Goal: Task Accomplishment & Management: Manage account settings

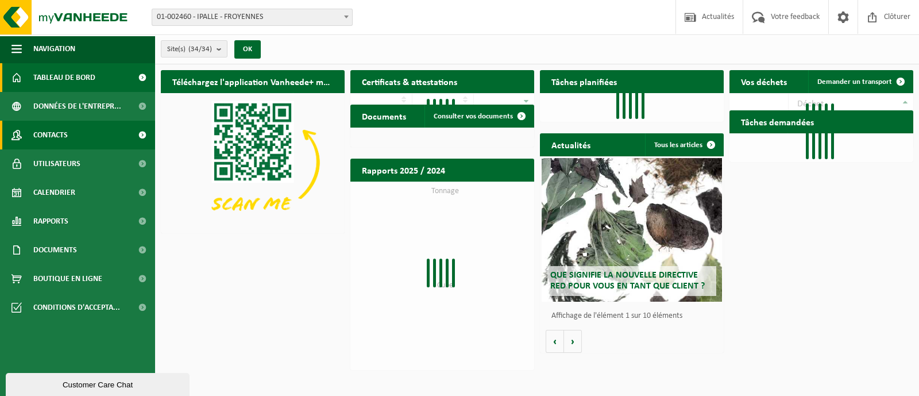
click at [57, 133] on span "Contacts" at bounding box center [50, 135] width 34 height 29
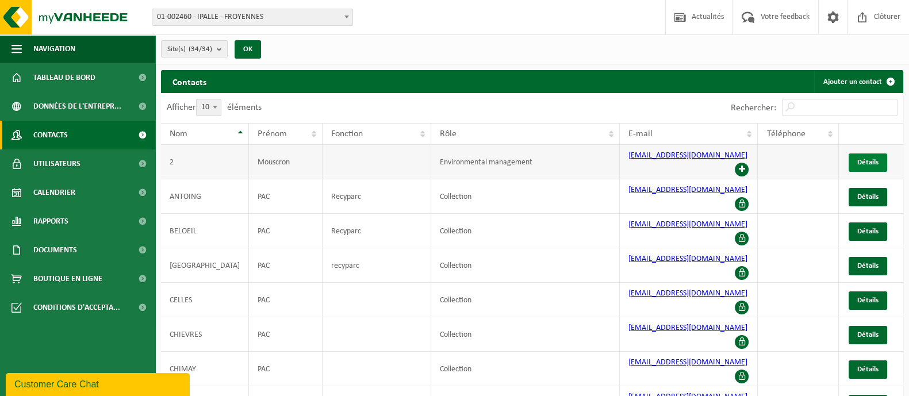
click at [852, 155] on link "Détails" at bounding box center [867, 162] width 39 height 18
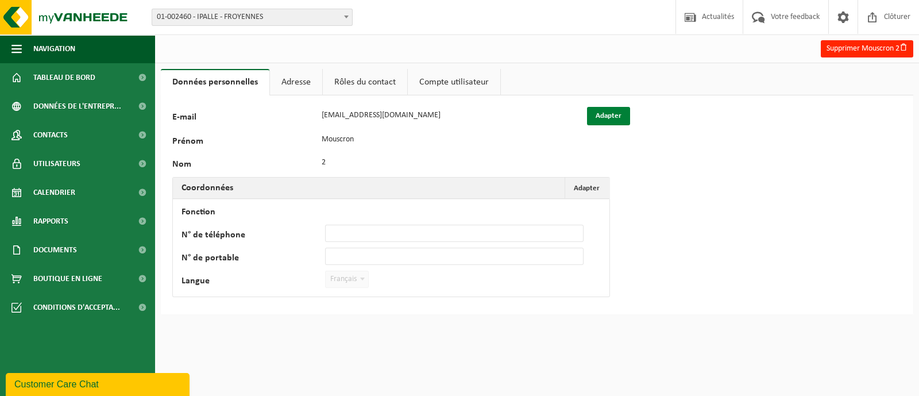
click at [623, 120] on button "Adapter" at bounding box center [608, 116] width 43 height 18
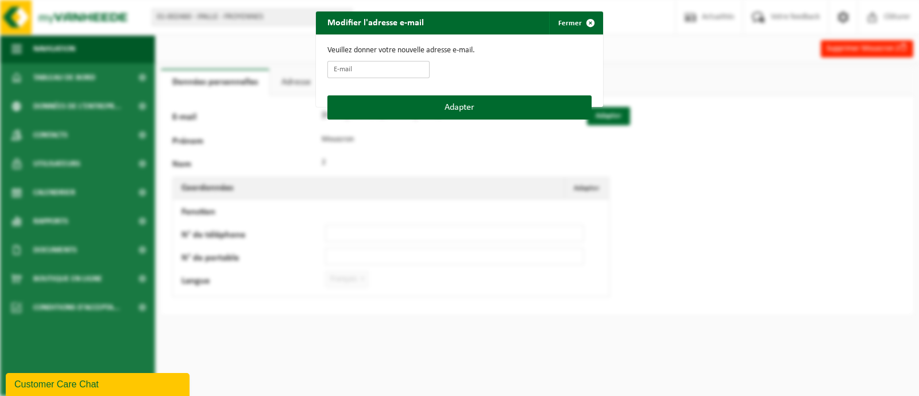
click at [388, 66] on input "E-mail" at bounding box center [379, 69] width 102 height 17
type input "PAC_MOUSCRON2@ipalle.be"
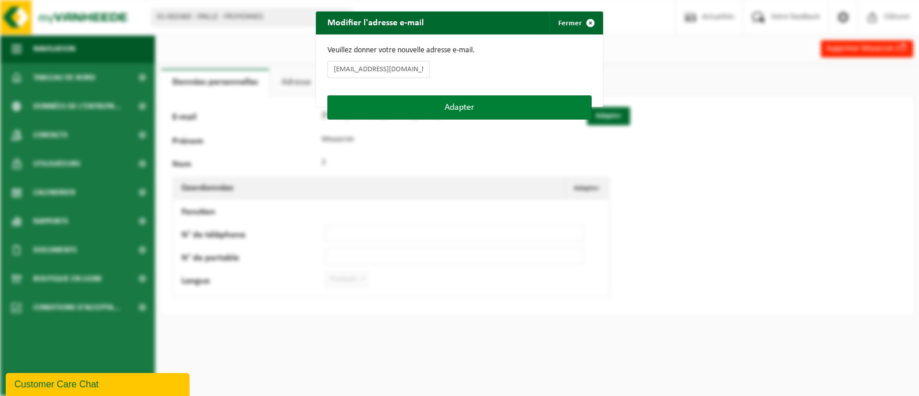
click at [380, 109] on button "Adapter" at bounding box center [460, 107] width 264 height 24
type input "PAC_MOUSCRON2@ipalle.be"
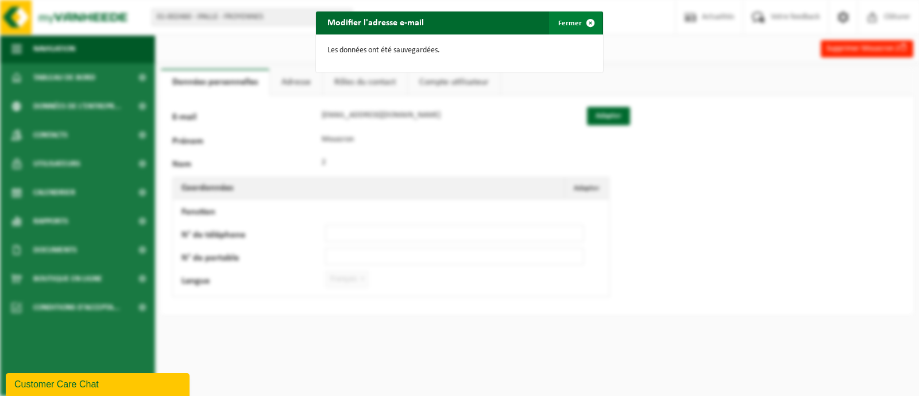
click at [557, 14] on button "Fermer" at bounding box center [575, 22] width 53 height 23
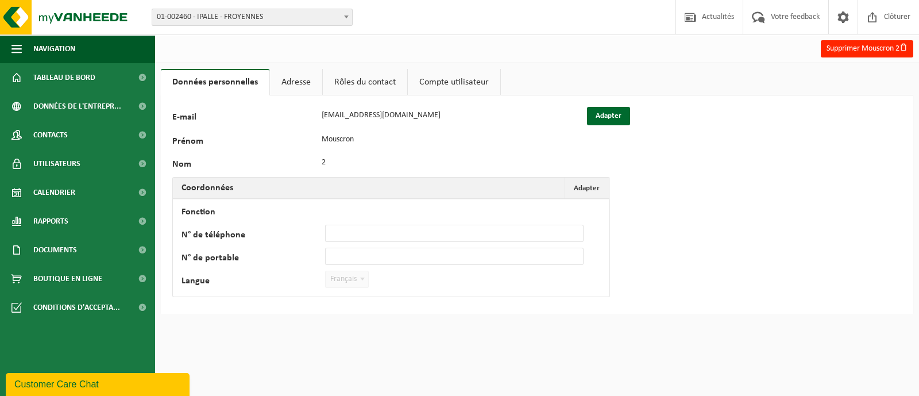
click at [298, 83] on link "Adresse" at bounding box center [296, 82] width 52 height 26
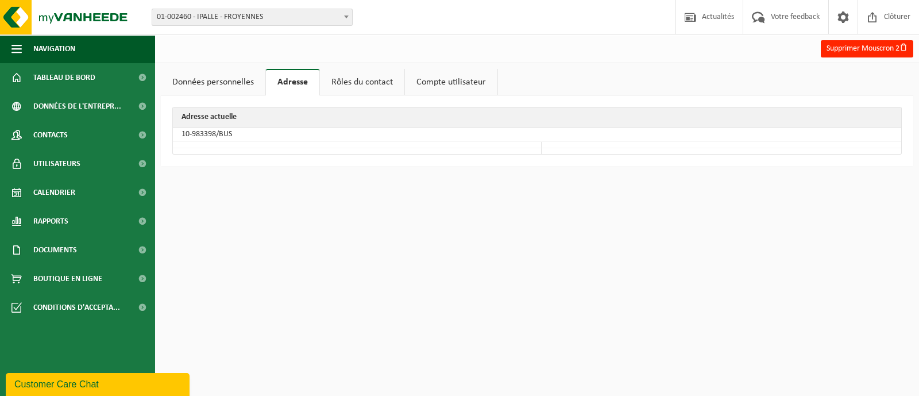
click at [348, 79] on link "Rôles du contact" at bounding box center [362, 82] width 84 height 26
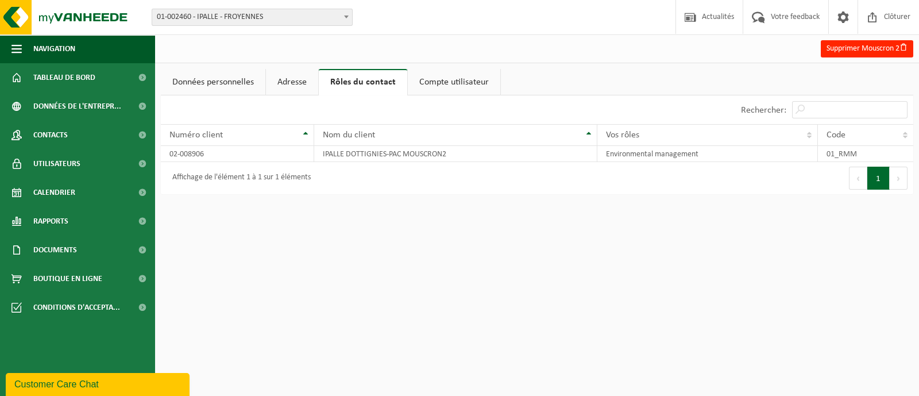
click at [466, 85] on link "Compte utilisateur" at bounding box center [454, 82] width 93 height 26
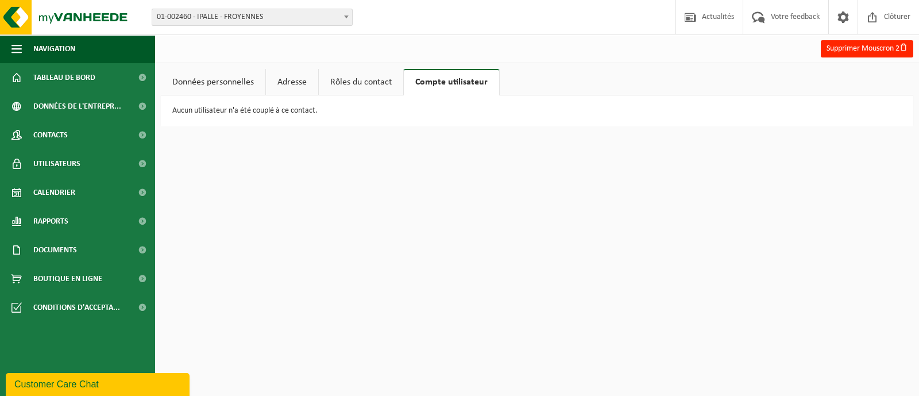
click at [213, 86] on link "Données personnelles" at bounding box center [213, 82] width 105 height 26
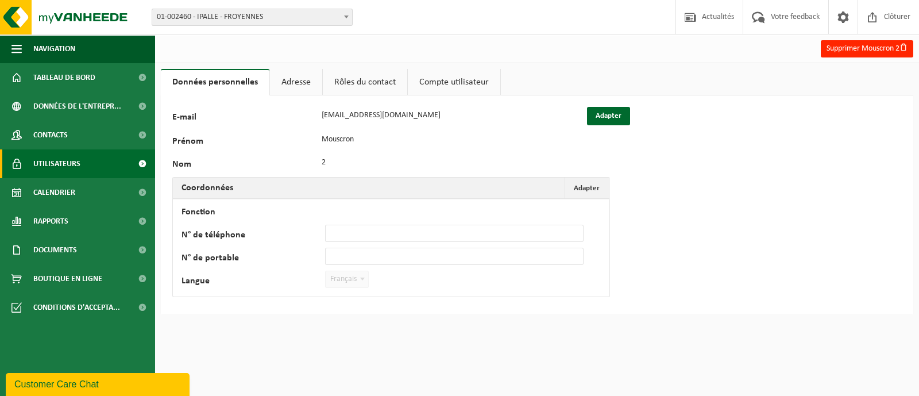
click at [52, 164] on span "Utilisateurs" at bounding box center [56, 163] width 47 height 29
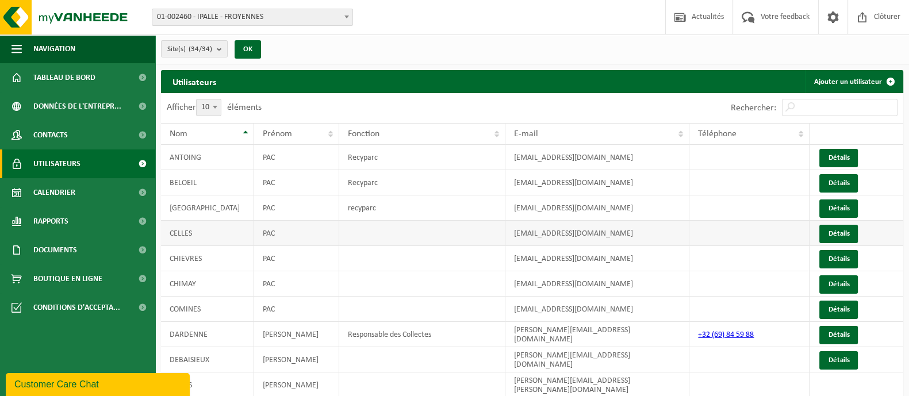
scroll to position [28, 0]
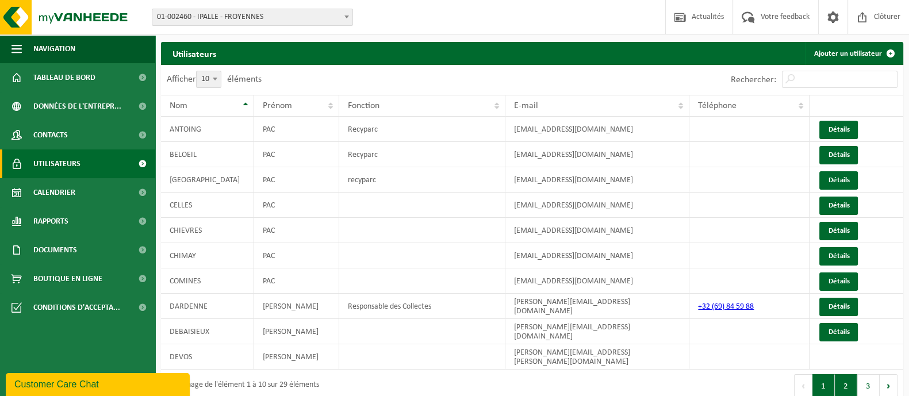
click at [842, 379] on button "2" at bounding box center [845, 385] width 22 height 23
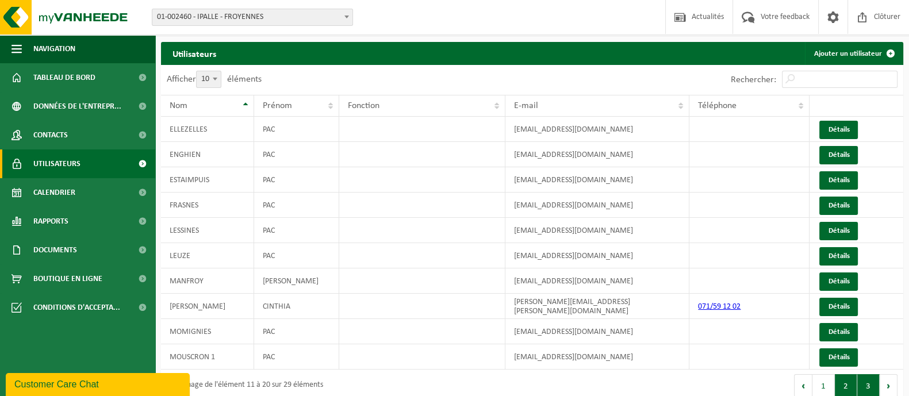
click at [863, 386] on button "3" at bounding box center [868, 385] width 22 height 23
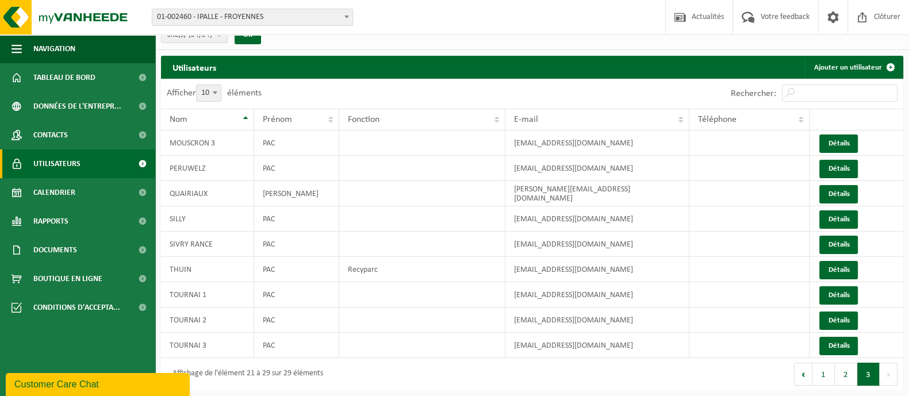
scroll to position [13, 0]
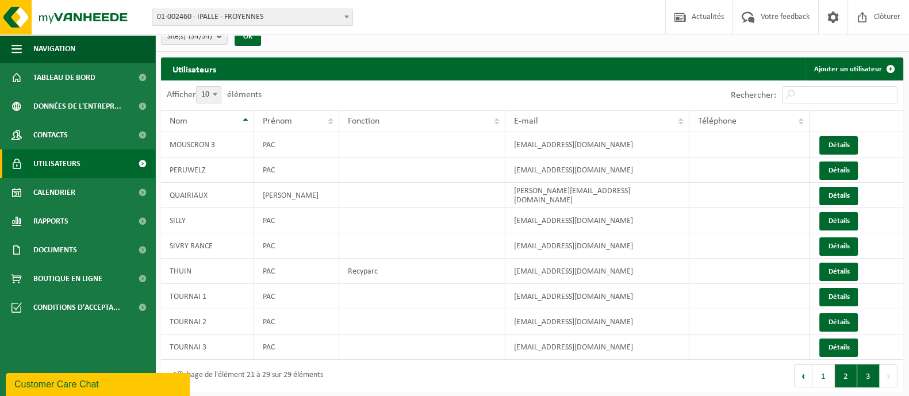
click at [849, 379] on button "2" at bounding box center [845, 375] width 22 height 23
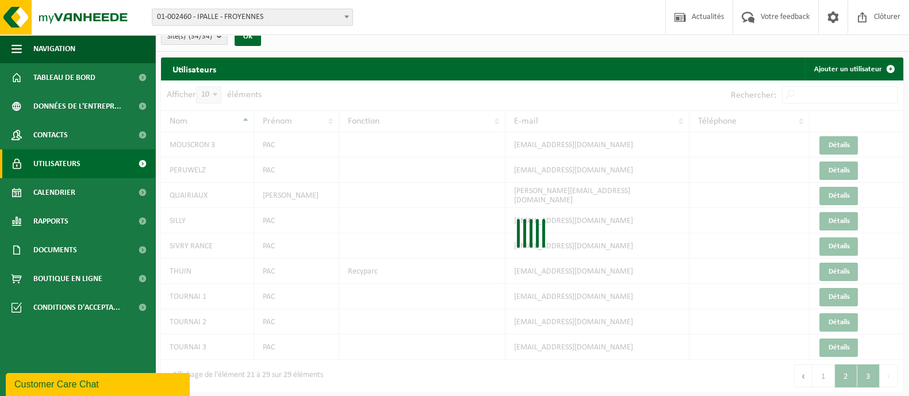
scroll to position [27, 0]
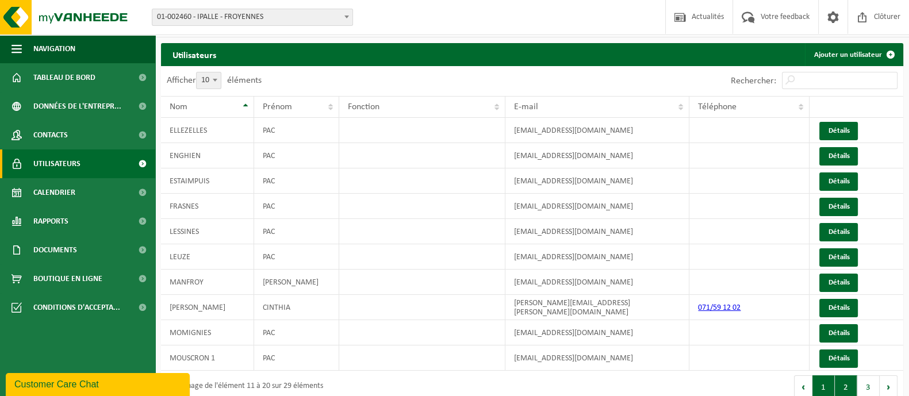
click at [818, 383] on button "1" at bounding box center [823, 386] width 22 height 23
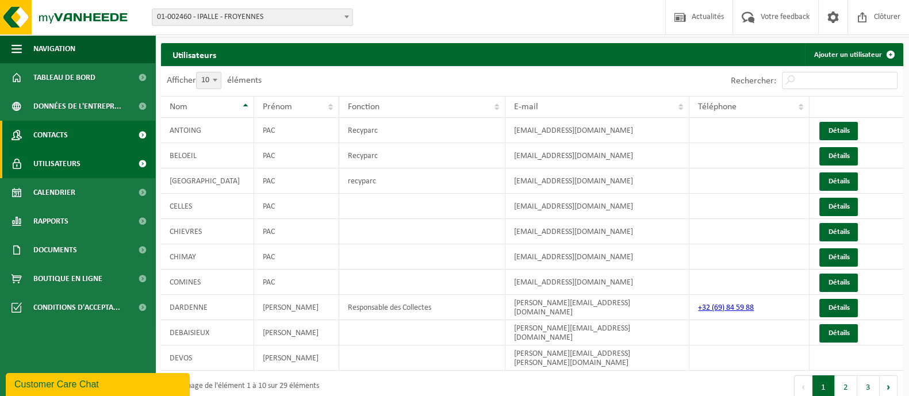
click at [44, 136] on span "Contacts" at bounding box center [50, 135] width 34 height 29
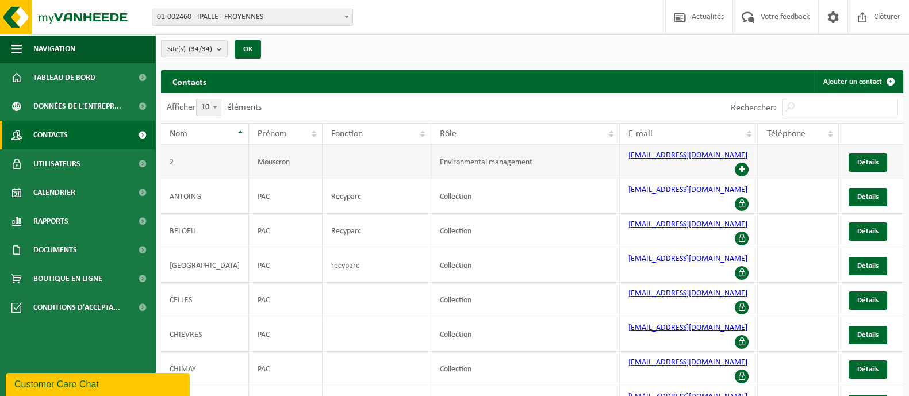
click at [736, 163] on span at bounding box center [741, 170] width 14 height 14
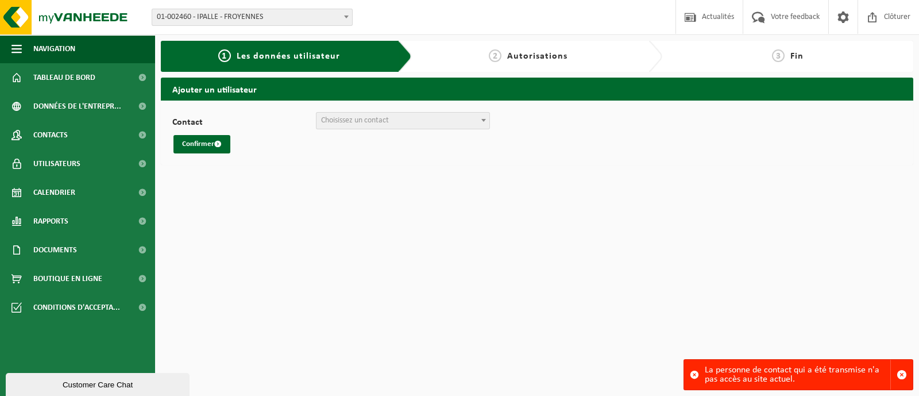
click at [394, 124] on span "Choisissez un contact" at bounding box center [403, 121] width 173 height 16
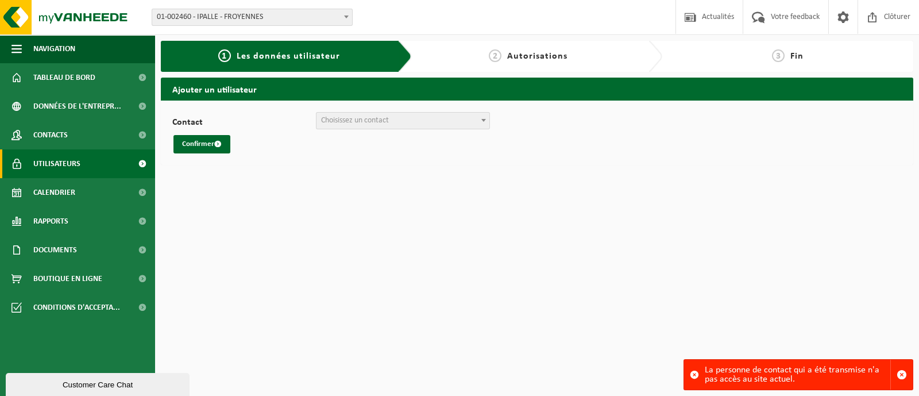
click at [66, 160] on span "Utilisateurs" at bounding box center [56, 163] width 47 height 29
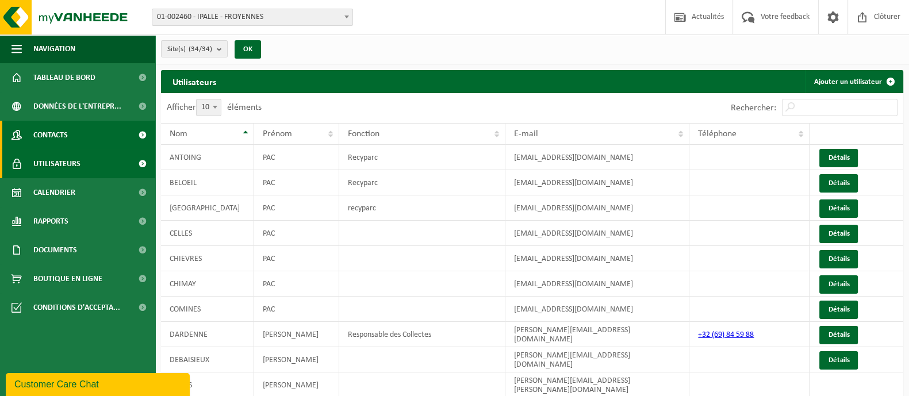
click at [68, 136] on span "Contacts" at bounding box center [50, 135] width 34 height 29
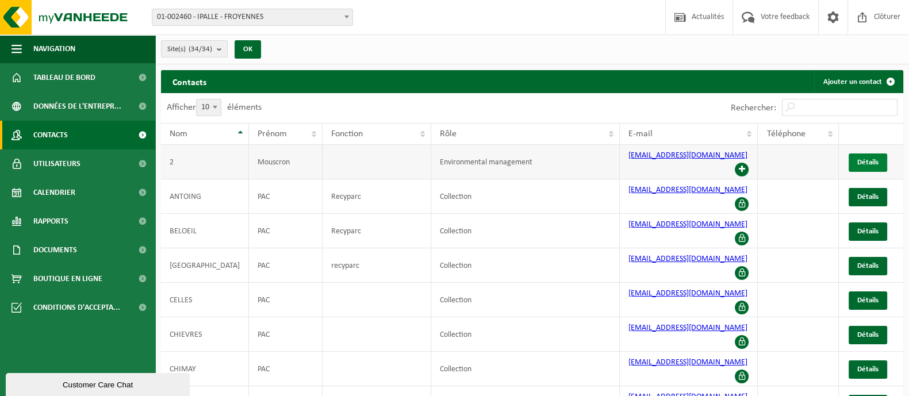
click at [870, 159] on span "Détails" at bounding box center [867, 162] width 21 height 7
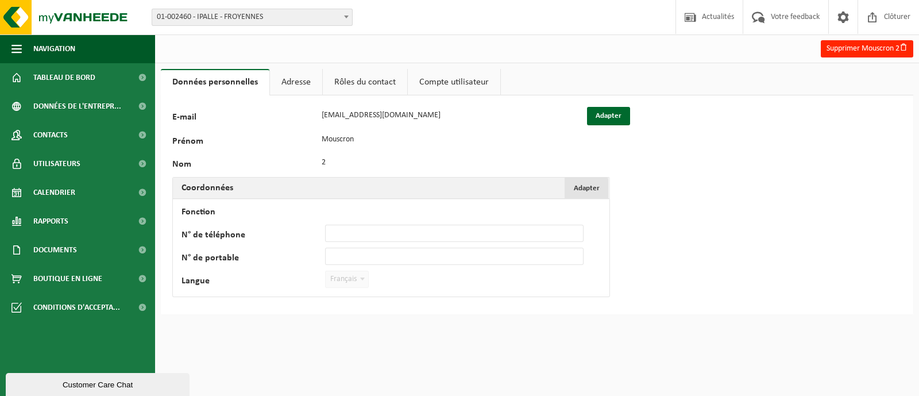
click at [589, 184] on span "Adapter" at bounding box center [587, 187] width 26 height 7
click at [395, 202] on input "Fonction" at bounding box center [454, 210] width 259 height 17
type input "Recyparc"
click at [194, 307] on button "Confirmer" at bounding box center [211, 303] width 57 height 18
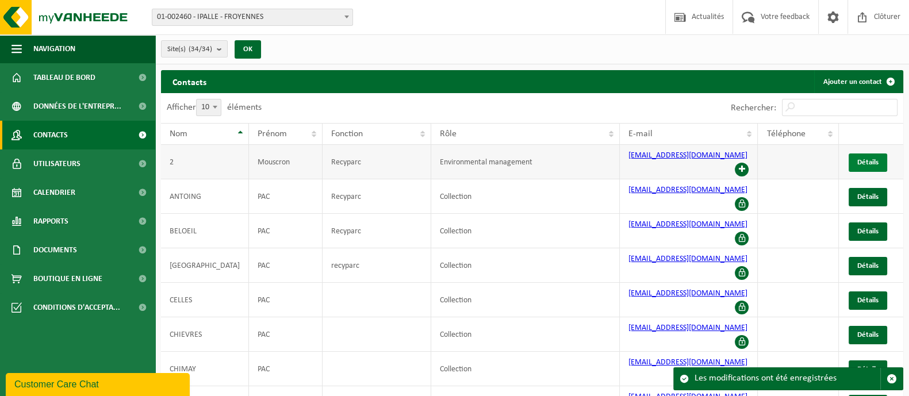
click at [867, 159] on span "Détails" at bounding box center [867, 162] width 21 height 7
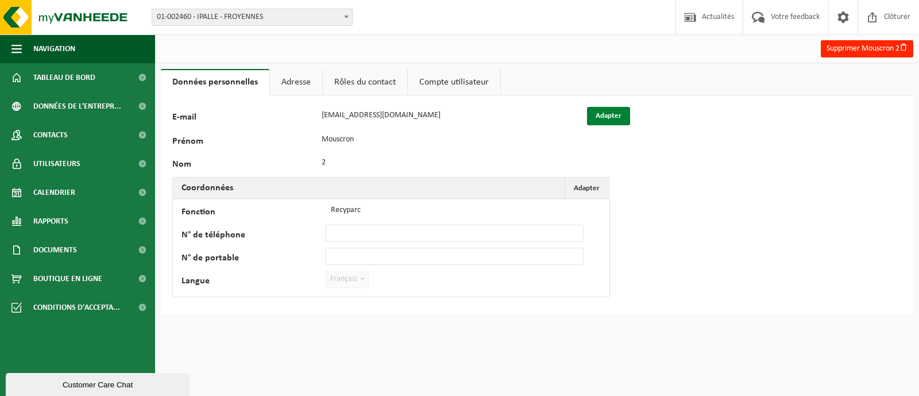
click at [600, 119] on button "Adapter" at bounding box center [608, 116] width 43 height 18
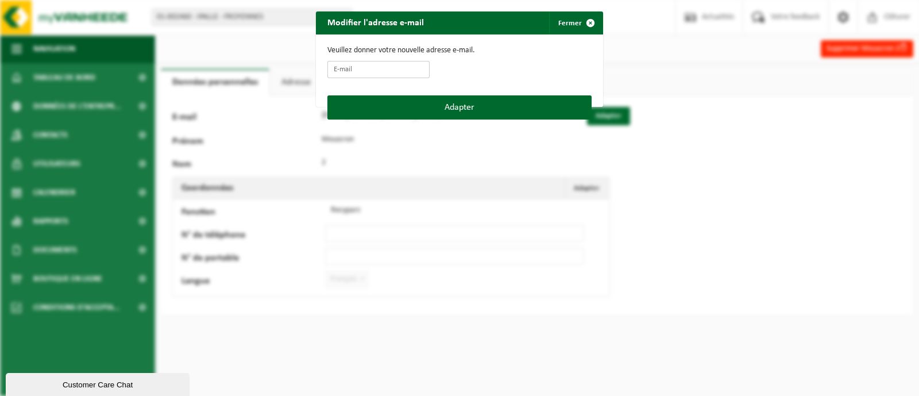
click at [394, 72] on input "E-mail" at bounding box center [379, 69] width 102 height 17
type input "[EMAIL_ADDRESS][DOMAIN_NAME]"
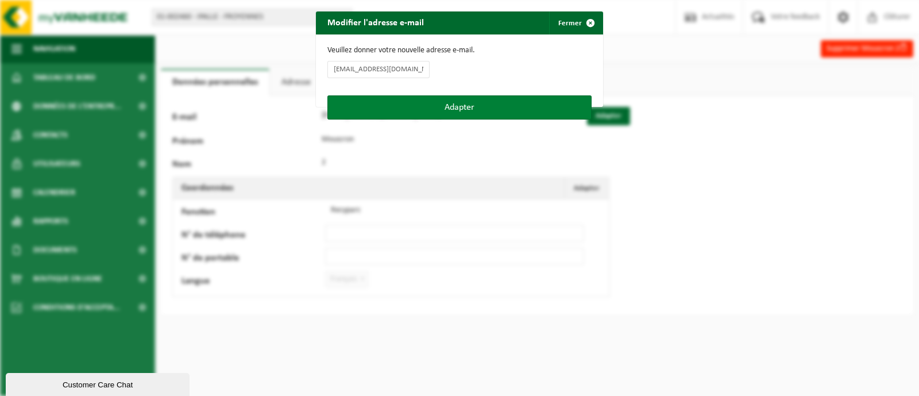
click at [381, 109] on button "Adapter" at bounding box center [460, 107] width 264 height 24
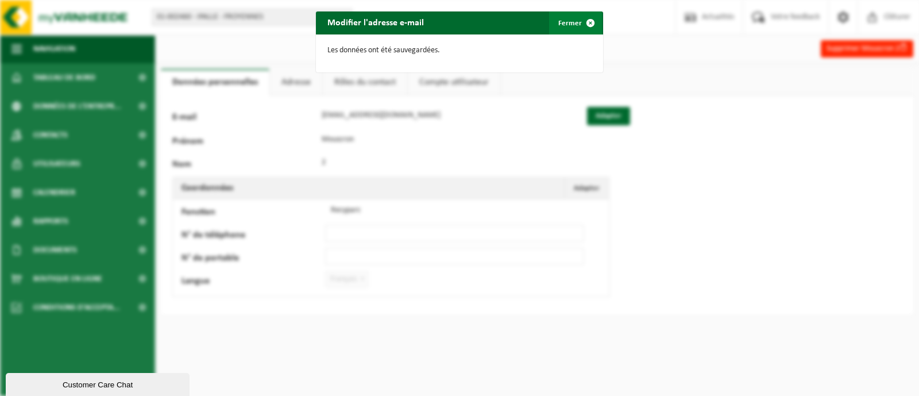
click at [556, 20] on button "Fermer" at bounding box center [575, 22] width 53 height 23
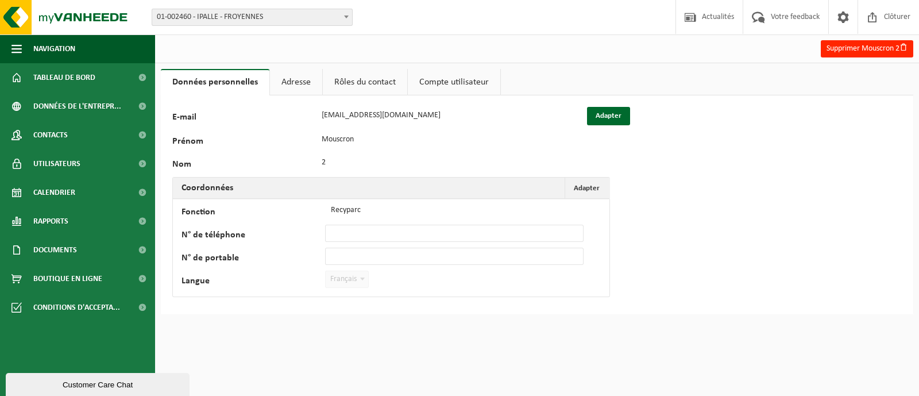
click at [463, 80] on link "Compte utilisateur" at bounding box center [454, 82] width 93 height 26
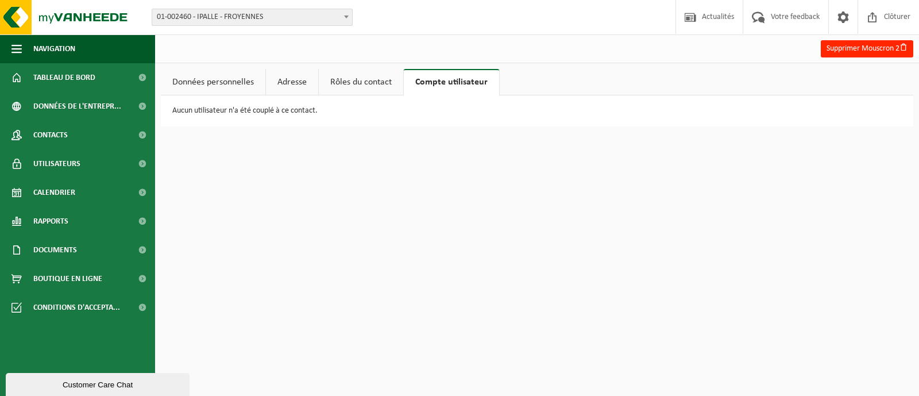
click at [337, 79] on link "Rôles du contact" at bounding box center [361, 82] width 84 height 26
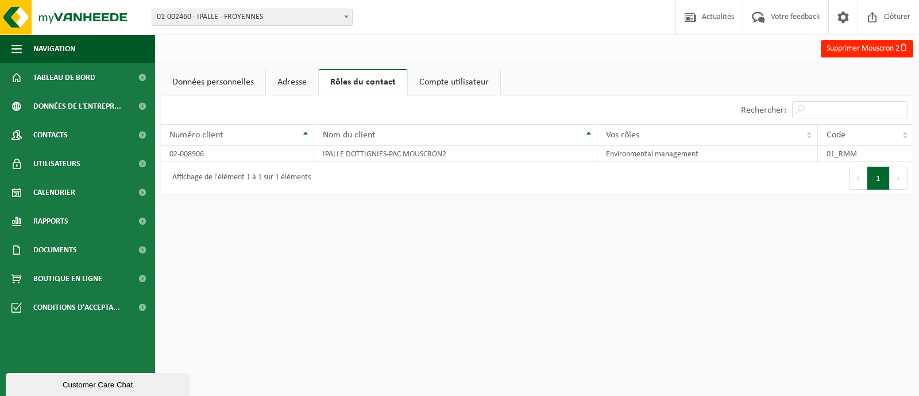
click at [292, 84] on link "Adresse" at bounding box center [292, 82] width 52 height 26
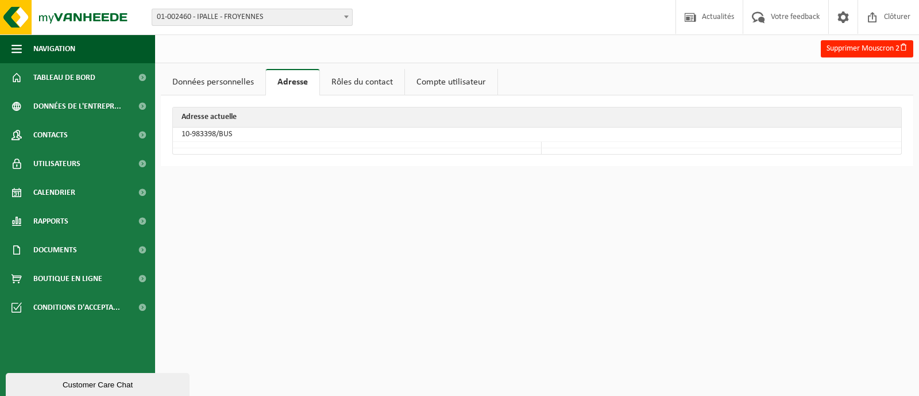
click at [187, 79] on link "Données personnelles" at bounding box center [213, 82] width 105 height 26
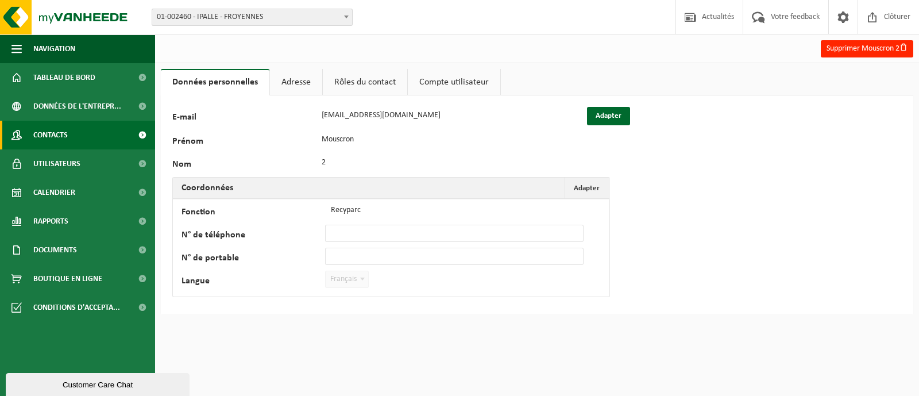
click at [49, 141] on span "Contacts" at bounding box center [50, 135] width 34 height 29
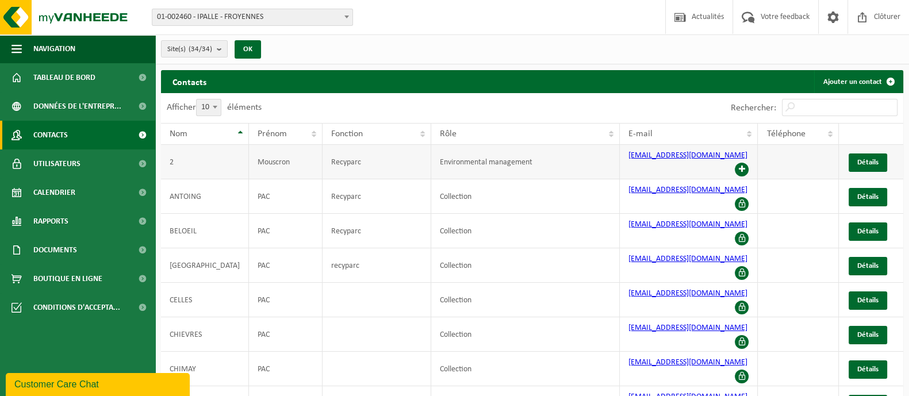
click at [734, 163] on span at bounding box center [741, 170] width 14 height 14
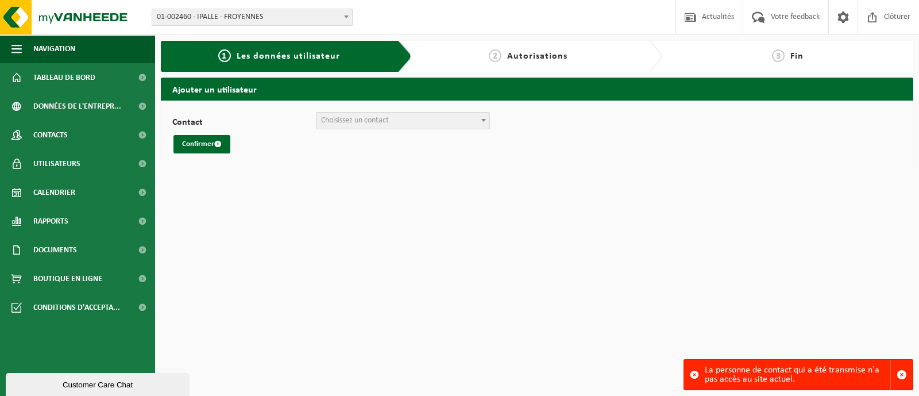
click at [385, 121] on span "Choisissez un contact" at bounding box center [355, 120] width 68 height 9
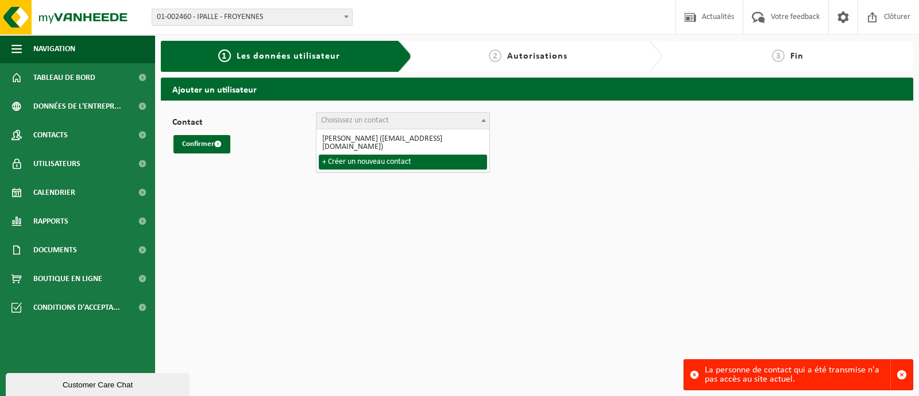
select select "0"
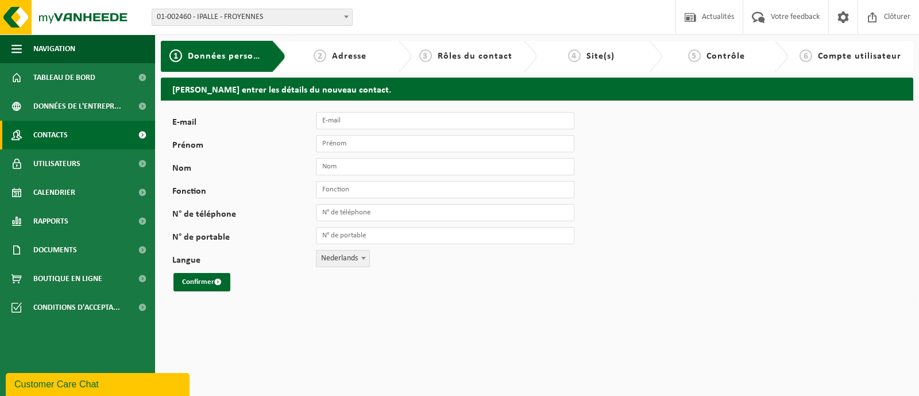
click at [86, 138] on link "Contacts" at bounding box center [77, 135] width 155 height 29
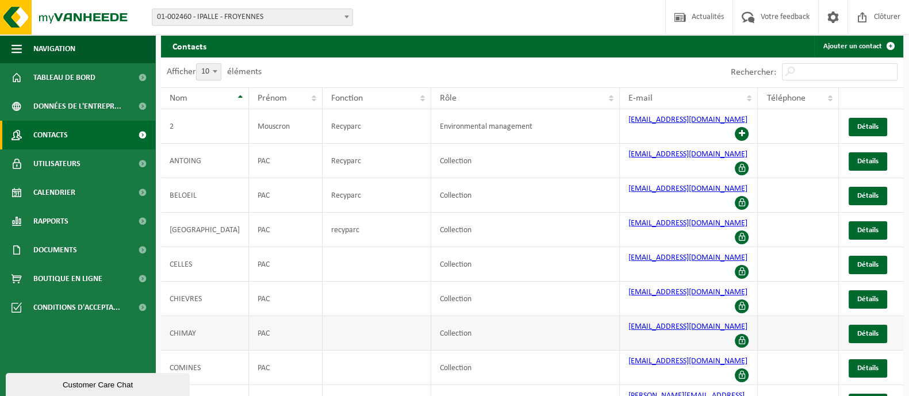
scroll to position [37, 0]
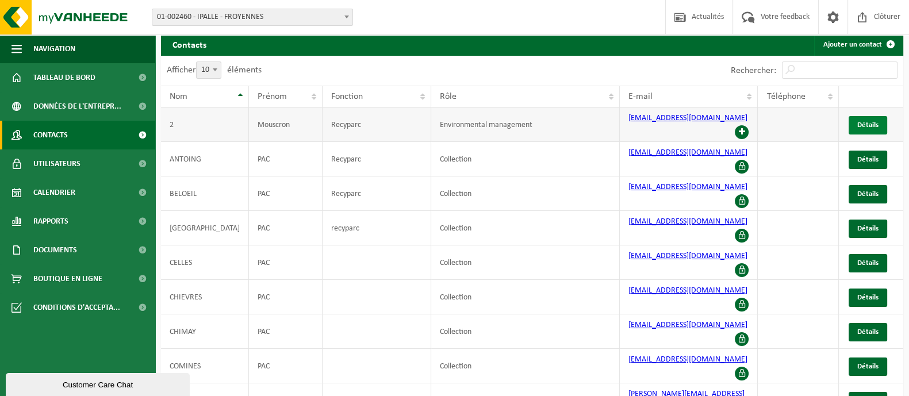
click at [853, 118] on link "Détails" at bounding box center [867, 125] width 39 height 18
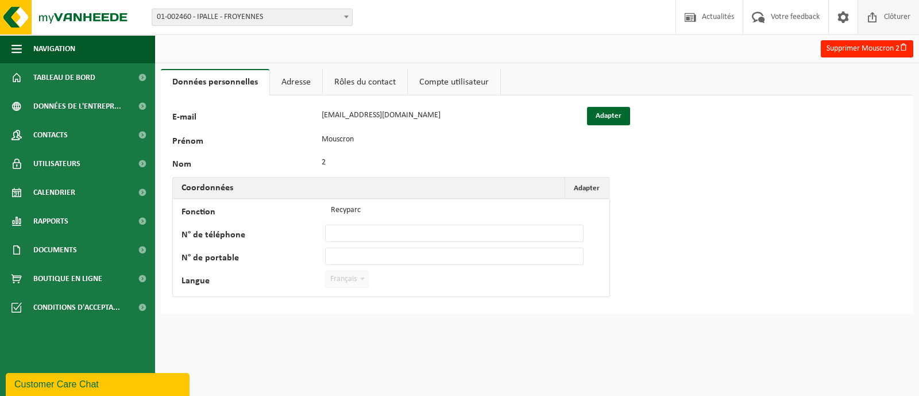
click at [898, 13] on span "Clôturer" at bounding box center [897, 17] width 32 height 34
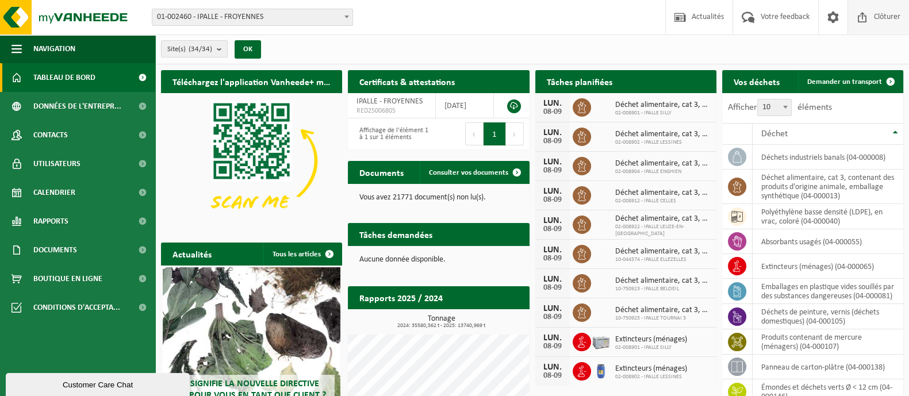
click at [884, 17] on span "Clôturer" at bounding box center [887, 17] width 32 height 34
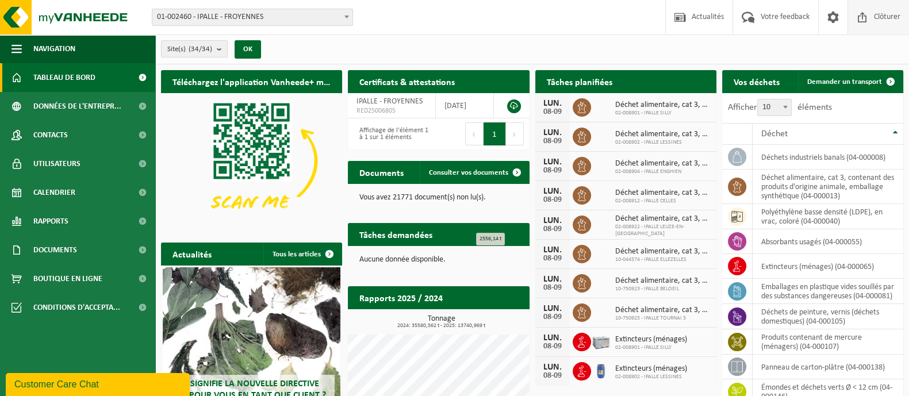
click at [881, 27] on span "Clôturer" at bounding box center [887, 17] width 32 height 34
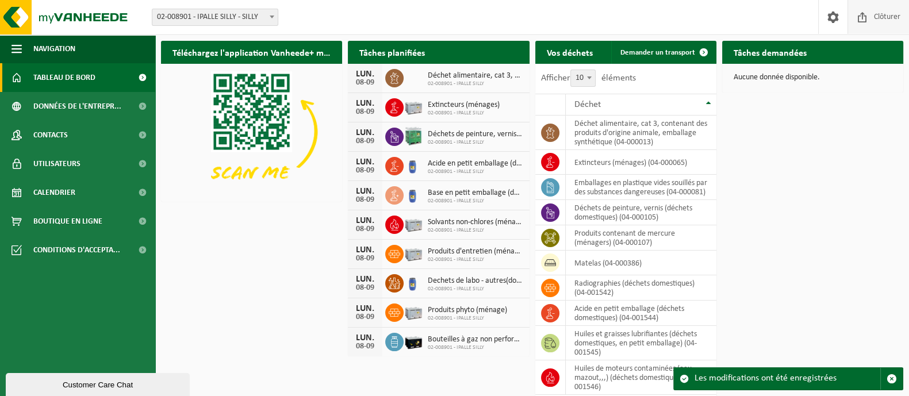
click at [885, 18] on span "Clôturer" at bounding box center [887, 17] width 32 height 34
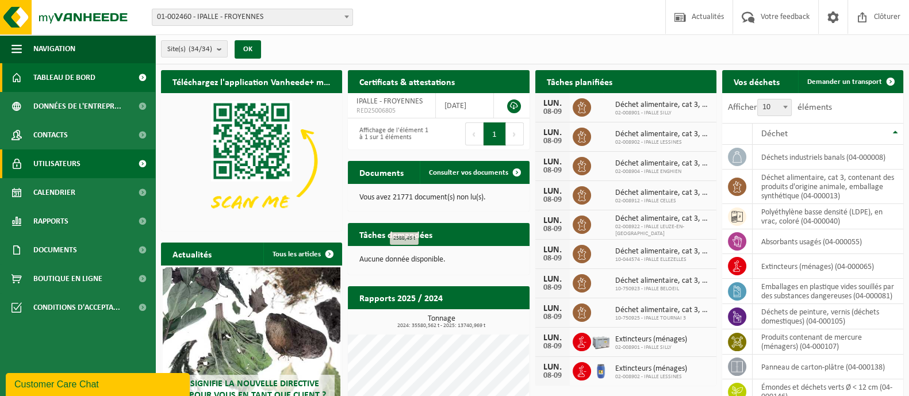
click at [33, 164] on span "Utilisateurs" at bounding box center [56, 163] width 47 height 29
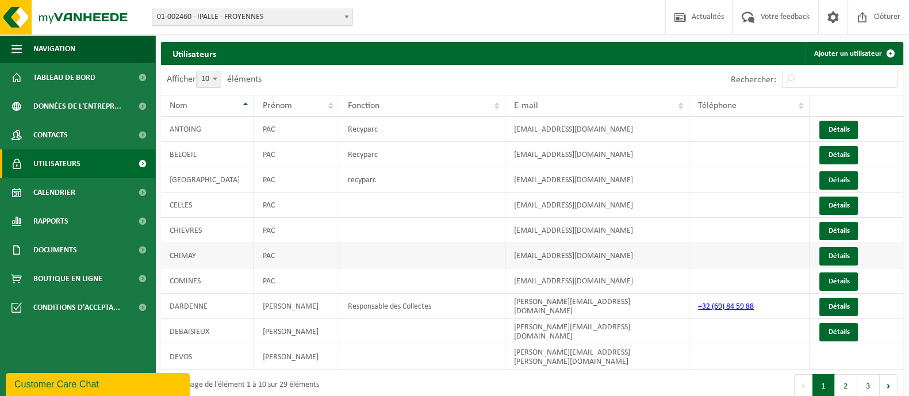
scroll to position [28, 0]
click at [868, 375] on button "3" at bounding box center [868, 385] width 22 height 23
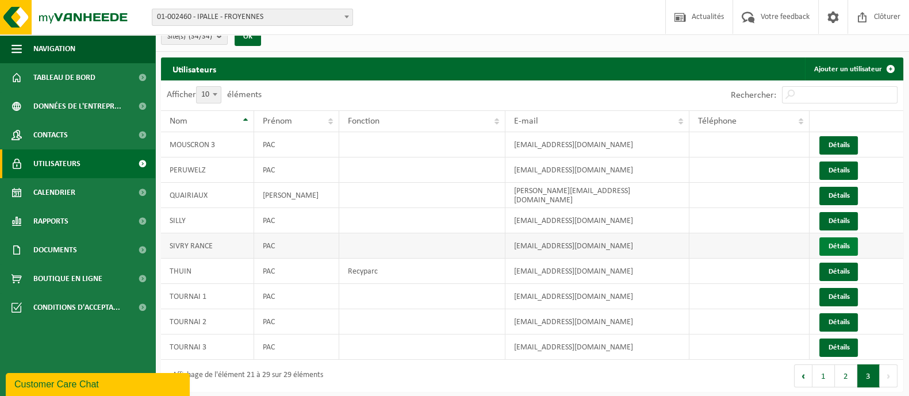
click at [836, 245] on link "Détails" at bounding box center [838, 246] width 39 height 18
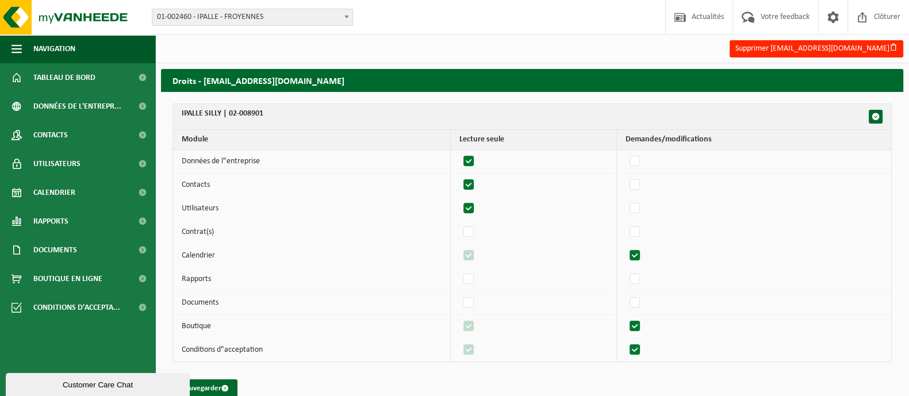
click at [471, 159] on label"] at bounding box center [469, 161] width 16 height 17
click at [459, 153] on input "checkbox" at bounding box center [459, 152] width 1 height 1
checkbox input "false"
click at [472, 186] on label"] at bounding box center [469, 184] width 16 height 17
click at [459, 176] on input "checkbox" at bounding box center [459, 176] width 1 height 1
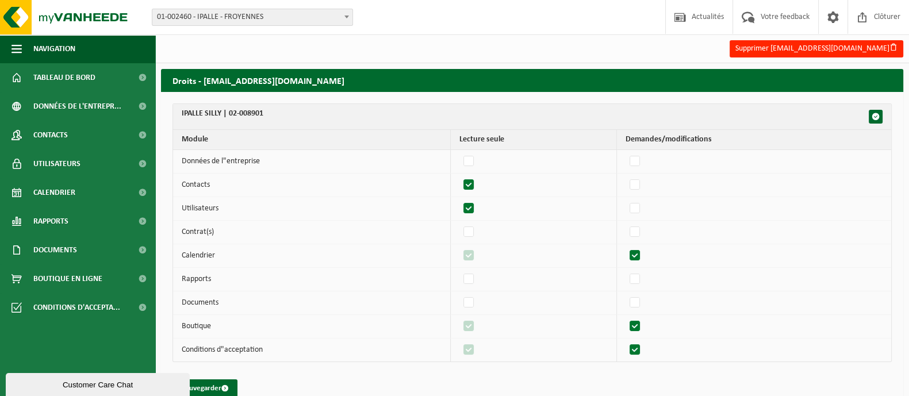
checkbox input "false"
click at [473, 202] on label"] at bounding box center [469, 208] width 16 height 17
click at [459, 200] on input "checkbox" at bounding box center [459, 199] width 1 height 1
checkbox input "false"
click at [643, 254] on label"] at bounding box center [635, 255] width 16 height 17
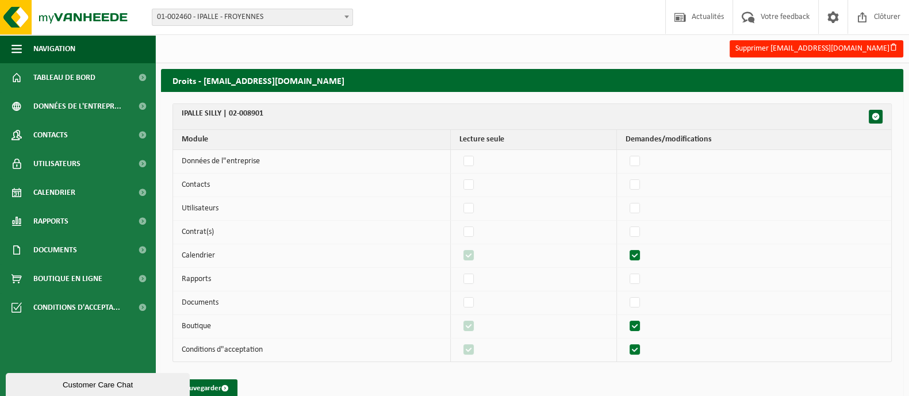
click at [625, 247] on input "checkbox" at bounding box center [625, 247] width 1 height 1
checkbox input "false"
click at [637, 300] on label"] at bounding box center [635, 302] width 16 height 17
click at [625, 294] on input "checkbox" at bounding box center [625, 294] width 1 height 1
checkbox input "true"
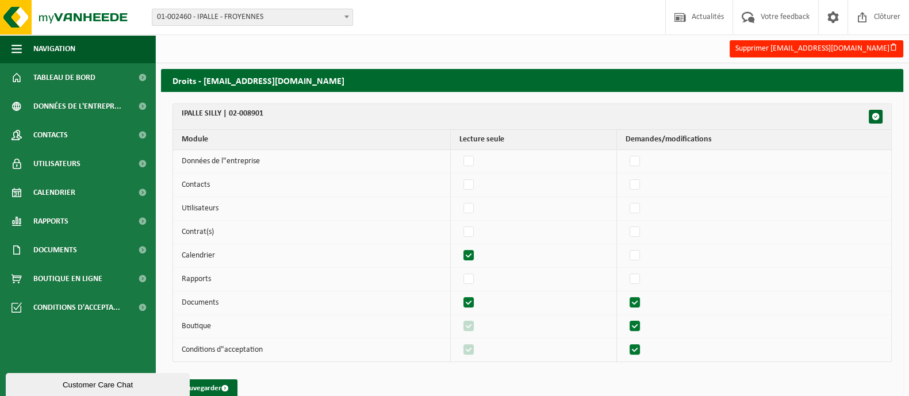
checkbox input "true"
click at [637, 300] on label"] at bounding box center [635, 302] width 16 height 17
click at [625, 294] on input "checkbox" at bounding box center [625, 294] width 1 height 1
checkbox input "false"
click at [640, 322] on label"] at bounding box center [635, 326] width 16 height 17
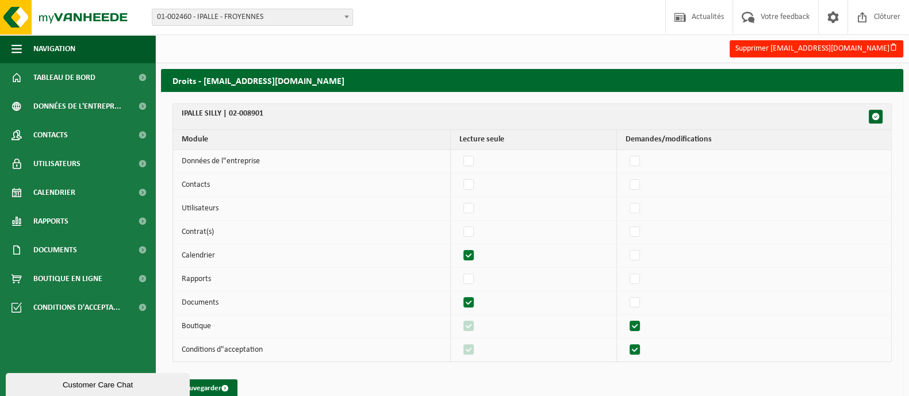
click at [625, 318] on input "checkbox" at bounding box center [625, 317] width 1 height 1
checkbox input "false"
click at [638, 348] on label"] at bounding box center [635, 349] width 16 height 17
click at [625, 341] on input "checkbox" at bounding box center [625, 341] width 1 height 1
checkbox input "false"
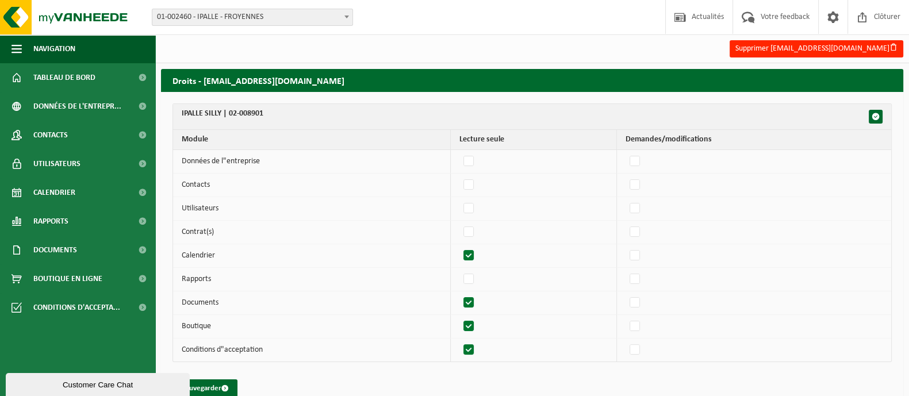
click at [471, 324] on label"] at bounding box center [469, 326] width 16 height 17
click at [459, 318] on input "checkbox" at bounding box center [459, 317] width 1 height 1
checkbox input "false"
click at [476, 345] on label"] at bounding box center [469, 349] width 16 height 17
click at [459, 341] on input "checkbox" at bounding box center [459, 341] width 1 height 1
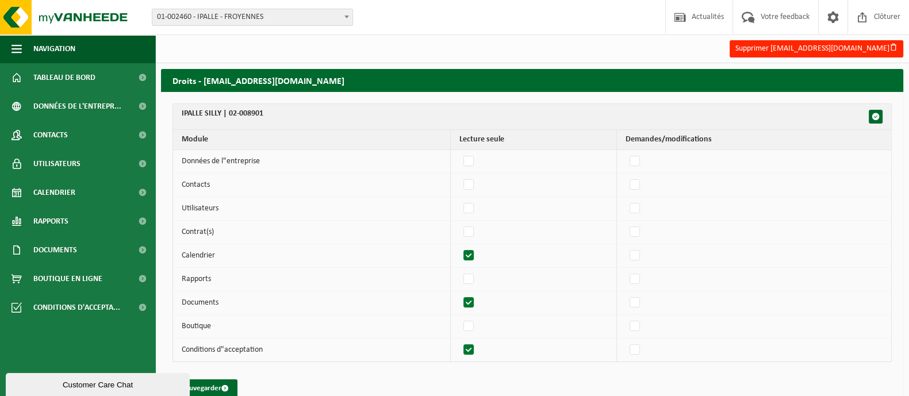
checkbox input "false"
click at [211, 386] on button "Sauvegarder" at bounding box center [206, 388] width 64 height 18
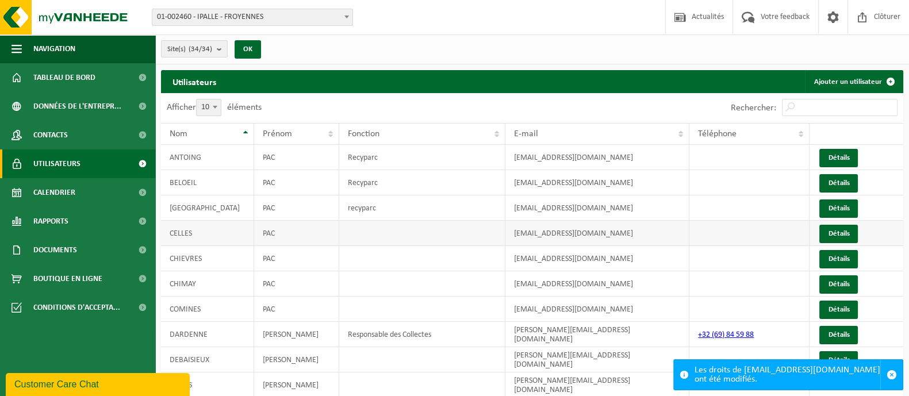
click at [368, 233] on td at bounding box center [422, 233] width 166 height 25
click at [53, 138] on span "Contacts" at bounding box center [50, 135] width 34 height 29
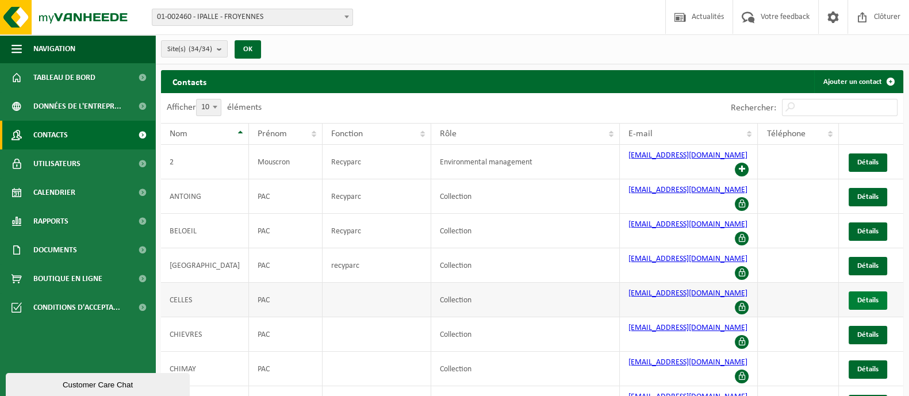
click at [868, 297] on span "Détails" at bounding box center [867, 300] width 21 height 7
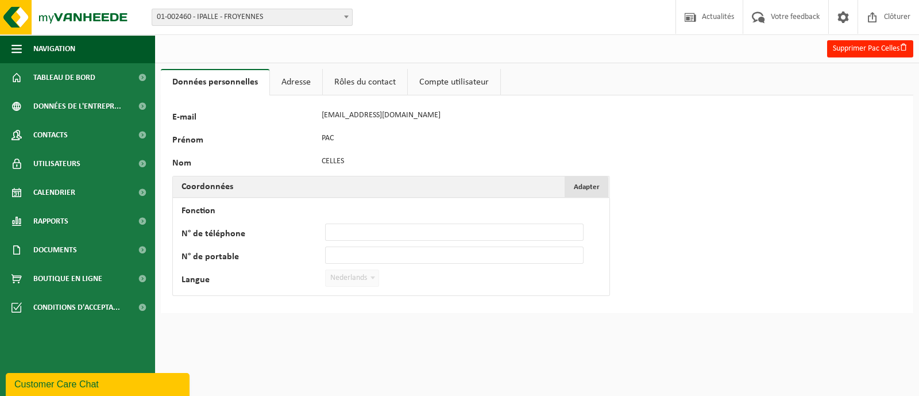
click at [580, 187] on span "Adapter" at bounding box center [587, 186] width 26 height 7
click at [402, 207] on input "Fonction" at bounding box center [454, 209] width 259 height 17
type input "Recyparc"
click at [360, 281] on span "Nederlands" at bounding box center [352, 278] width 53 height 16
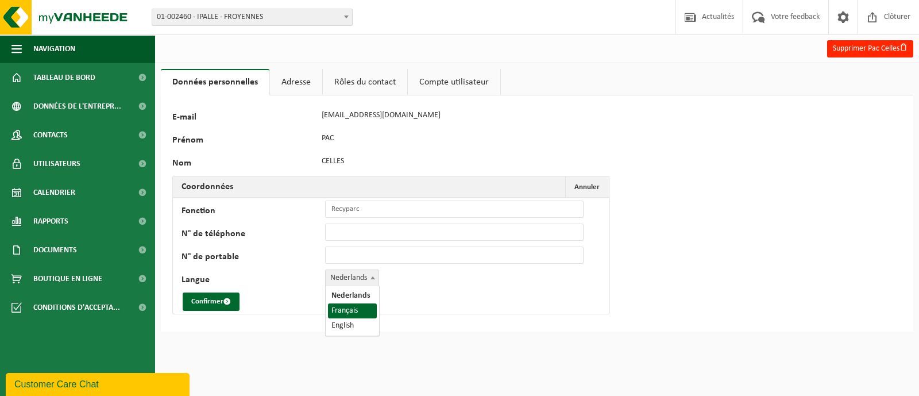
select select "1"
click at [211, 304] on button "Confirmer" at bounding box center [211, 301] width 57 height 18
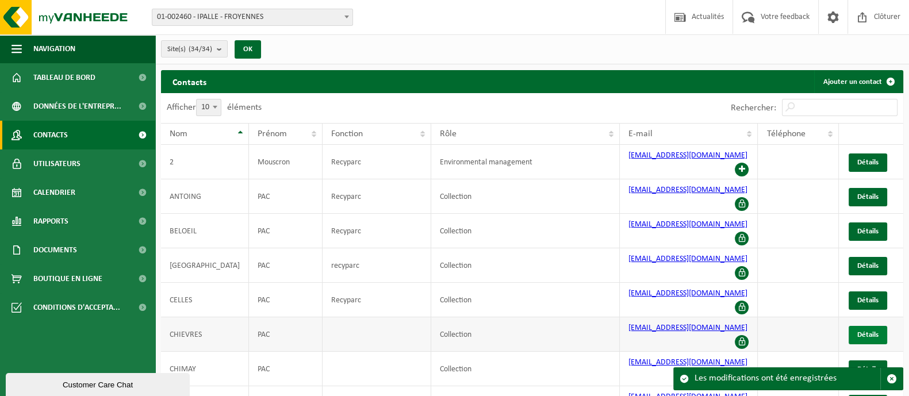
click at [865, 331] on span "Détails" at bounding box center [867, 334] width 21 height 7
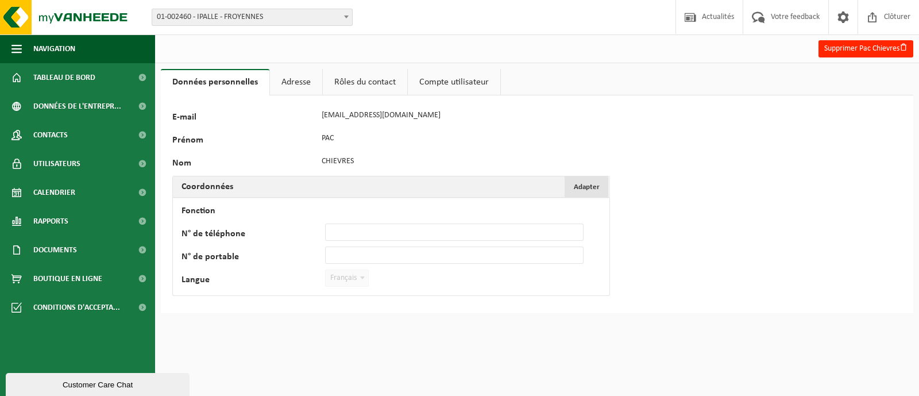
click at [604, 185] on button "Adapter Annuler" at bounding box center [587, 186] width 44 height 21
click at [450, 209] on input "Fonction" at bounding box center [454, 209] width 259 height 17
type input "Recyparc"
click at [200, 306] on button "Confirmer" at bounding box center [211, 301] width 57 height 18
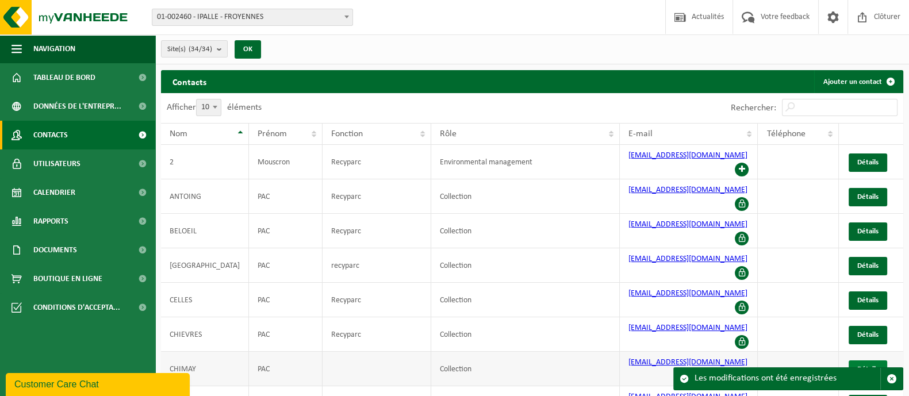
click at [860, 365] on span "Détails" at bounding box center [867, 368] width 21 height 7
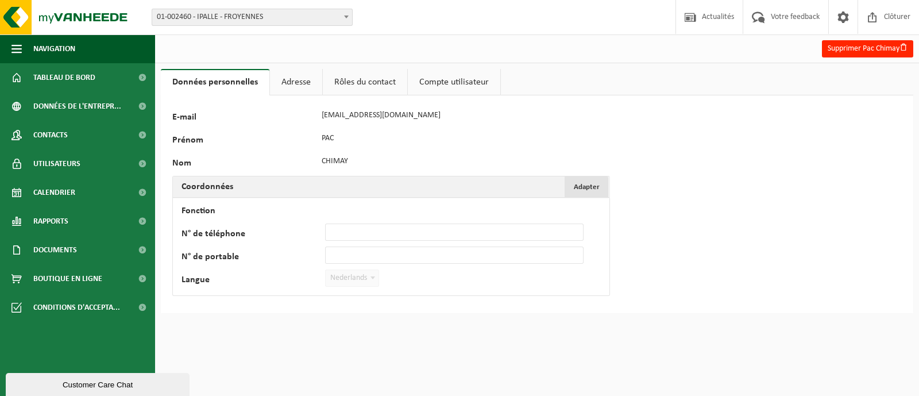
click at [587, 179] on button "Adapter Annuler" at bounding box center [587, 186] width 44 height 21
click at [371, 208] on input "Fonction" at bounding box center [454, 209] width 259 height 17
type input "Recyparc"
click at [359, 279] on span "Nederlands" at bounding box center [352, 278] width 53 height 16
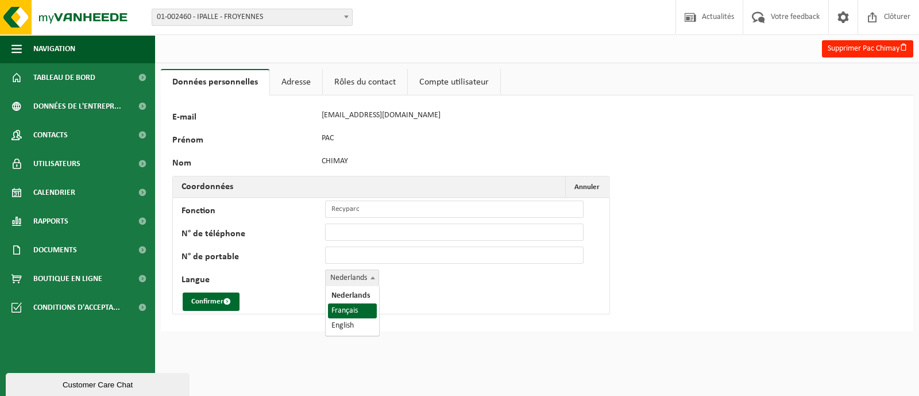
select select "1"
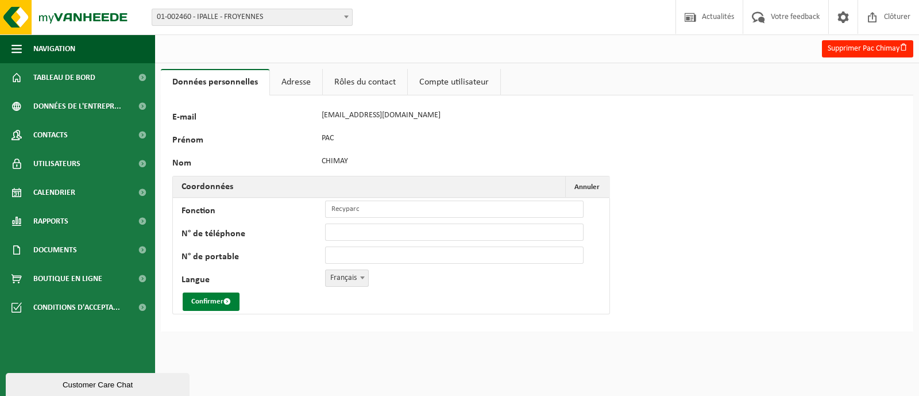
click at [202, 303] on button "Confirmer" at bounding box center [211, 301] width 57 height 18
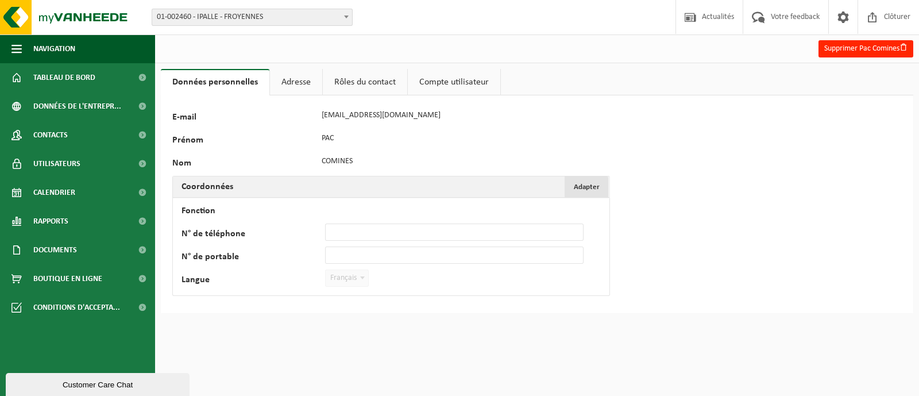
click at [572, 187] on button "Adapter Annuler" at bounding box center [587, 186] width 44 height 21
click at [415, 205] on input "Fonction" at bounding box center [454, 209] width 259 height 17
type input "Recyparc"
click at [204, 308] on button "Confirmer" at bounding box center [211, 301] width 57 height 18
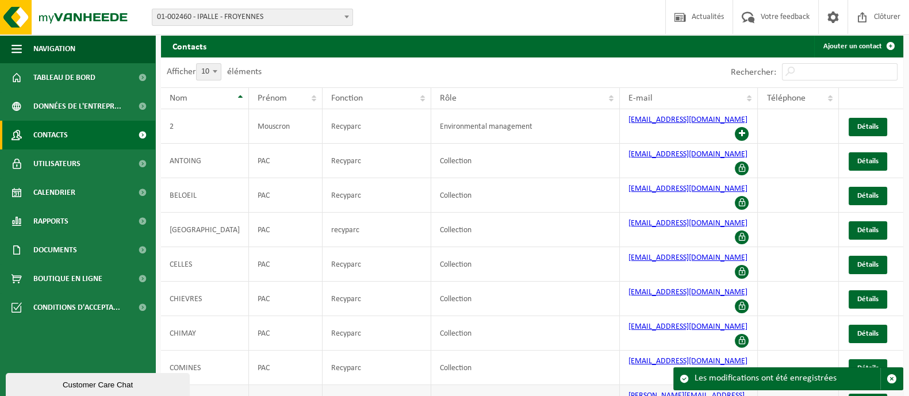
scroll to position [37, 0]
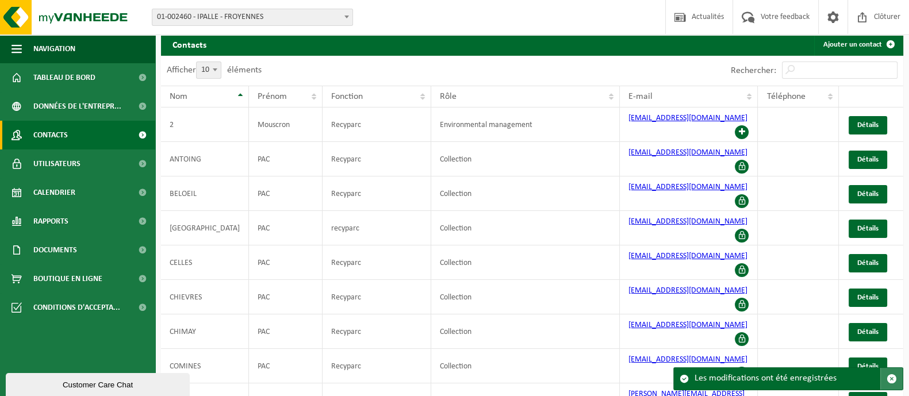
click at [894, 378] on span "button" at bounding box center [891, 379] width 10 height 10
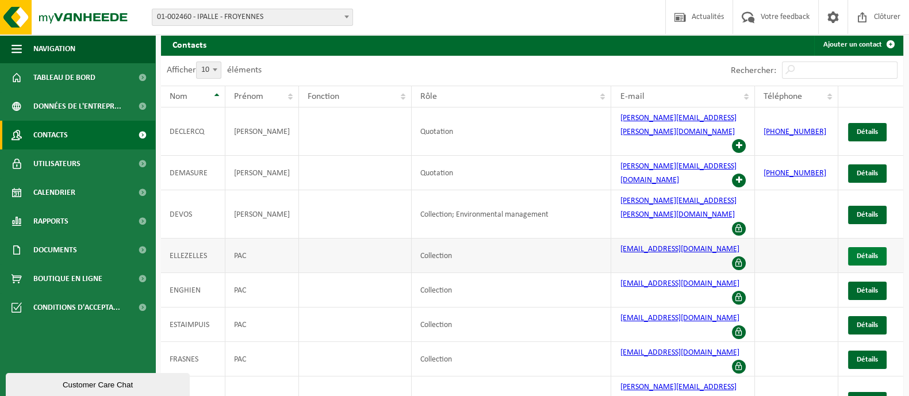
click at [867, 252] on span "Détails" at bounding box center [866, 255] width 21 height 7
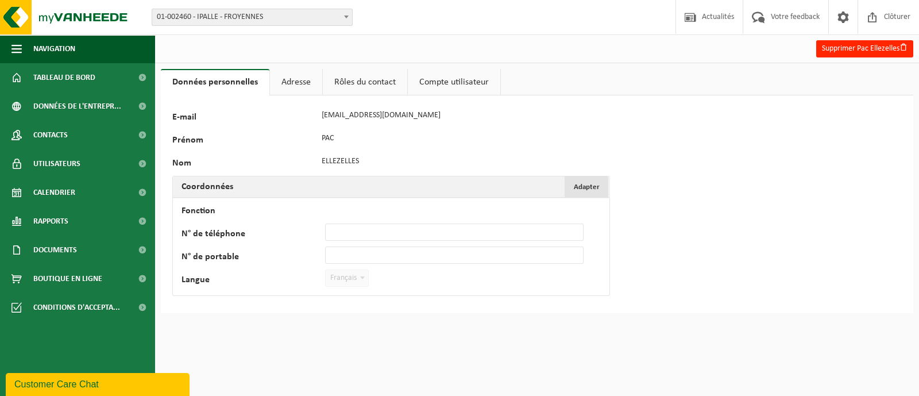
click at [588, 183] on span "Adapter" at bounding box center [587, 186] width 26 height 7
click at [399, 205] on input "Fonction" at bounding box center [454, 209] width 259 height 17
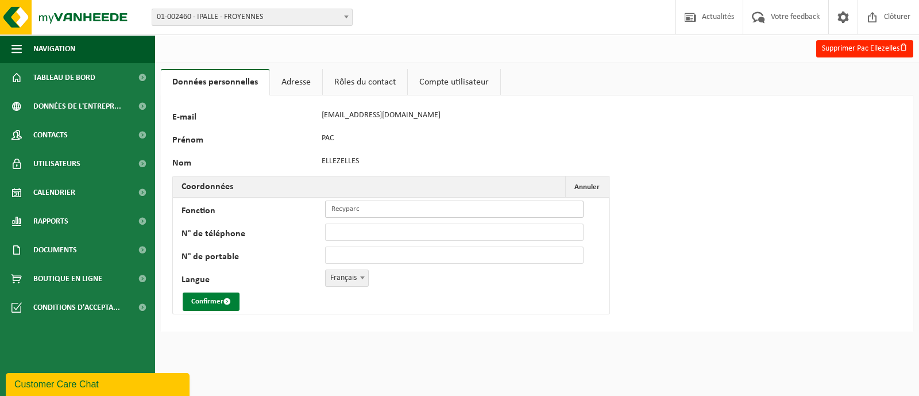
type input "Recyparc"
click at [203, 294] on button "Confirmer" at bounding box center [211, 301] width 57 height 18
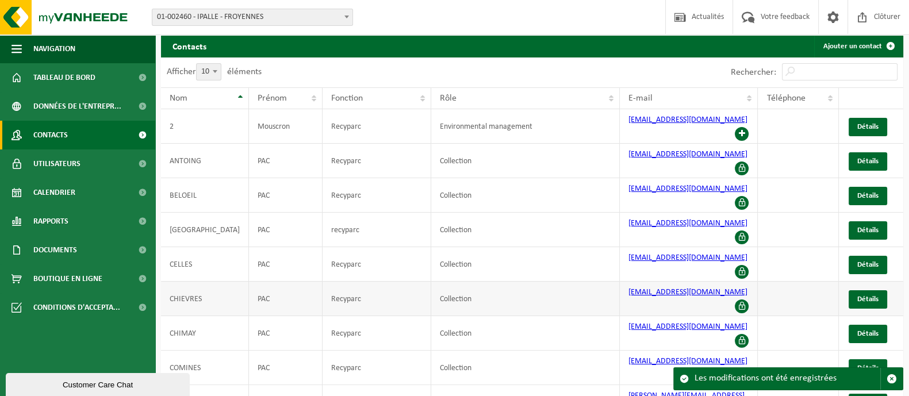
scroll to position [37, 0]
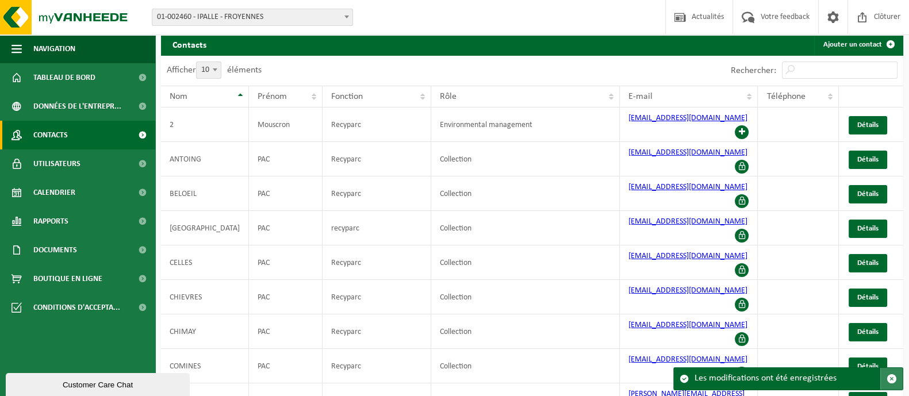
click at [888, 380] on span "button" at bounding box center [891, 379] width 10 height 10
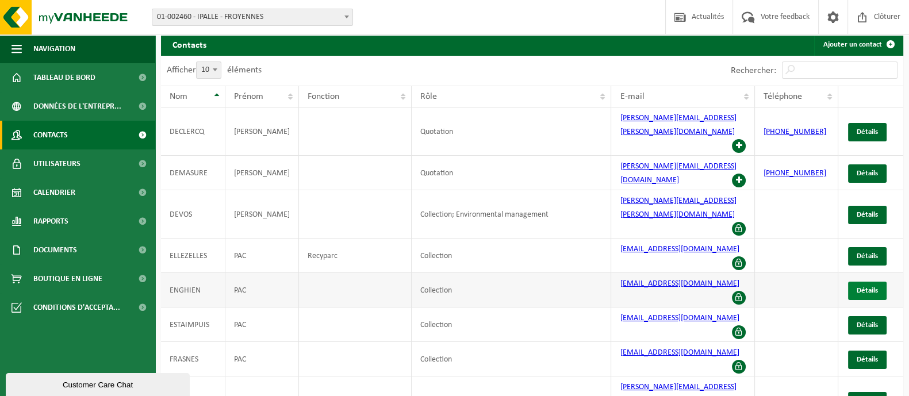
click at [873, 287] on span "Détails" at bounding box center [866, 290] width 21 height 7
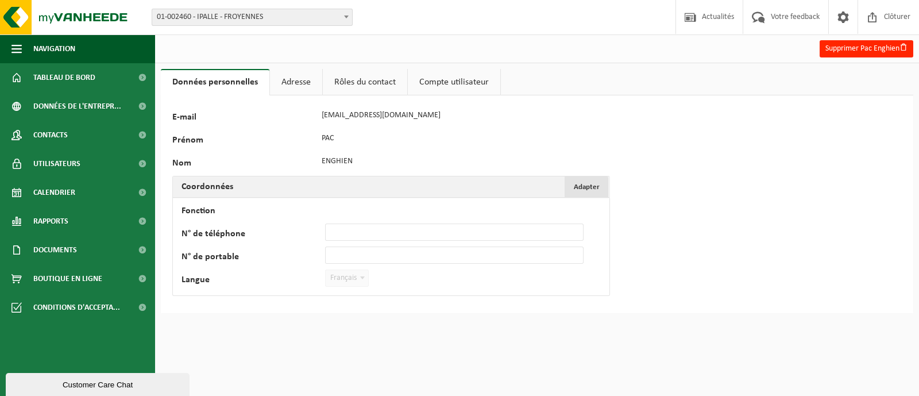
click at [590, 185] on span "Adapter" at bounding box center [587, 186] width 26 height 7
click at [422, 206] on input "Fonction" at bounding box center [454, 209] width 259 height 17
type input "Recyparc"
click at [208, 300] on button "Confirmer" at bounding box center [211, 301] width 57 height 18
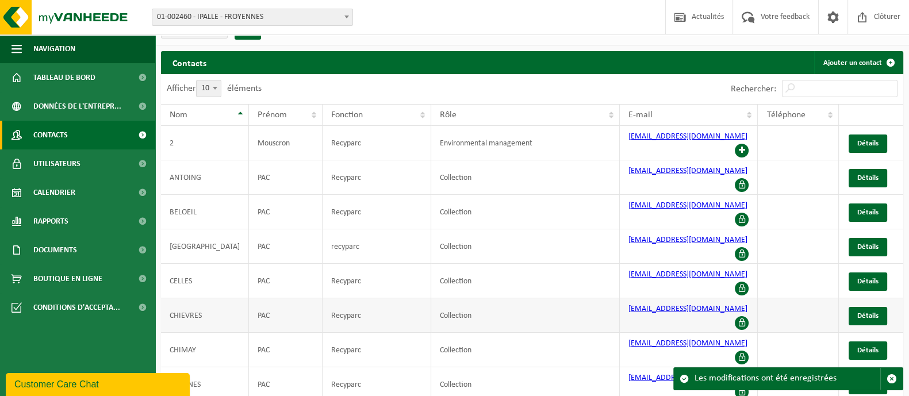
scroll to position [37, 0]
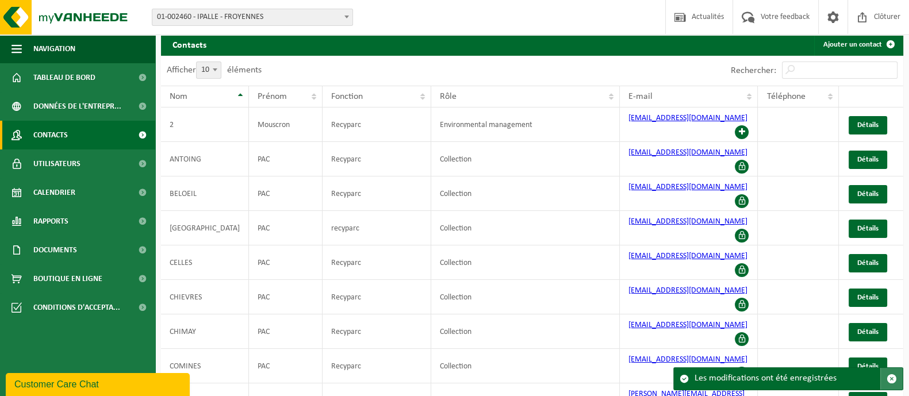
click at [894, 376] on span "button" at bounding box center [891, 379] width 10 height 10
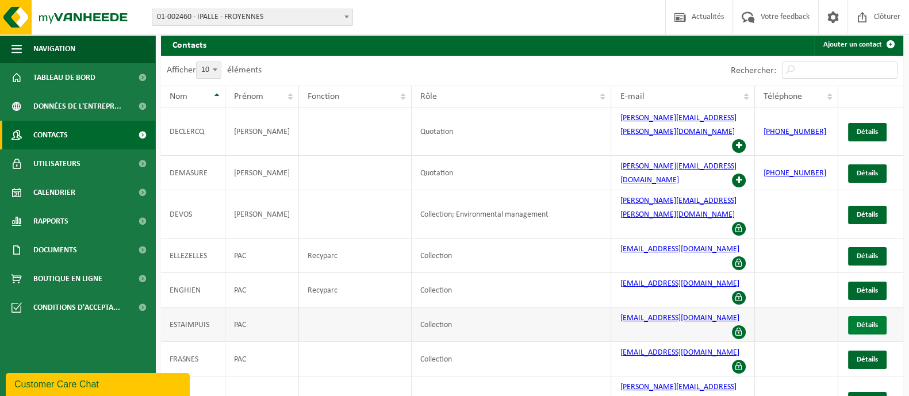
click at [862, 321] on span "Détails" at bounding box center [866, 324] width 21 height 7
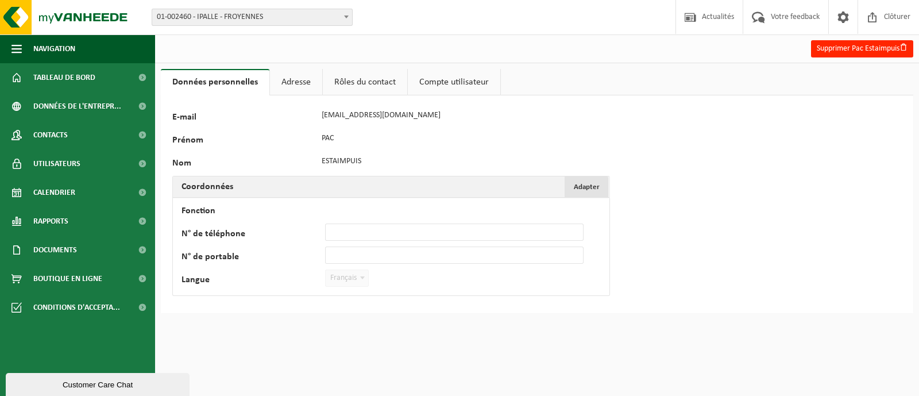
click at [590, 184] on span "Adapter" at bounding box center [587, 186] width 26 height 7
click at [451, 209] on input "Fonction" at bounding box center [454, 209] width 259 height 17
type input "Recyparc"
click at [206, 298] on button "Confirmer" at bounding box center [211, 301] width 57 height 18
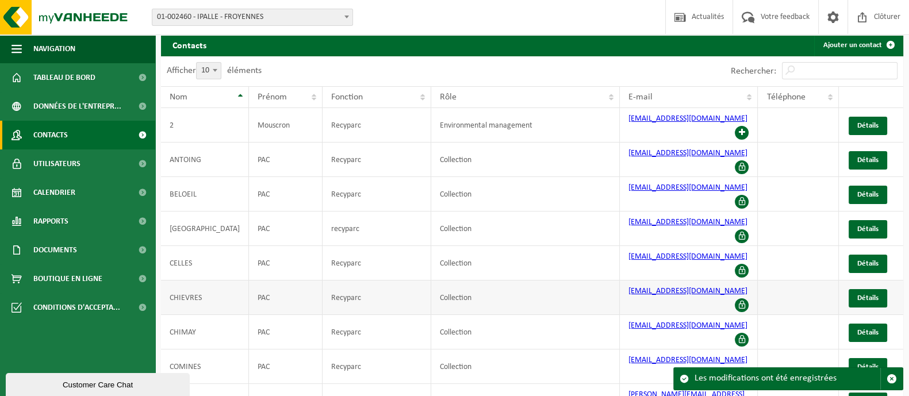
scroll to position [37, 0]
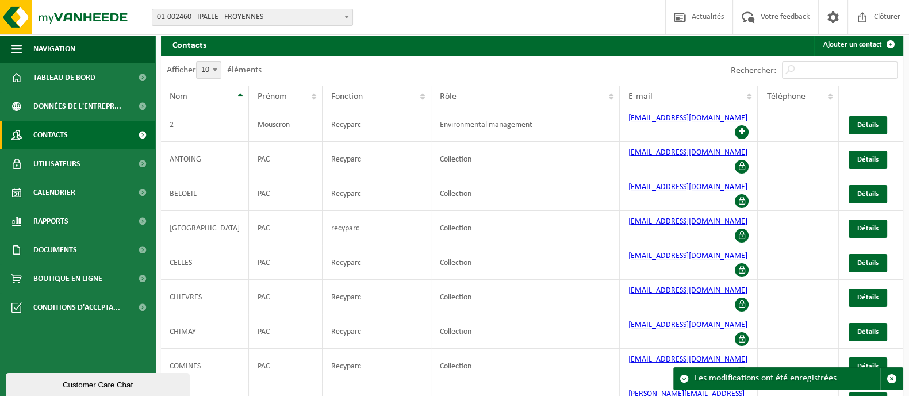
drag, startPoint x: 894, startPoint y: 380, endPoint x: 866, endPoint y: 378, distance: 27.7
click at [893, 381] on span "button" at bounding box center [891, 379] width 10 height 10
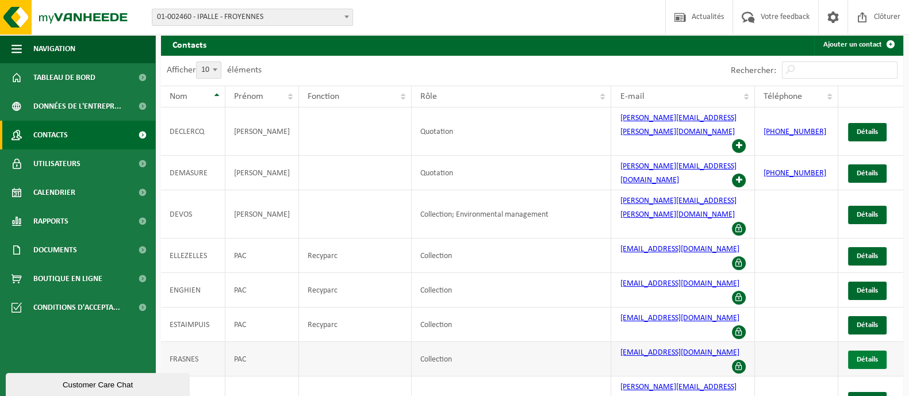
click at [860, 356] on span "Détails" at bounding box center [866, 359] width 21 height 7
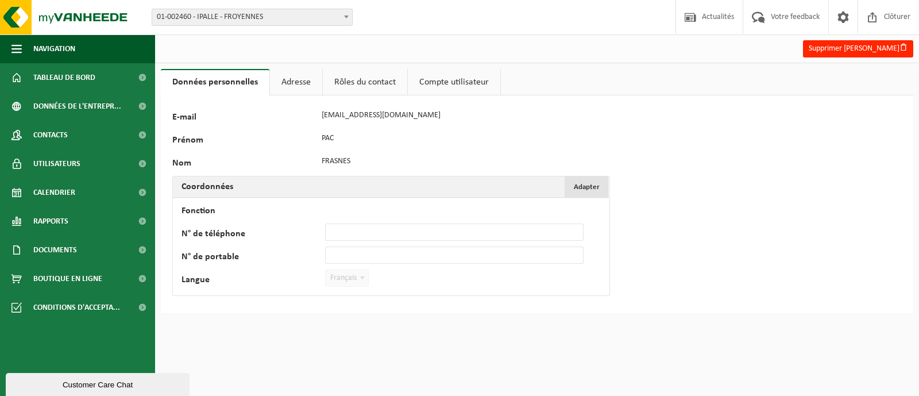
click at [570, 185] on button "Adapter Annuler" at bounding box center [587, 186] width 44 height 21
click at [370, 203] on input "Fonction" at bounding box center [454, 209] width 259 height 17
type input "Recyparc"
click at [201, 300] on button "Confirmer" at bounding box center [211, 301] width 57 height 18
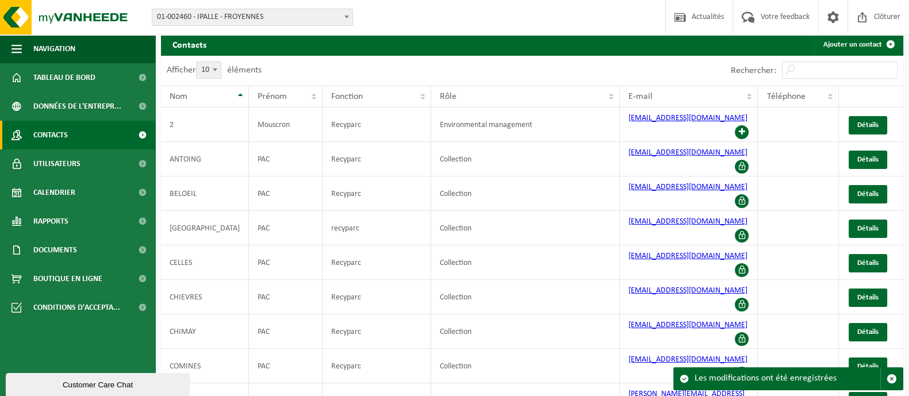
scroll to position [37, 0]
click at [896, 380] on button "button" at bounding box center [891, 379] width 22 height 22
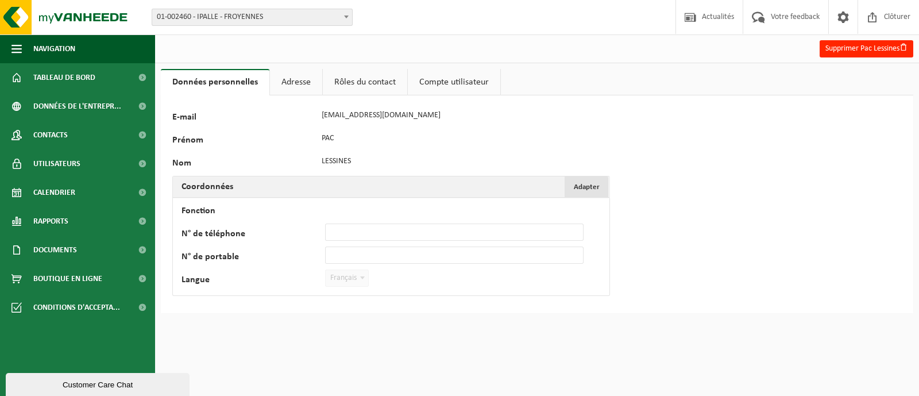
click at [587, 186] on span "Adapter" at bounding box center [587, 186] width 26 height 7
click at [384, 208] on input "Fonction" at bounding box center [454, 209] width 259 height 17
type input "Recyparc"
click at [217, 299] on button "Confirmer" at bounding box center [211, 301] width 57 height 18
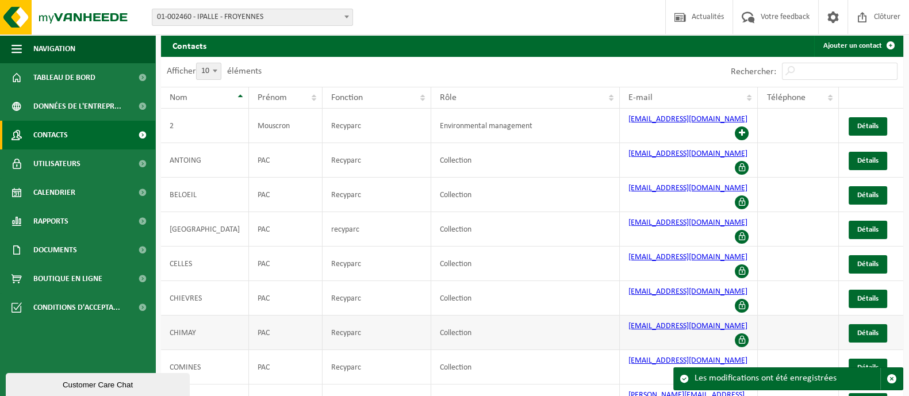
scroll to position [37, 0]
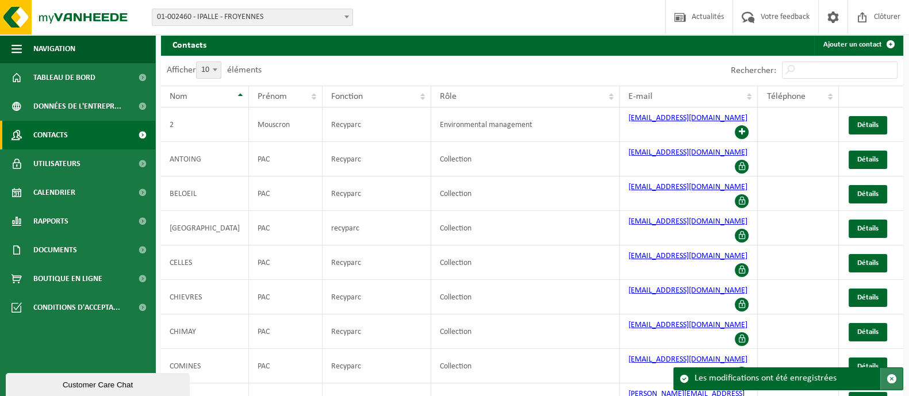
click at [895, 381] on span "button" at bounding box center [891, 379] width 10 height 10
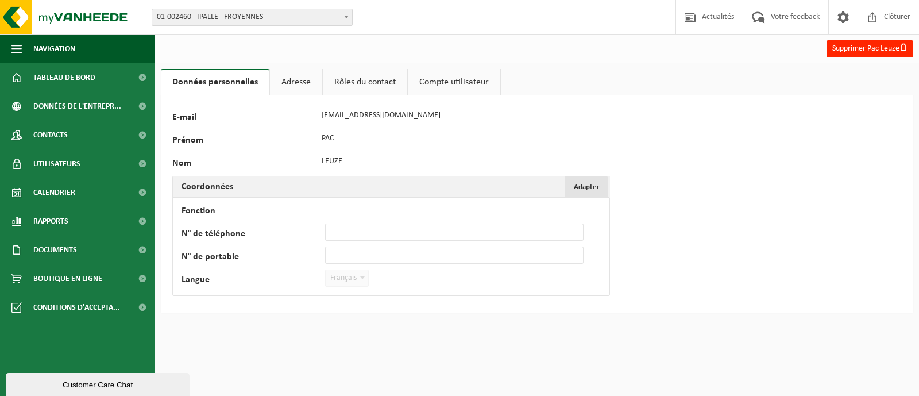
click at [606, 188] on button "Adapter Annuler" at bounding box center [587, 186] width 44 height 21
click at [395, 207] on input "Fonction" at bounding box center [454, 209] width 259 height 17
type input "Recyparc"
click at [214, 307] on button "Confirmer" at bounding box center [211, 301] width 57 height 18
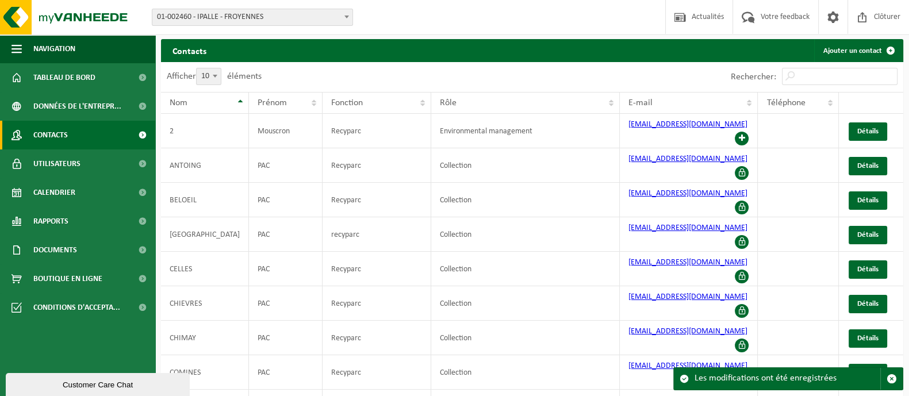
scroll to position [37, 0]
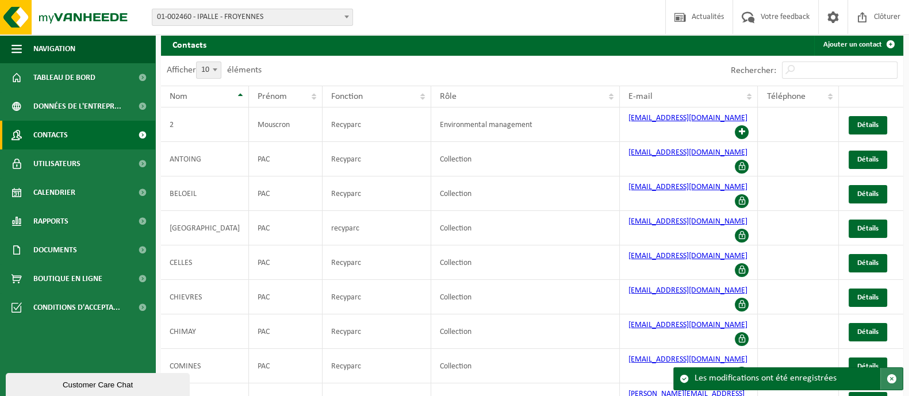
click at [894, 378] on span "button" at bounding box center [891, 379] width 10 height 10
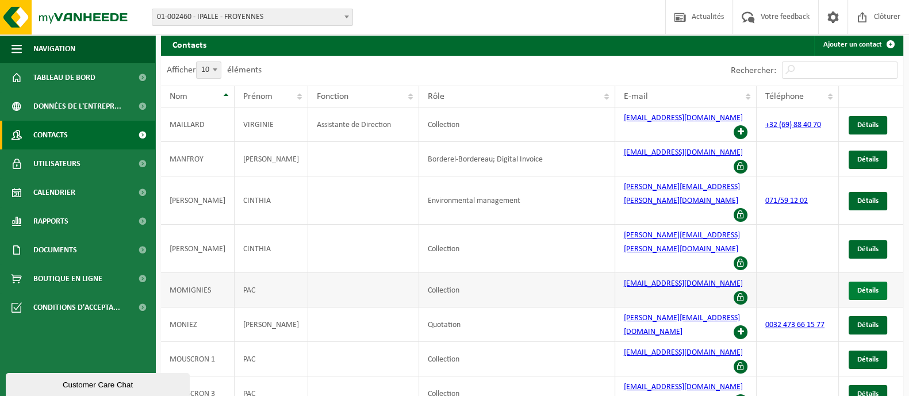
click at [854, 282] on link "Détails" at bounding box center [867, 291] width 39 height 18
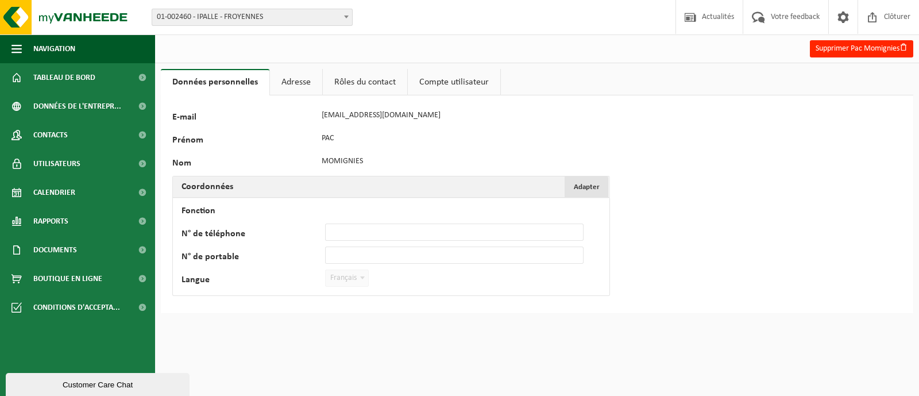
click at [592, 186] on span "Adapter" at bounding box center [587, 186] width 26 height 7
click at [408, 210] on input "Fonction" at bounding box center [454, 209] width 259 height 17
type input "Recyparc"
click at [202, 303] on button "Confirmer" at bounding box center [211, 301] width 57 height 18
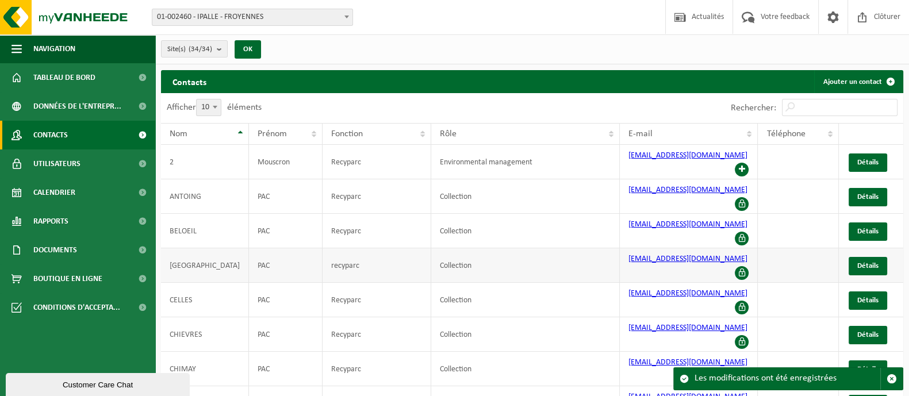
scroll to position [37, 0]
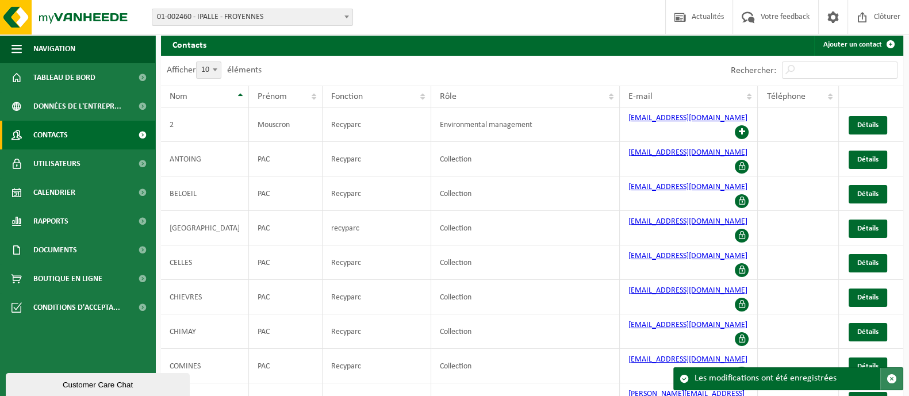
click at [892, 380] on span "button" at bounding box center [891, 379] width 10 height 10
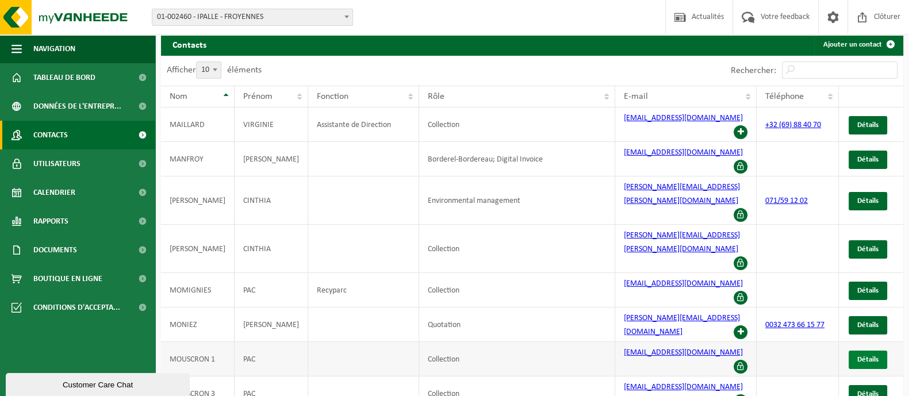
click at [870, 356] on span "Détails" at bounding box center [867, 359] width 21 height 7
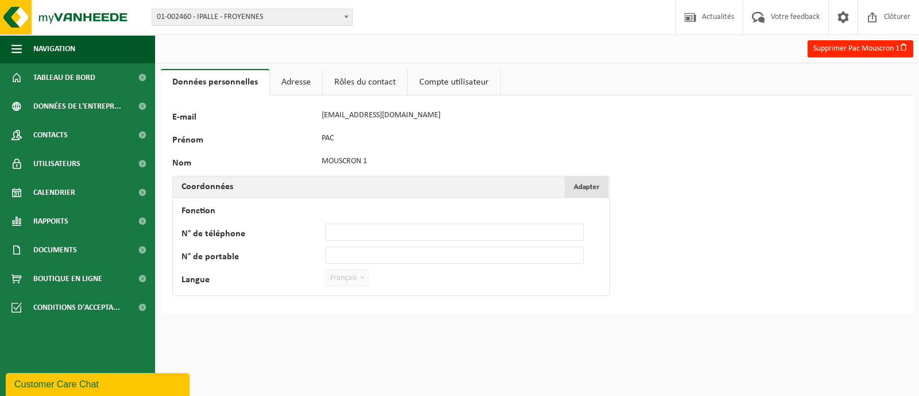
click at [592, 188] on span "Adapter" at bounding box center [587, 186] width 26 height 7
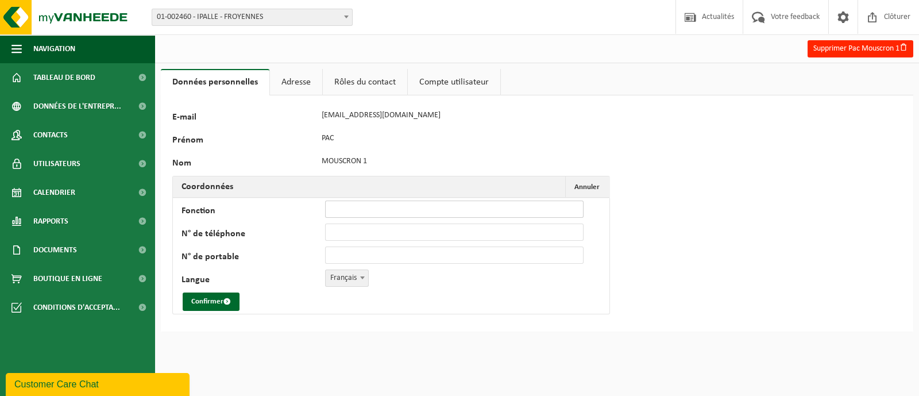
click at [368, 203] on input "Fonction" at bounding box center [454, 209] width 259 height 17
type input "Recyparc"
click at [207, 303] on button "Confirmer" at bounding box center [211, 301] width 57 height 18
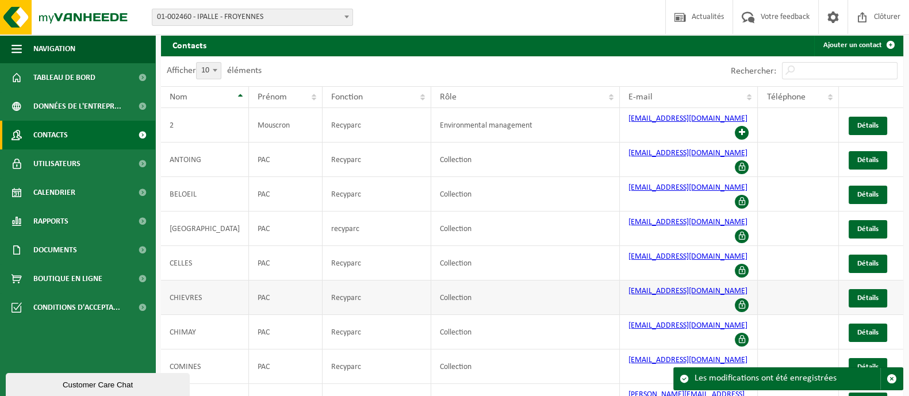
scroll to position [37, 0]
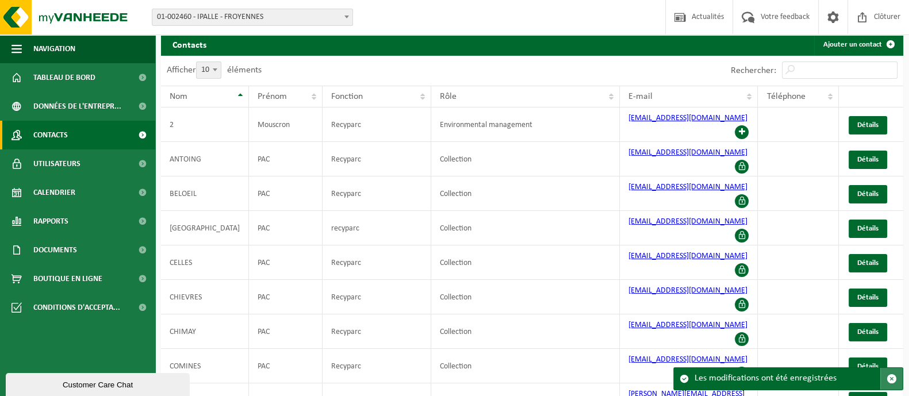
click at [892, 378] on span "button" at bounding box center [891, 379] width 10 height 10
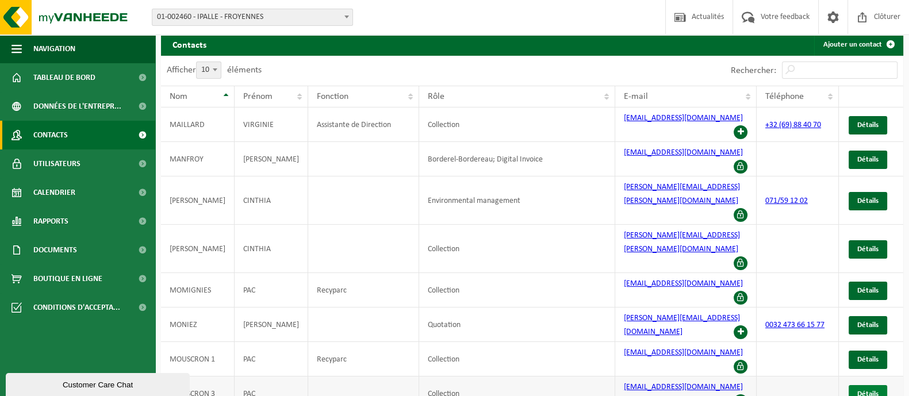
click at [860, 390] on span "Détails" at bounding box center [867, 393] width 21 height 7
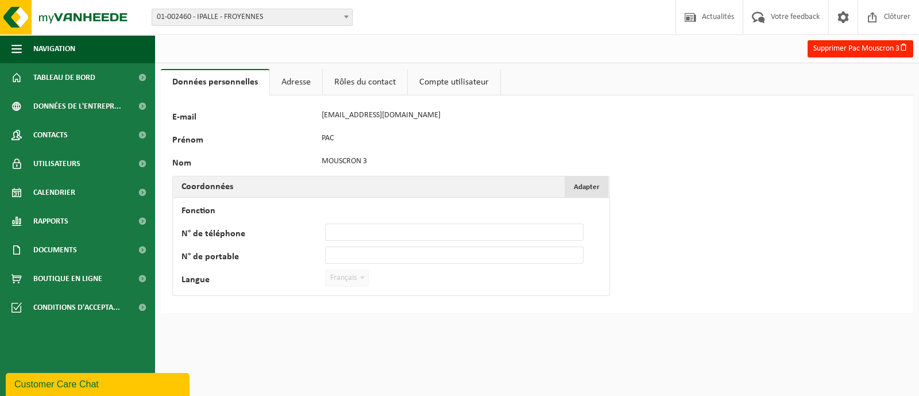
click at [586, 187] on span "Adapter" at bounding box center [587, 186] width 26 height 7
click at [395, 208] on input "Fonction" at bounding box center [454, 209] width 259 height 17
type input "Recyparc"
click at [205, 305] on button "Confirmer" at bounding box center [211, 301] width 57 height 18
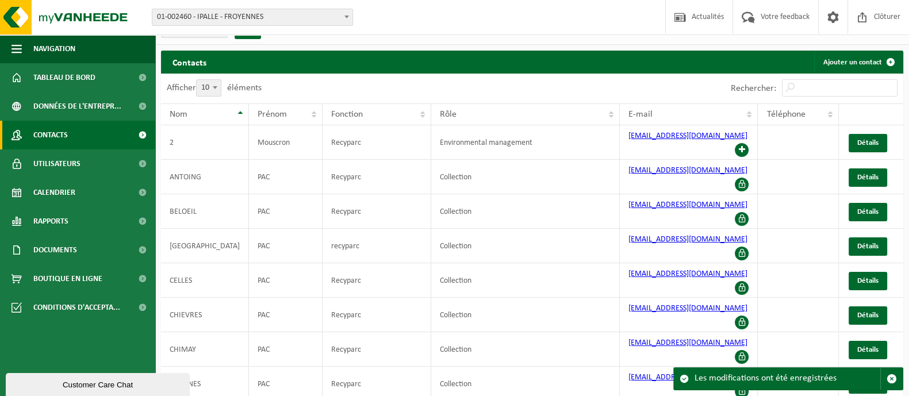
scroll to position [37, 0]
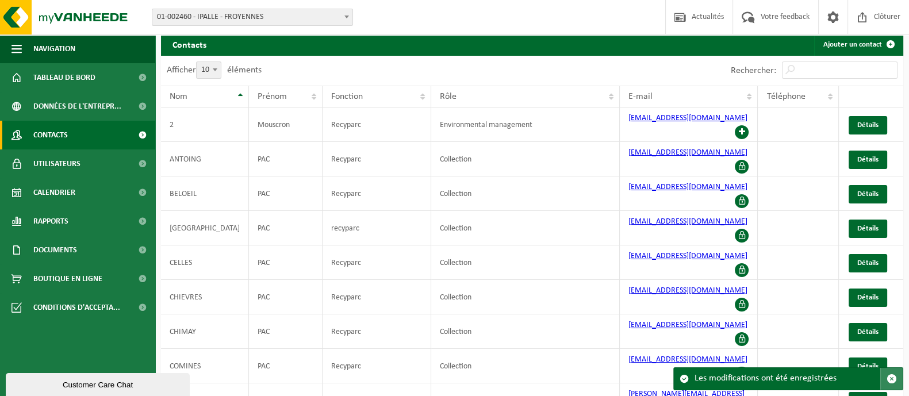
click at [896, 380] on button "button" at bounding box center [891, 379] width 22 height 22
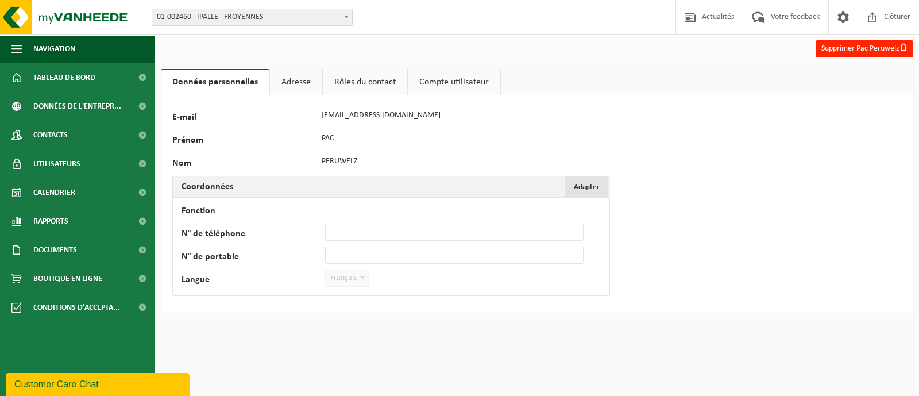
click at [602, 188] on button "Adapter Annuler" at bounding box center [587, 186] width 44 height 21
click at [428, 201] on input "Fonction" at bounding box center [454, 209] width 259 height 17
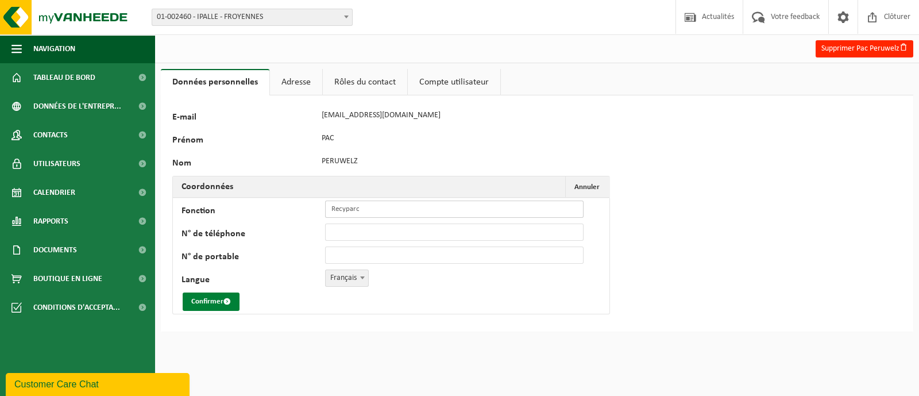
type input "Recyparc"
click at [198, 303] on button "Confirmer" at bounding box center [211, 301] width 57 height 18
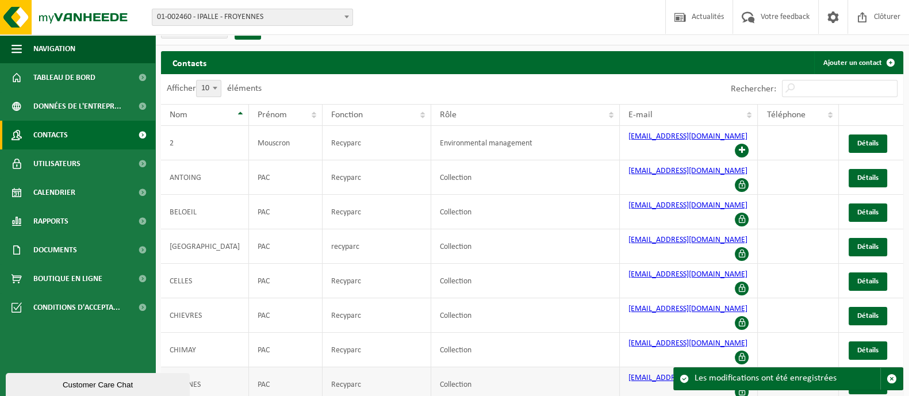
scroll to position [37, 0]
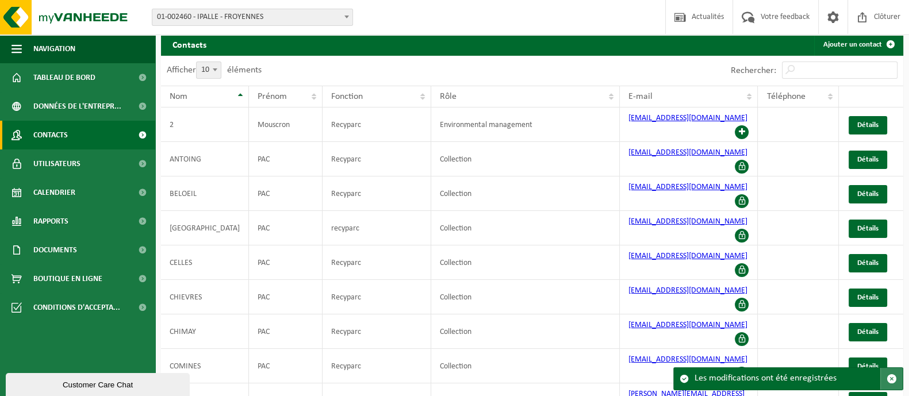
click at [894, 380] on span "button" at bounding box center [891, 379] width 10 height 10
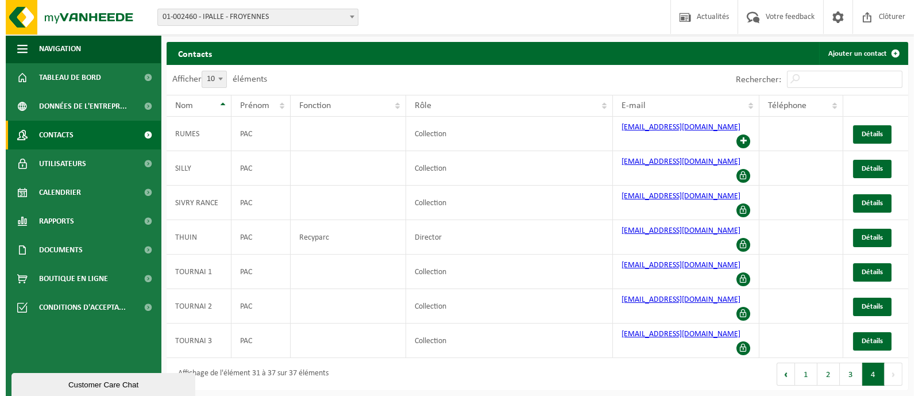
scroll to position [0, 0]
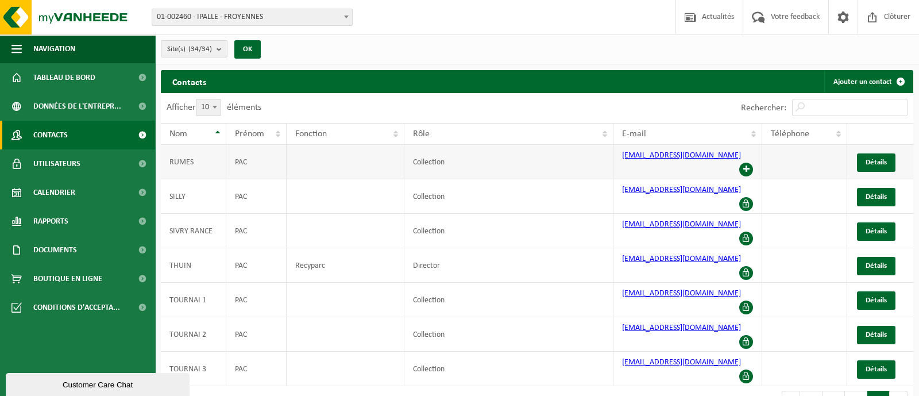
click at [744, 163] on span at bounding box center [747, 170] width 14 height 14
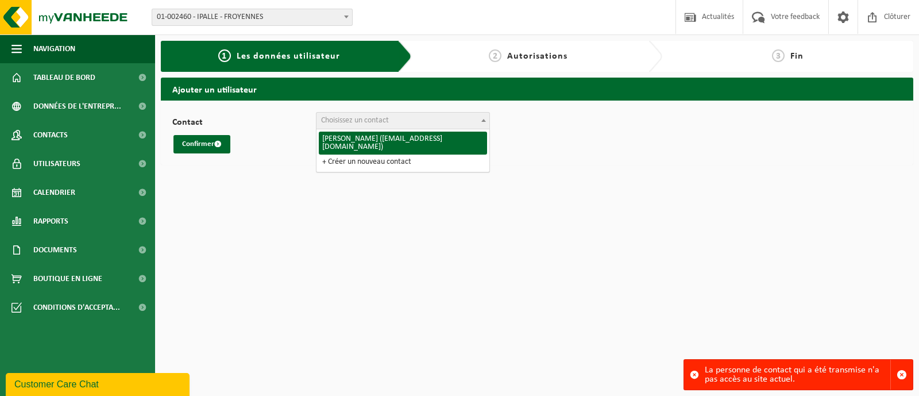
click at [382, 124] on span "Choisissez un contact" at bounding box center [355, 120] width 68 height 9
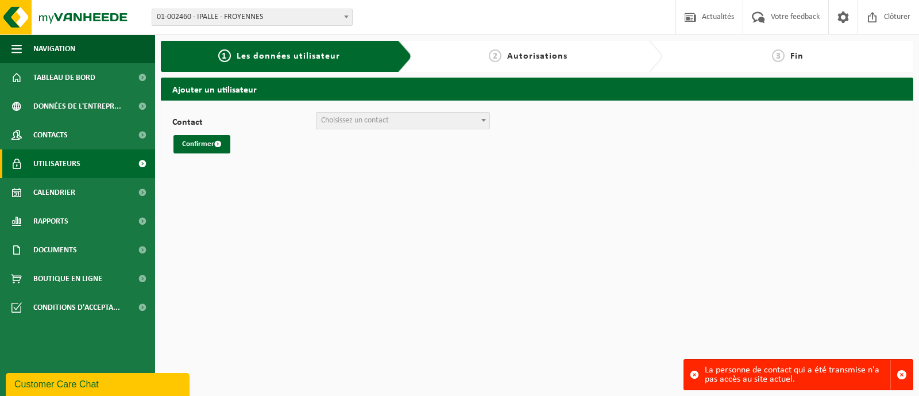
click at [45, 163] on span "Utilisateurs" at bounding box center [56, 163] width 47 height 29
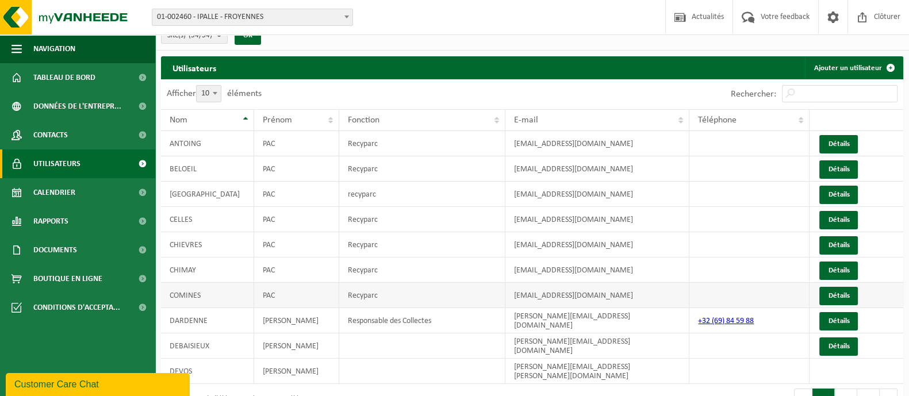
scroll to position [28, 0]
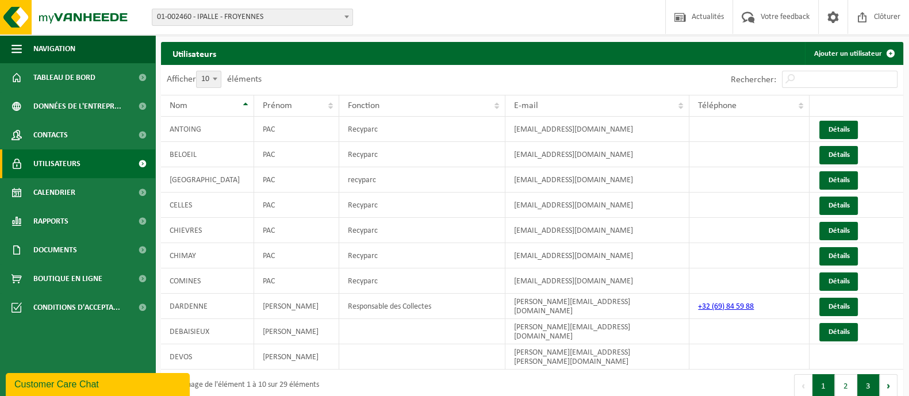
click at [860, 376] on button "3" at bounding box center [868, 385] width 22 height 23
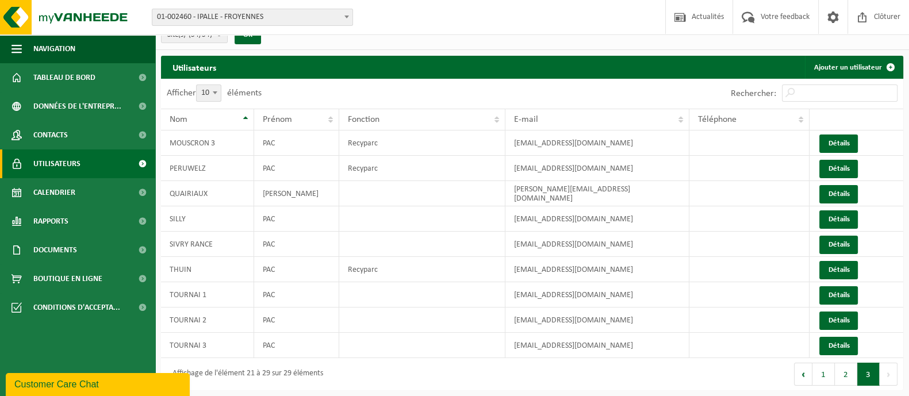
scroll to position [13, 0]
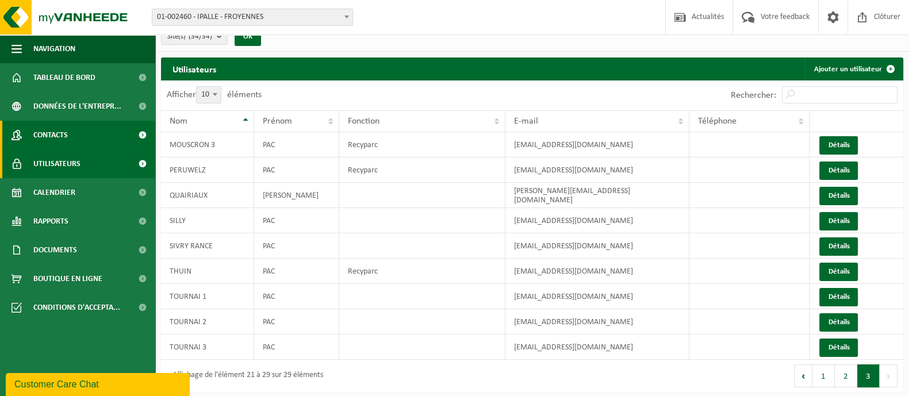
click at [71, 136] on link "Contacts" at bounding box center [77, 135] width 155 height 29
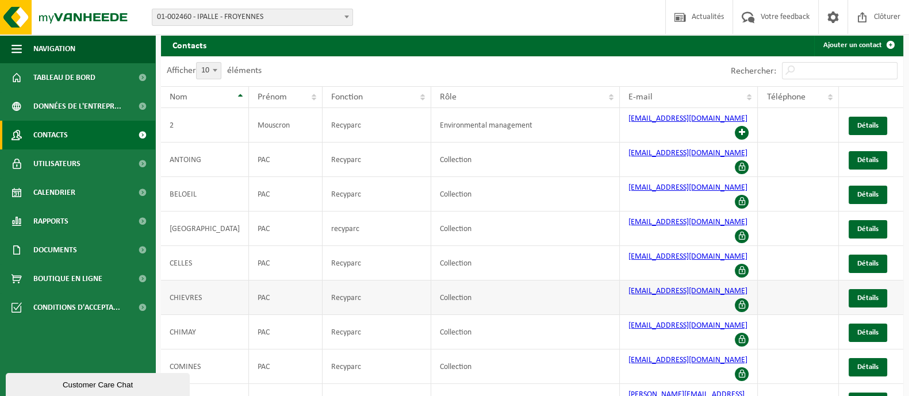
scroll to position [37, 0]
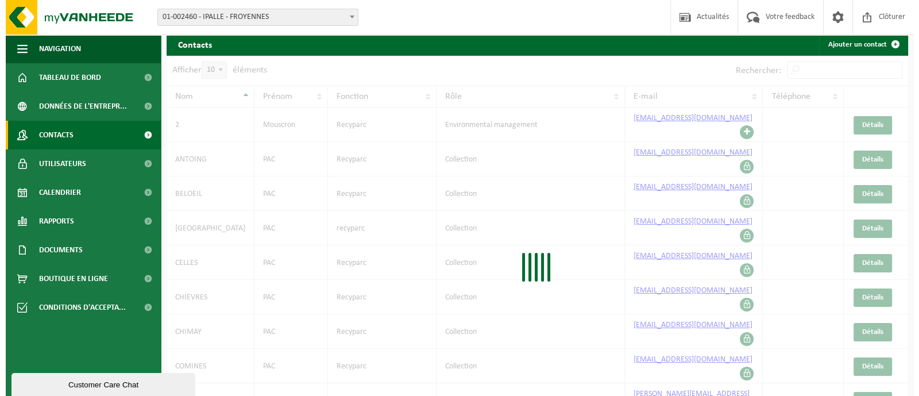
scroll to position [0, 0]
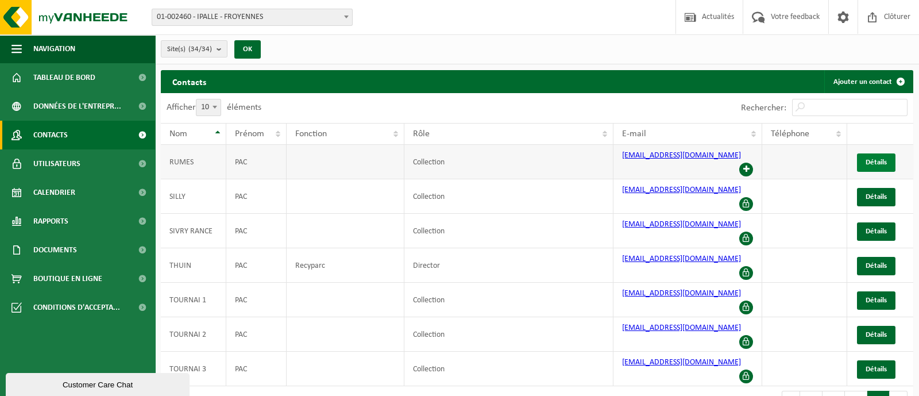
click at [865, 159] on link "Détails" at bounding box center [876, 162] width 39 height 18
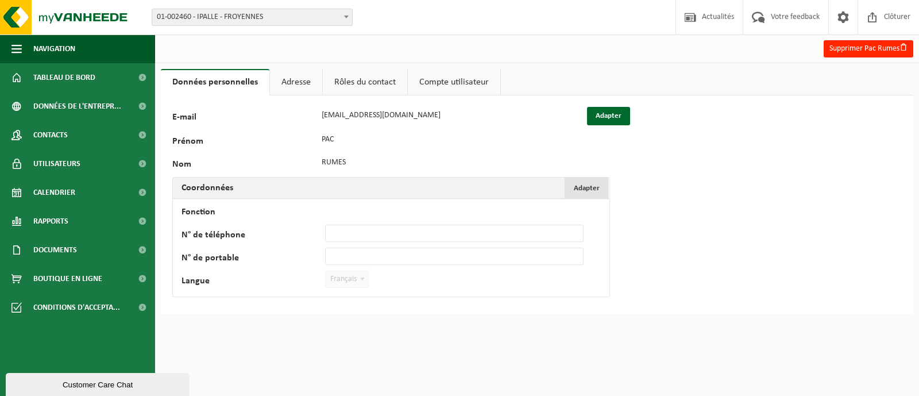
click at [590, 185] on span "Adapter" at bounding box center [587, 187] width 26 height 7
click at [398, 208] on input "Fonction" at bounding box center [454, 210] width 259 height 17
type input "Recyparc"
click at [213, 306] on button "Confirmer" at bounding box center [211, 303] width 57 height 18
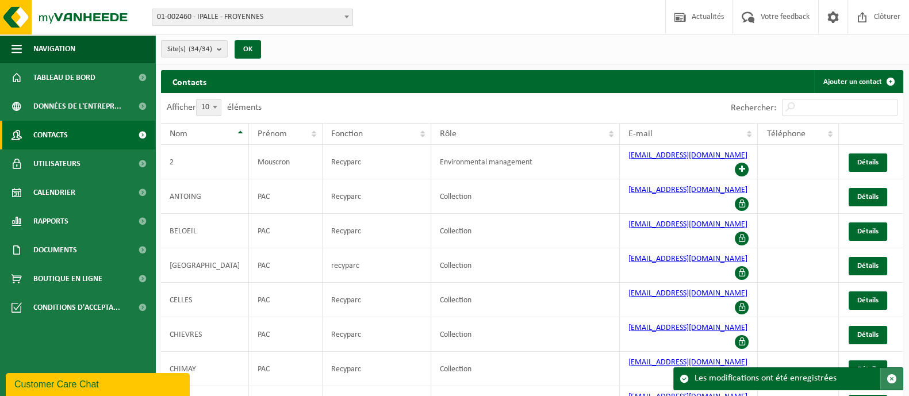
click at [893, 380] on span "button" at bounding box center [891, 379] width 10 height 10
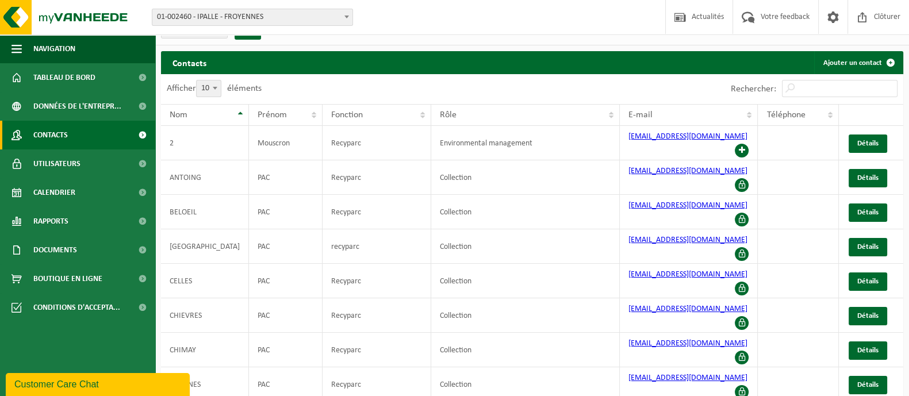
scroll to position [37, 0]
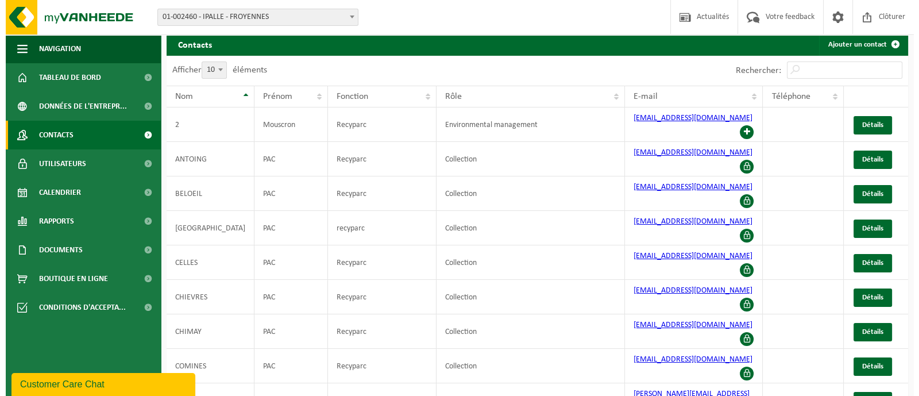
scroll to position [0, 0]
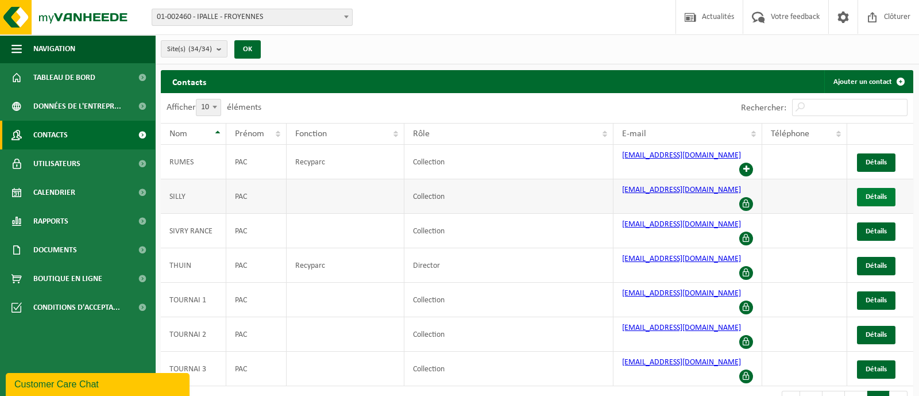
click at [884, 193] on span "Détails" at bounding box center [876, 196] width 21 height 7
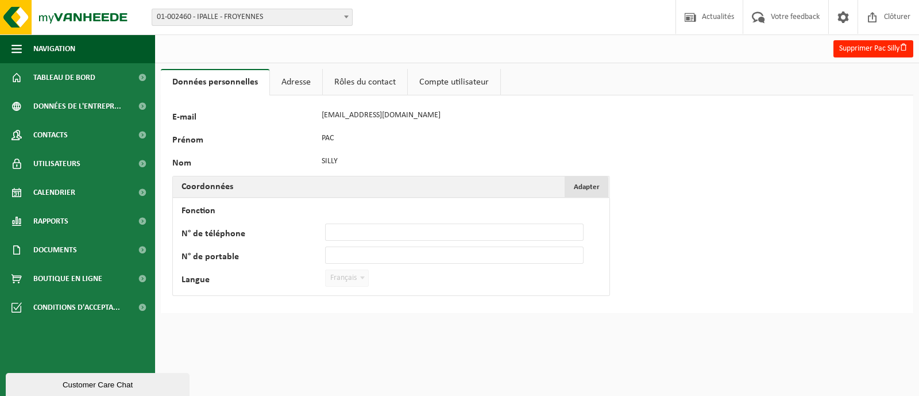
click at [575, 182] on button "Adapter Annuler" at bounding box center [587, 186] width 44 height 21
click at [390, 202] on input "Fonction" at bounding box center [454, 209] width 259 height 17
type input "Recyparc"
click at [218, 300] on button "Confirmer" at bounding box center [211, 301] width 57 height 18
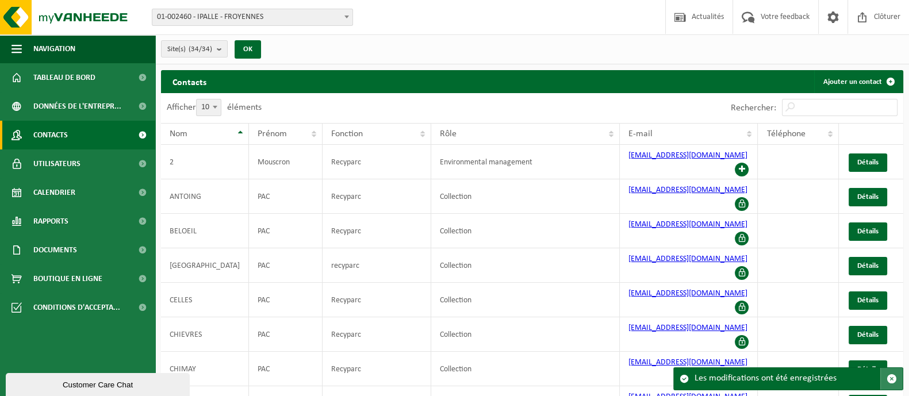
click at [891, 377] on span "button" at bounding box center [891, 379] width 10 height 10
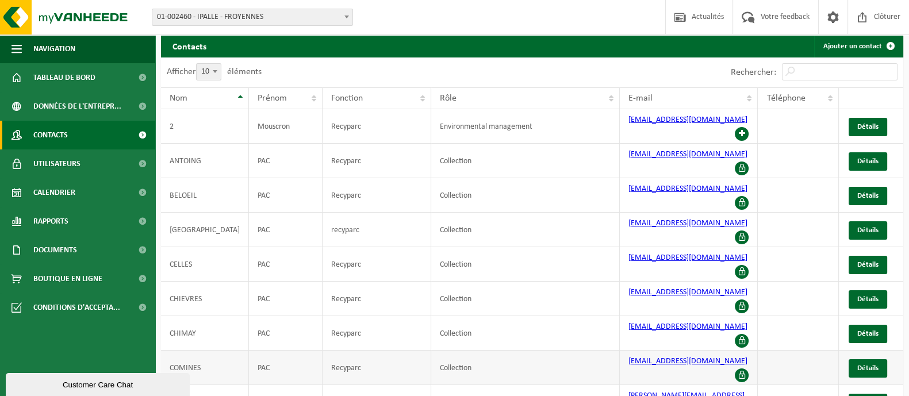
scroll to position [37, 0]
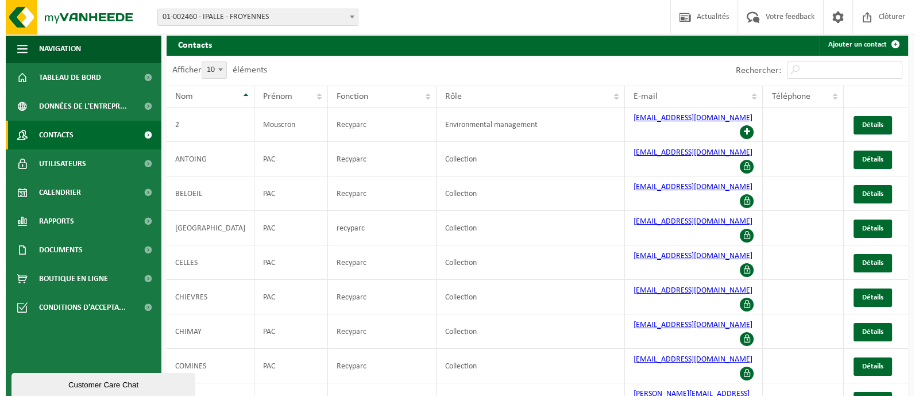
scroll to position [0, 0]
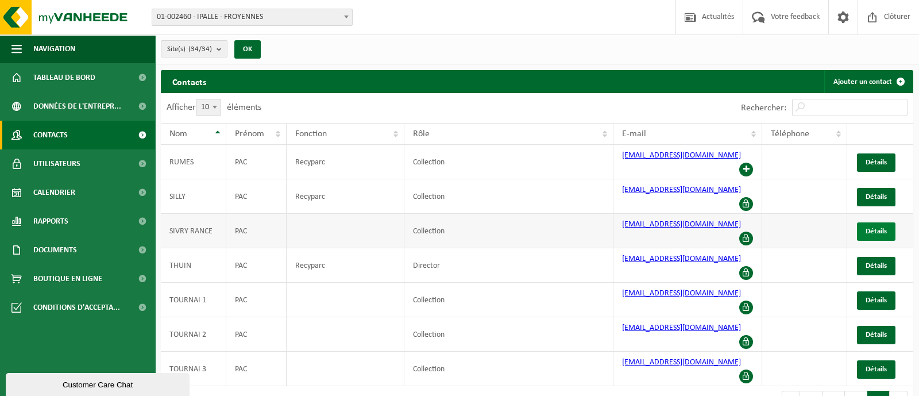
click at [885, 228] on span "Détails" at bounding box center [876, 231] width 21 height 7
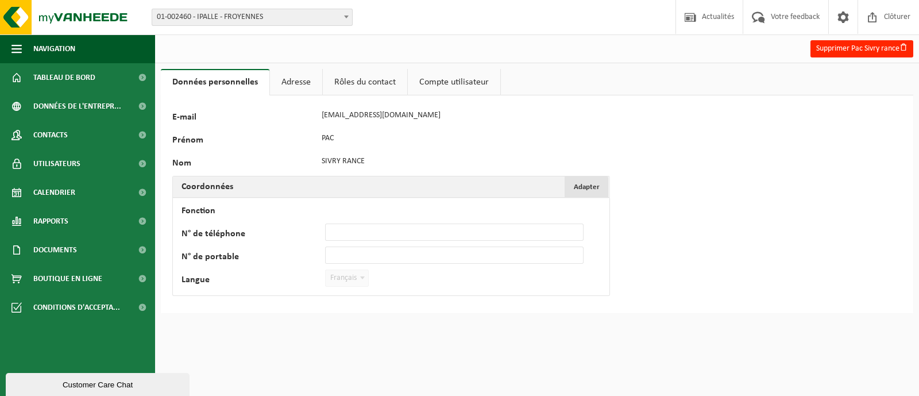
click at [590, 191] on span "Adapter" at bounding box center [587, 186] width 26 height 7
click at [373, 208] on input "Fonction" at bounding box center [454, 209] width 259 height 17
type input "r"
type input "Recyparc"
click at [197, 306] on button "Confirmer" at bounding box center [211, 301] width 57 height 18
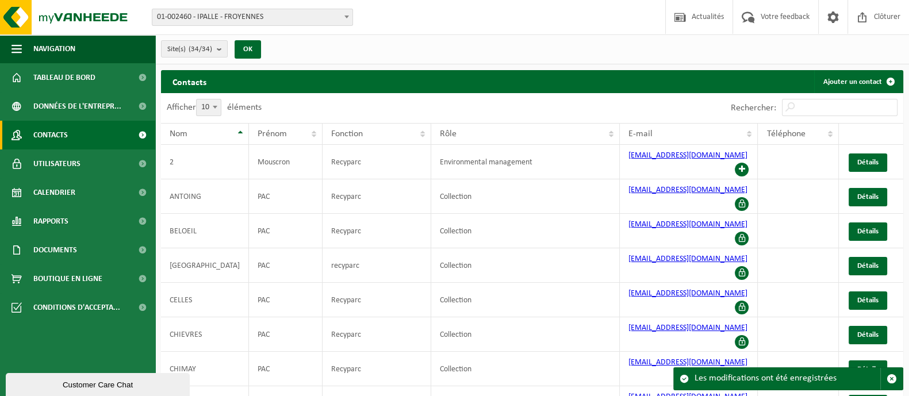
scroll to position [37, 0]
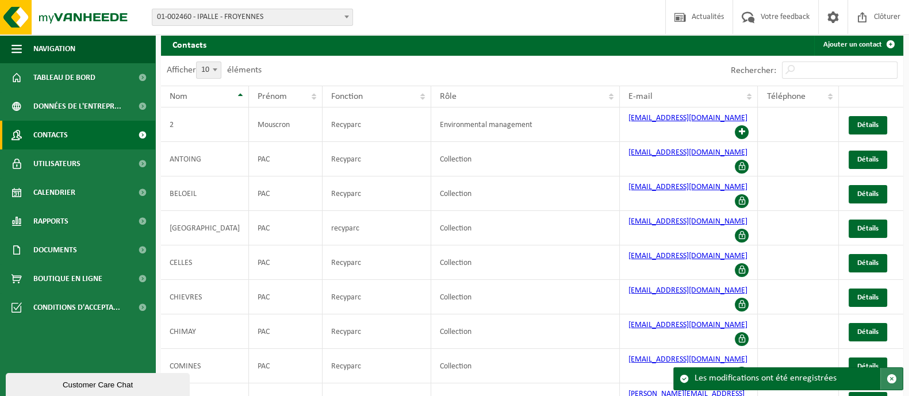
click at [889, 381] on span "button" at bounding box center [891, 379] width 10 height 10
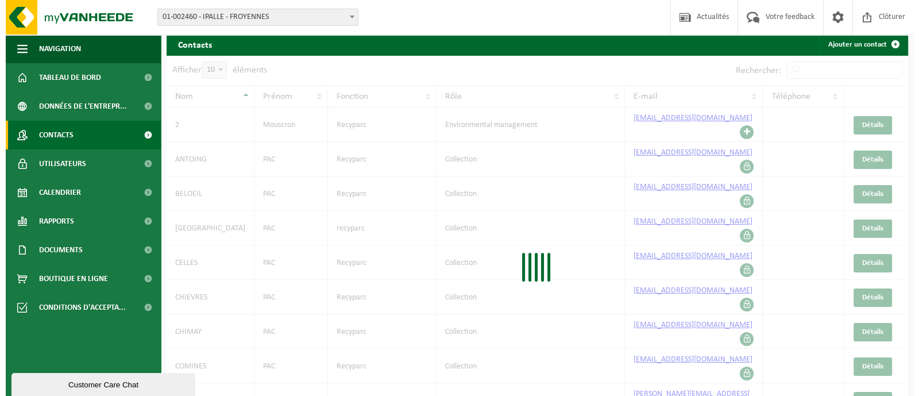
scroll to position [0, 0]
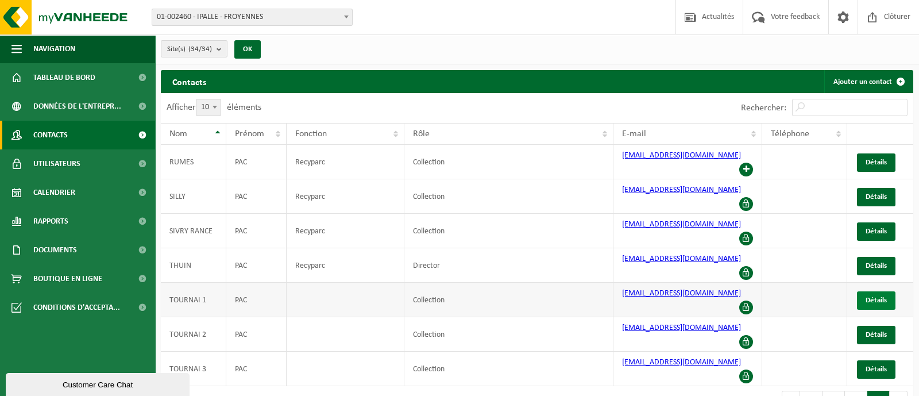
click at [862, 291] on link "Détails" at bounding box center [876, 300] width 39 height 18
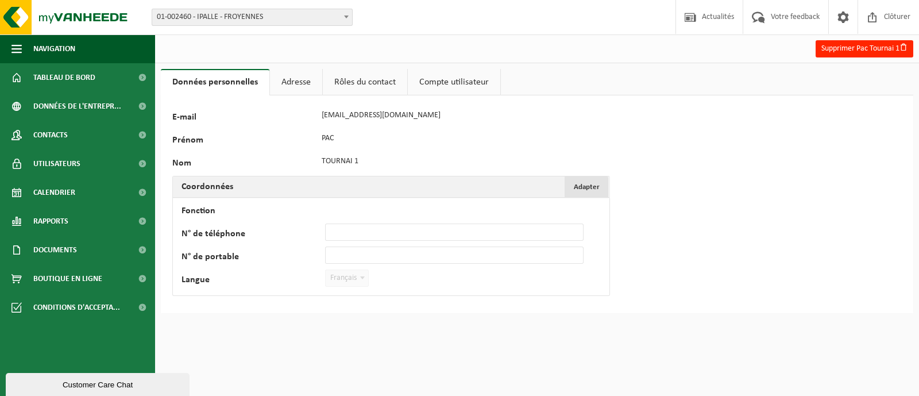
click at [583, 188] on span "Adapter" at bounding box center [587, 186] width 26 height 7
click at [384, 209] on input "Fonction" at bounding box center [454, 209] width 259 height 17
type input "Recyparc"
click at [198, 303] on button "Confirmer" at bounding box center [211, 301] width 57 height 18
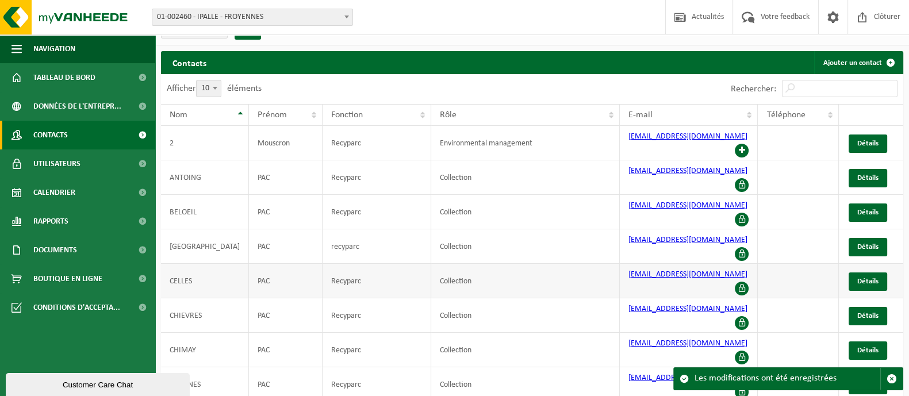
scroll to position [37, 0]
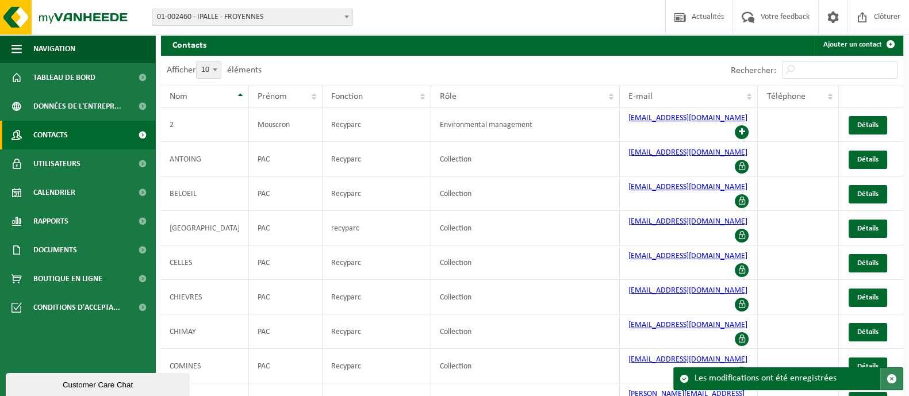
click at [889, 378] on span "button" at bounding box center [891, 379] width 10 height 10
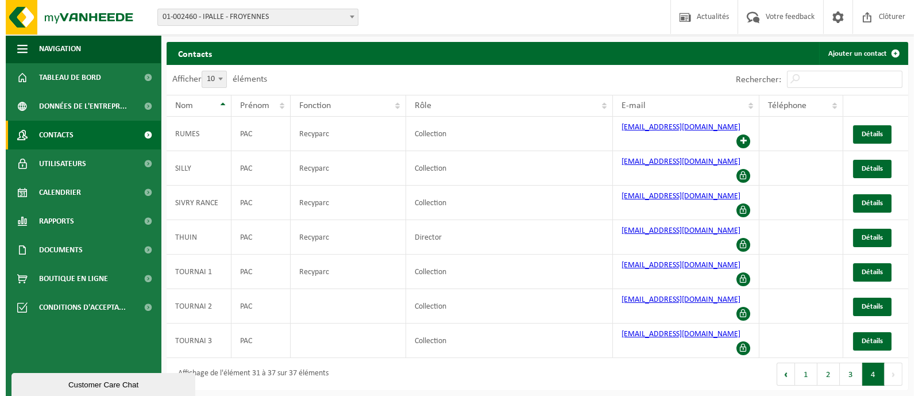
scroll to position [0, 0]
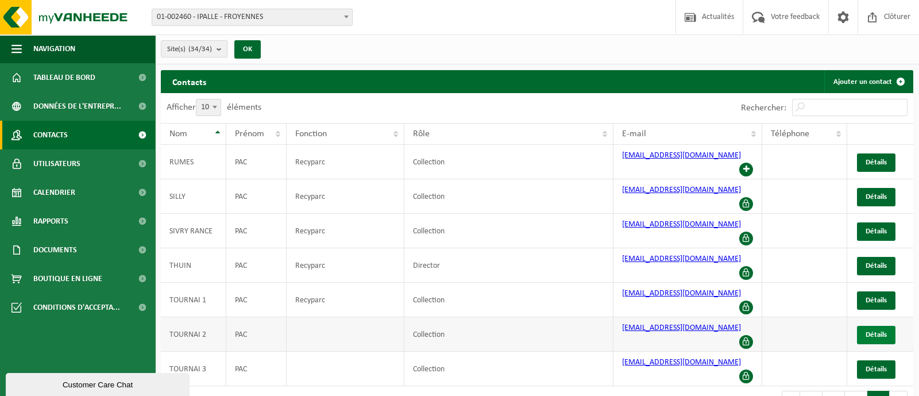
click at [873, 331] on span "Détails" at bounding box center [876, 334] width 21 height 7
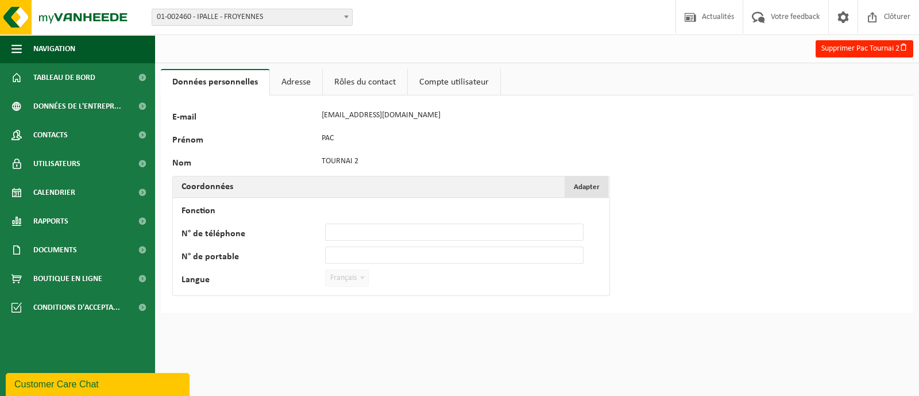
click at [596, 185] on span "Adapter" at bounding box center [587, 186] width 26 height 7
click at [405, 203] on input "Fonction" at bounding box center [454, 209] width 259 height 17
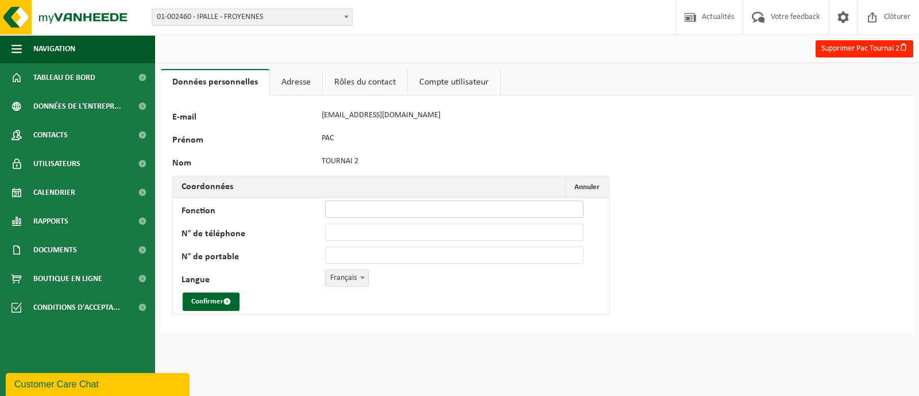
type input "T"
type input "Recyparc"
click at [217, 304] on button "Confirmer" at bounding box center [211, 301] width 57 height 18
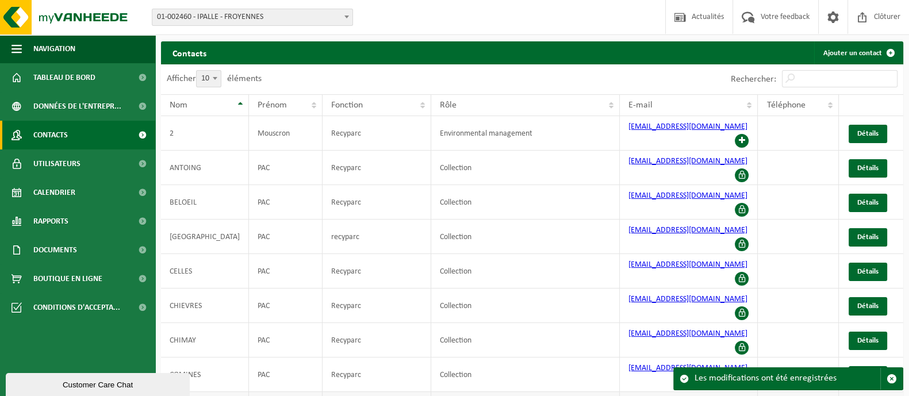
scroll to position [37, 0]
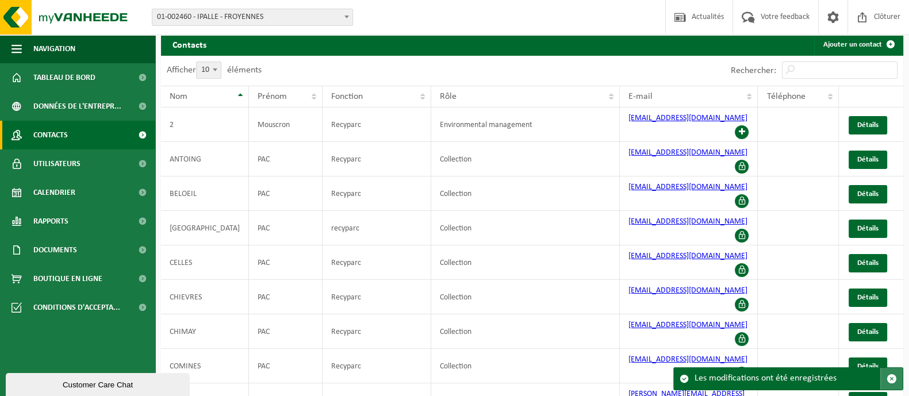
click at [891, 376] on span "button" at bounding box center [891, 379] width 10 height 10
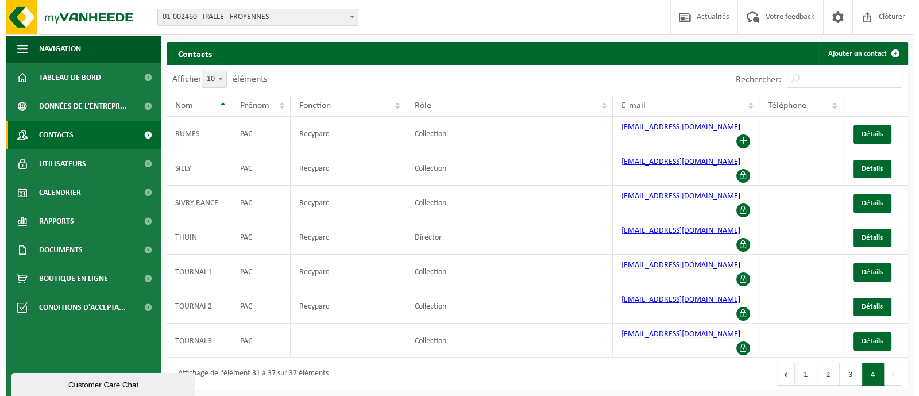
scroll to position [0, 0]
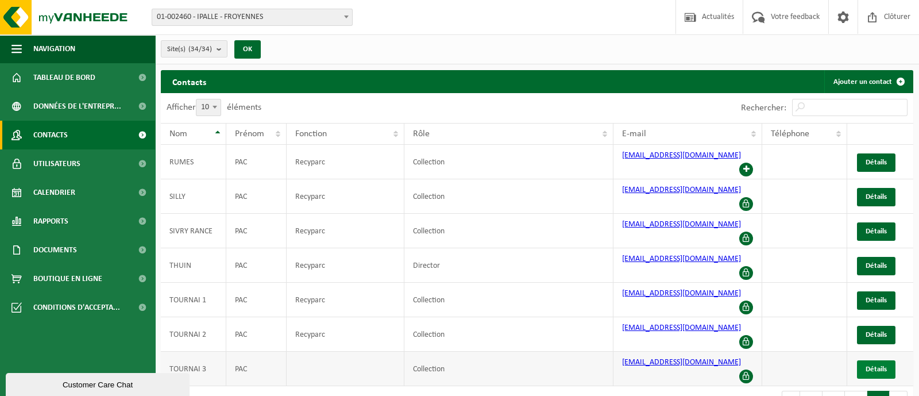
click at [873, 365] on span "Détails" at bounding box center [876, 368] width 21 height 7
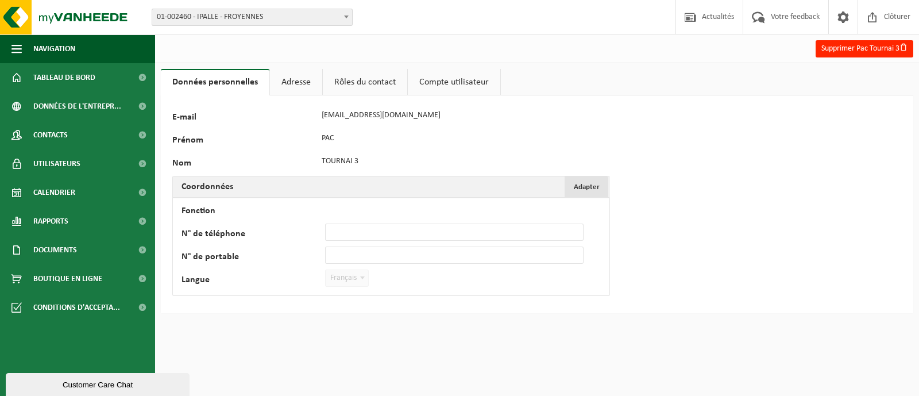
click at [601, 187] on button "Adapter Annuler" at bounding box center [587, 186] width 44 height 21
click at [411, 205] on input "Fonction" at bounding box center [454, 209] width 259 height 17
type input "Recyparc"
click at [233, 301] on button "Confirmer" at bounding box center [211, 301] width 57 height 18
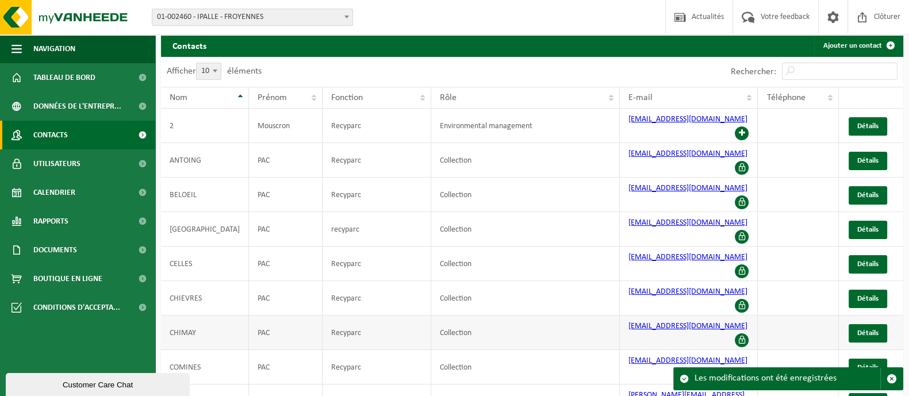
scroll to position [37, 0]
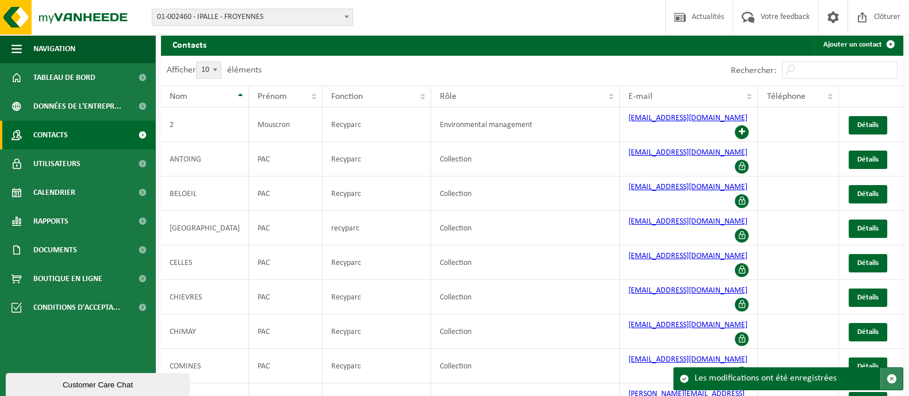
click at [890, 378] on span "button" at bounding box center [891, 379] width 10 height 10
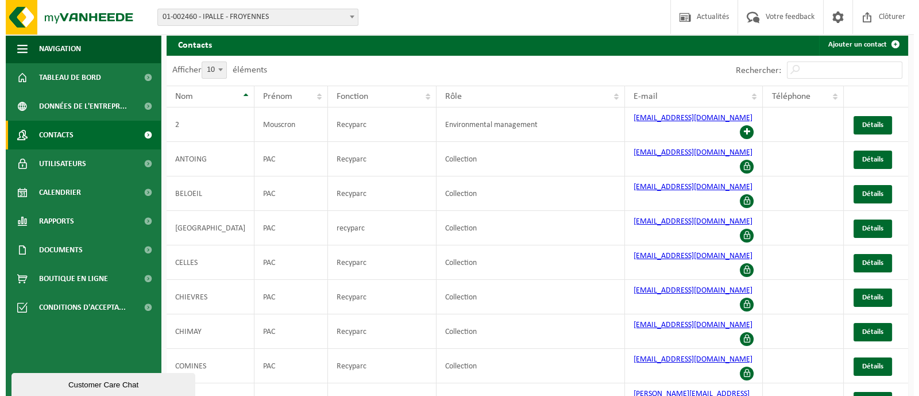
scroll to position [0, 0]
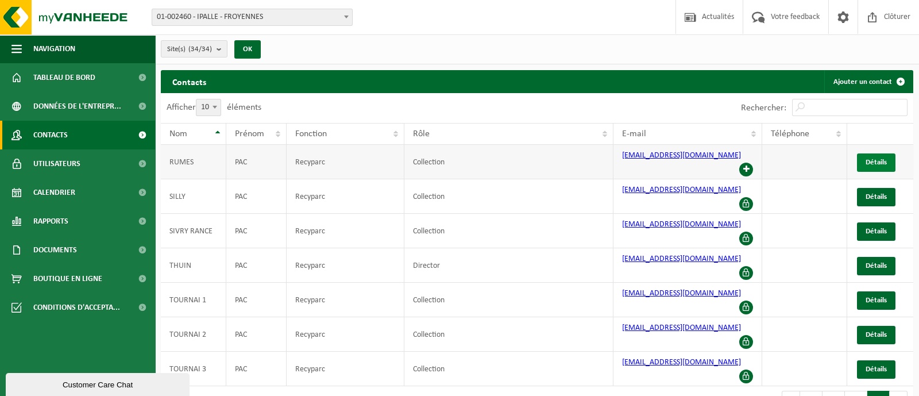
click at [883, 161] on span "Détails" at bounding box center [876, 162] width 21 height 7
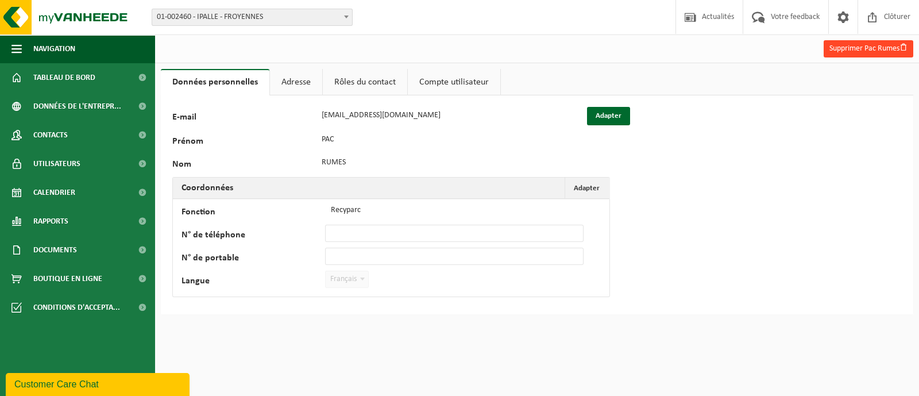
click at [861, 47] on button "Supprimer Pac Rumes" at bounding box center [869, 48] width 90 height 17
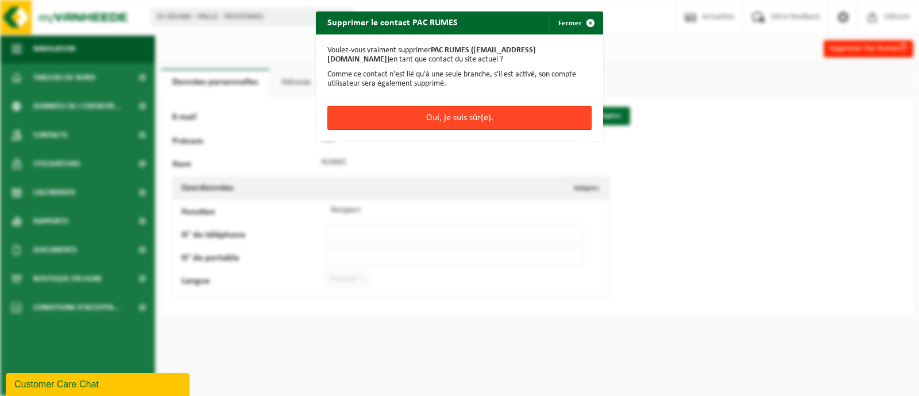
click at [539, 110] on button "Oui, je suis sûr(e)." at bounding box center [460, 118] width 264 height 24
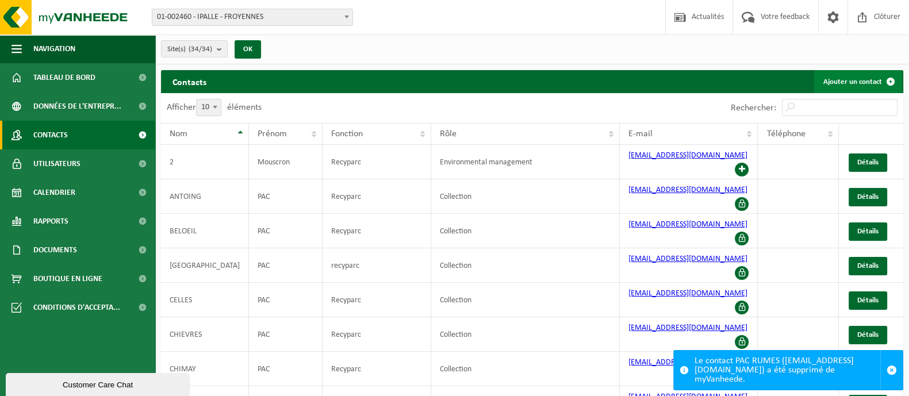
click at [881, 76] on span at bounding box center [890, 81] width 23 height 23
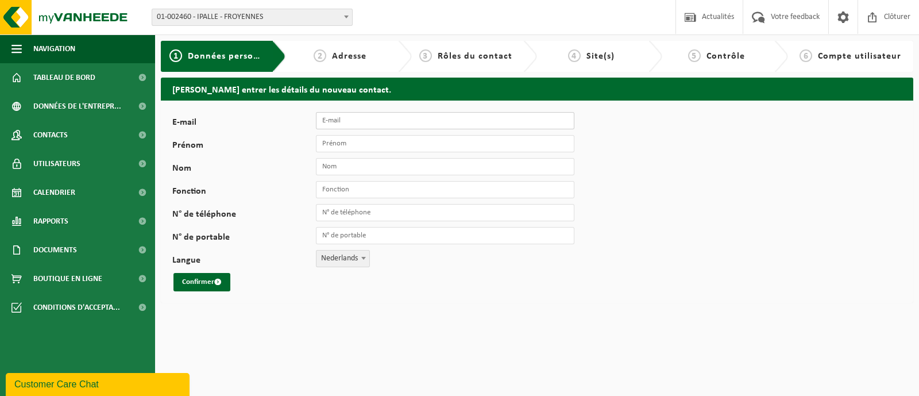
click at [454, 112] on input "E-mail" at bounding box center [445, 120] width 259 height 17
type input "[EMAIL_ADDRESS][DOMAIN_NAME]"
click at [434, 148] on input "Prénom" at bounding box center [445, 143] width 259 height 17
type input "PAC"
type input "RUMES"
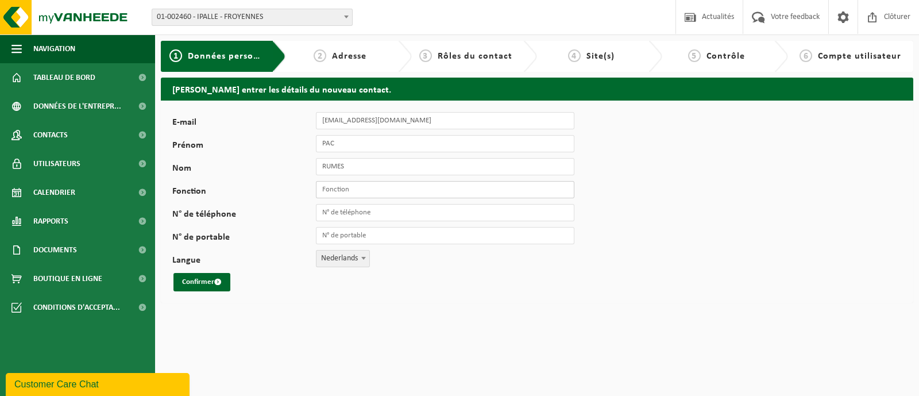
click at [422, 194] on input "Fonction" at bounding box center [445, 189] width 259 height 17
type input "Recyparc"
click at [340, 257] on span "Nederlands" at bounding box center [343, 259] width 53 height 16
select select "1"
click at [195, 283] on button "Confirmer" at bounding box center [202, 282] width 57 height 18
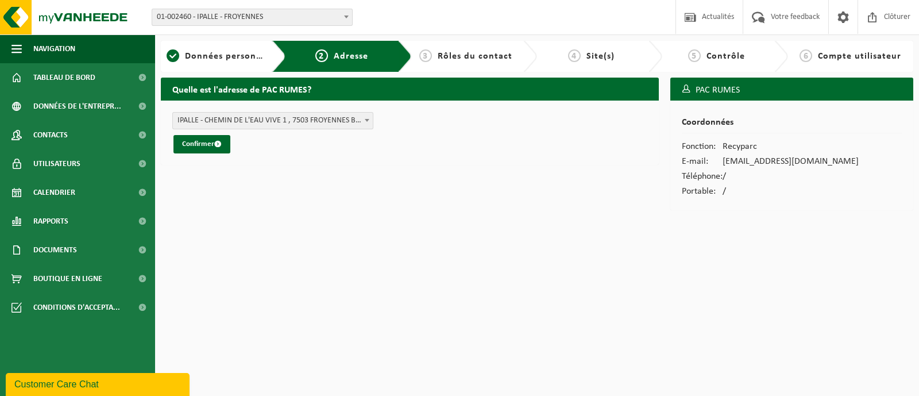
click at [291, 123] on span "IPALLE - CHEMIN DE L'EAU VIVE 1 , 7503 FROYENNES BE (01-002460/BUS)" at bounding box center [273, 121] width 200 height 16
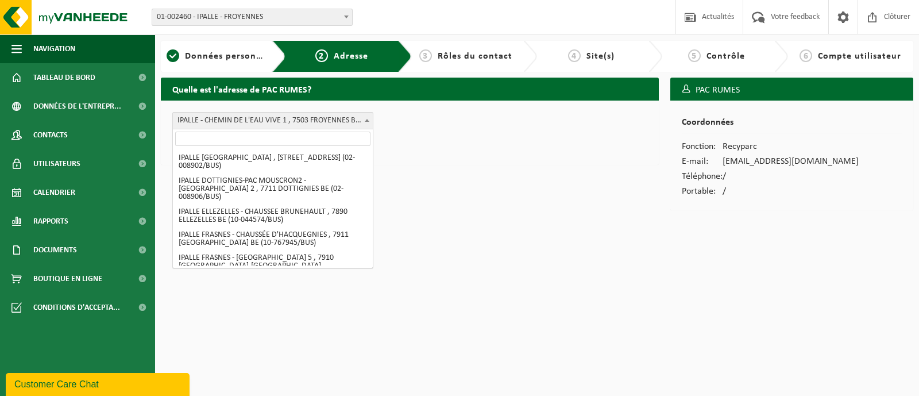
scroll to position [130, 0]
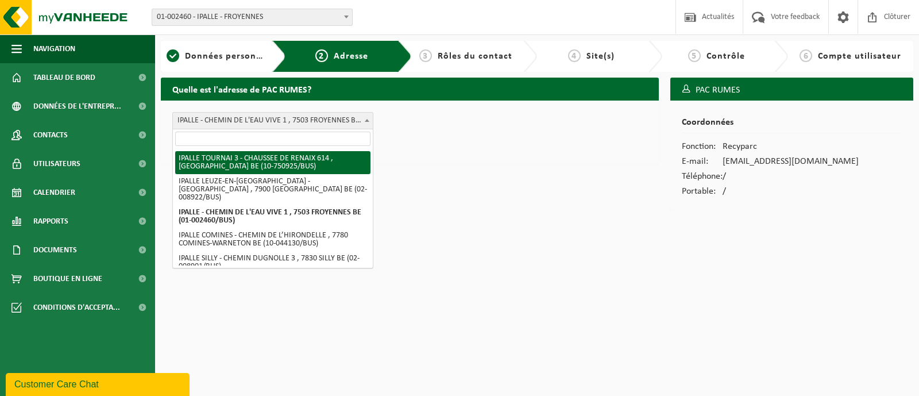
click at [260, 138] on input "search" at bounding box center [272, 139] width 195 height 14
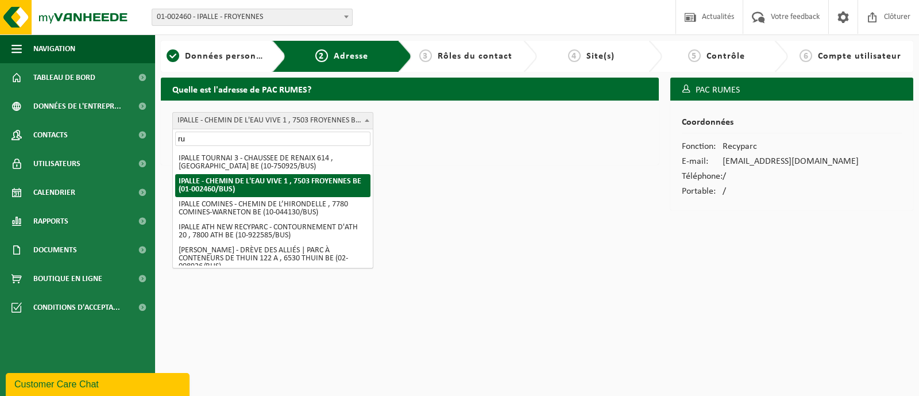
scroll to position [0, 0]
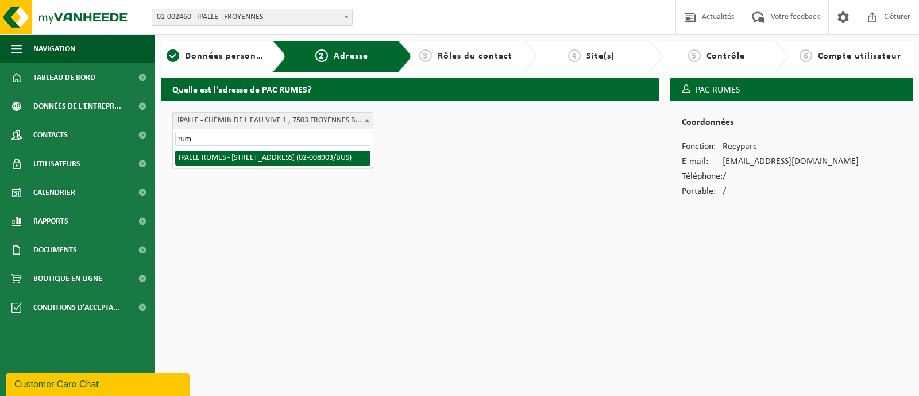
type input "rum"
select select "32910"
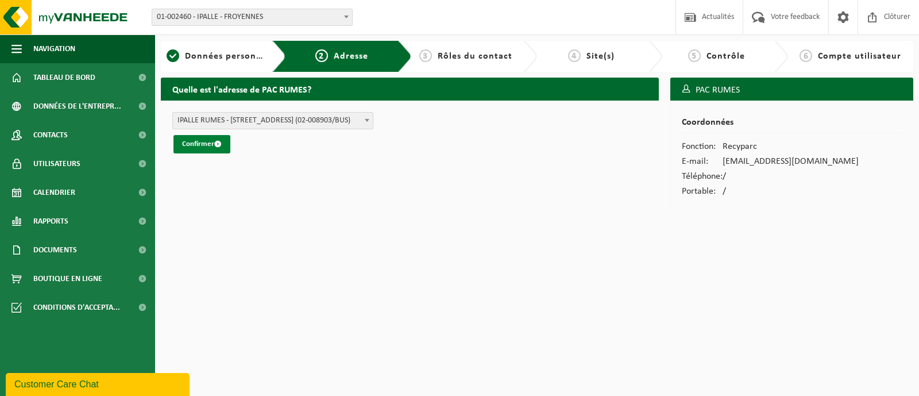
click at [203, 142] on button "Confirmer" at bounding box center [202, 144] width 57 height 18
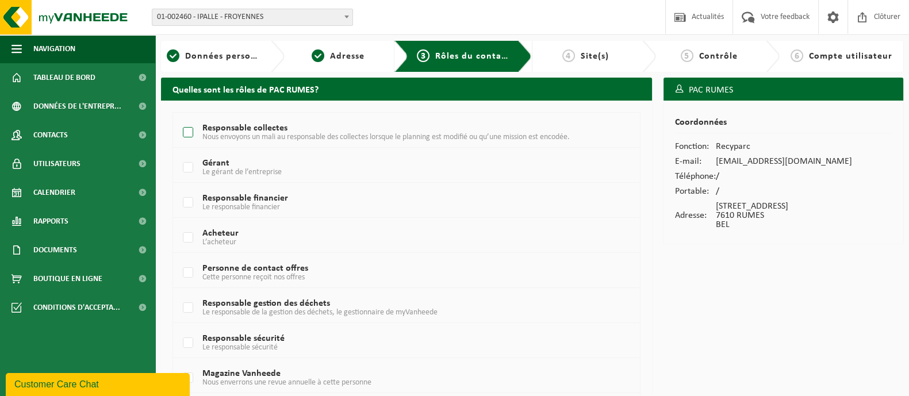
click at [194, 136] on label "Responsable collectes Nous envoyons un mali au responsable des collectes lorsqu…" at bounding box center [387, 132] width 415 height 17
click at [179, 118] on input "Responsable collectes Nous envoyons un mali au responsable des collectes lorsqu…" at bounding box center [178, 118] width 1 height 1
checkbox input "true"
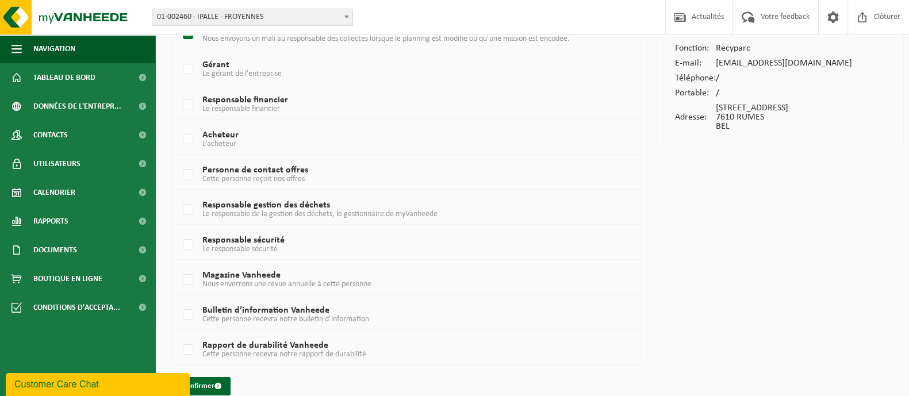
scroll to position [113, 0]
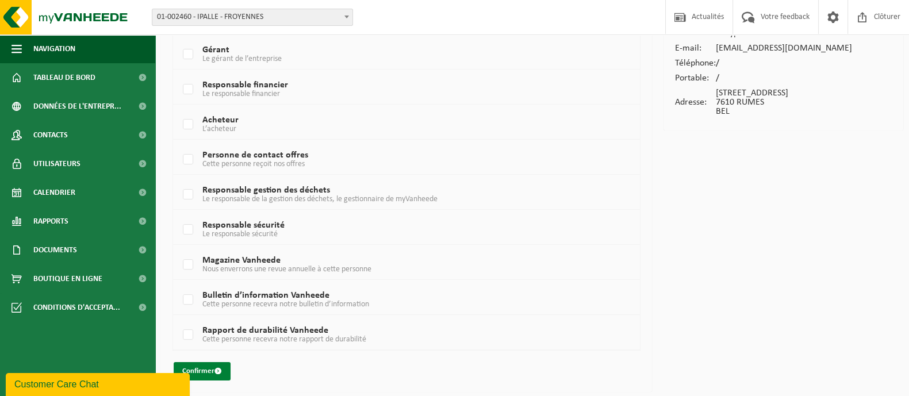
click at [186, 366] on button "Confirmer" at bounding box center [202, 371] width 57 height 18
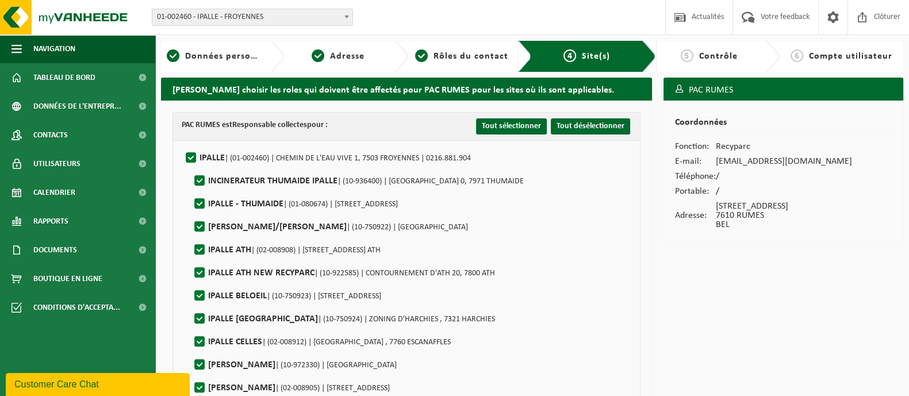
click at [193, 157] on label"] "IPALLE | (01-002460) | CHEMIN DE L'EAU VIVE 1, 7503 FROYENNES | 0216.881.904" at bounding box center [326, 157] width 287 height 17
click at [182, 144] on input "IPALLE | (01-002460) | CHEMIN DE L'EAU VIVE 1, 7503 FROYENNES | 0216.881.904" at bounding box center [181, 143] width 1 height 1
checkbox input "false"
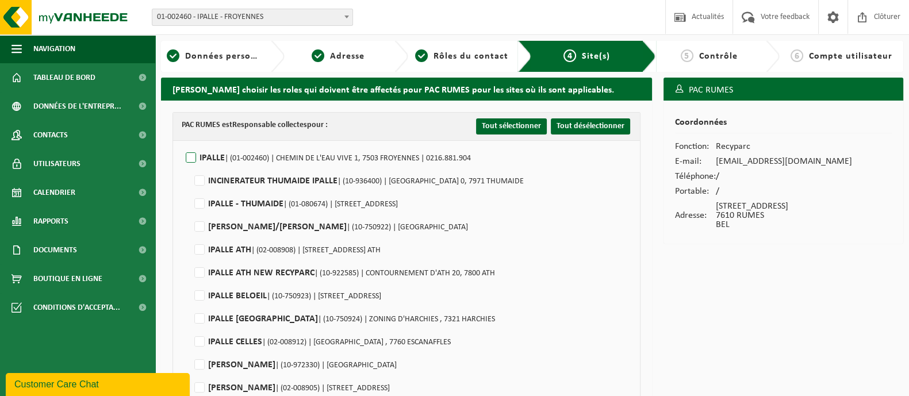
checkbox input "false"
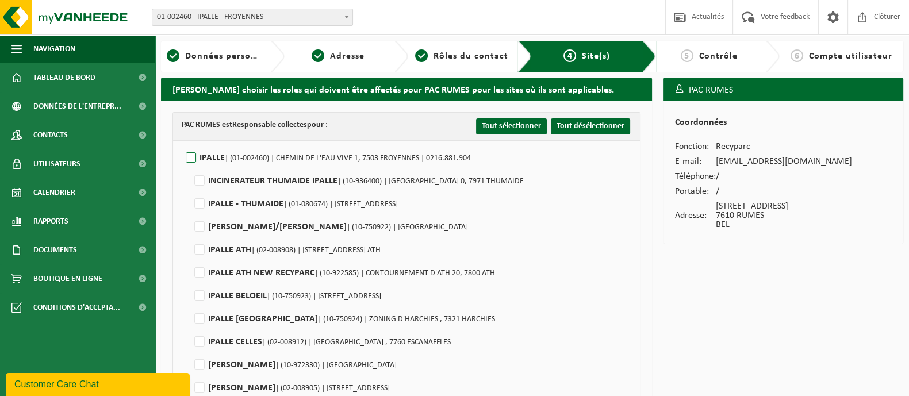
checkbox input "false"
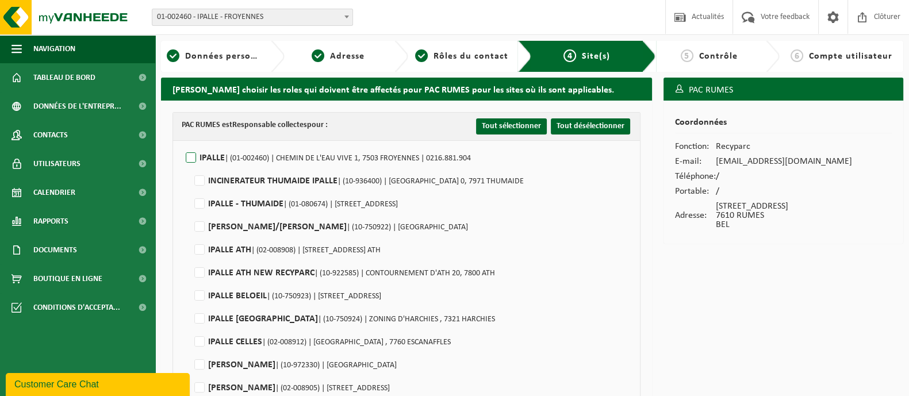
checkbox input "false"
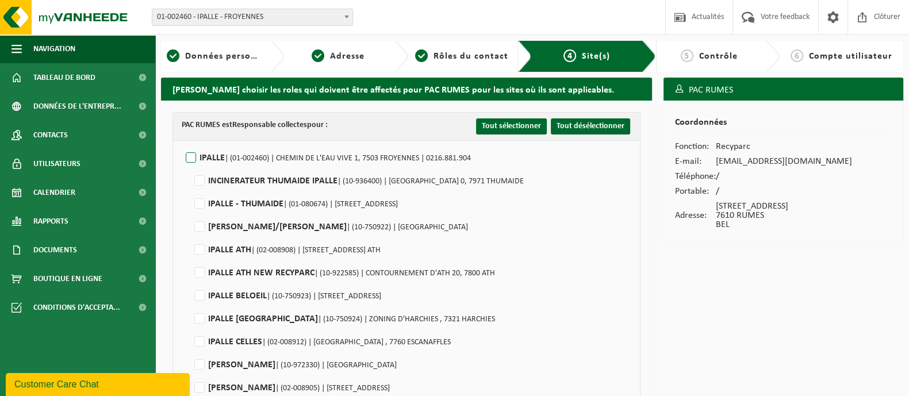
checkbox input "false"
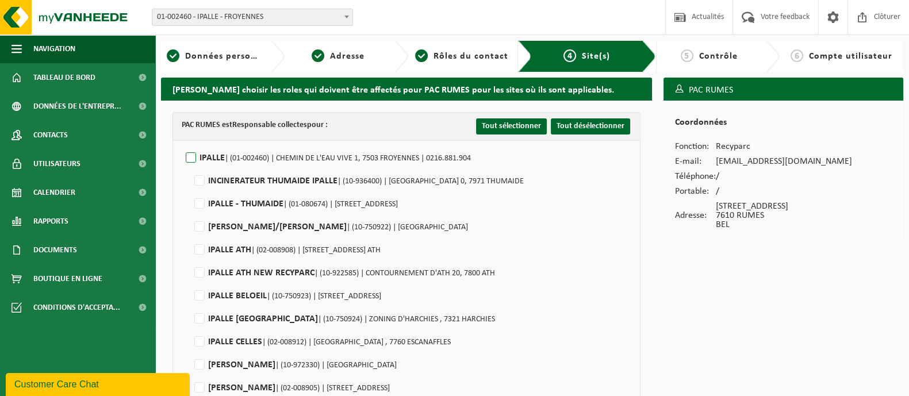
checkbox input "false"
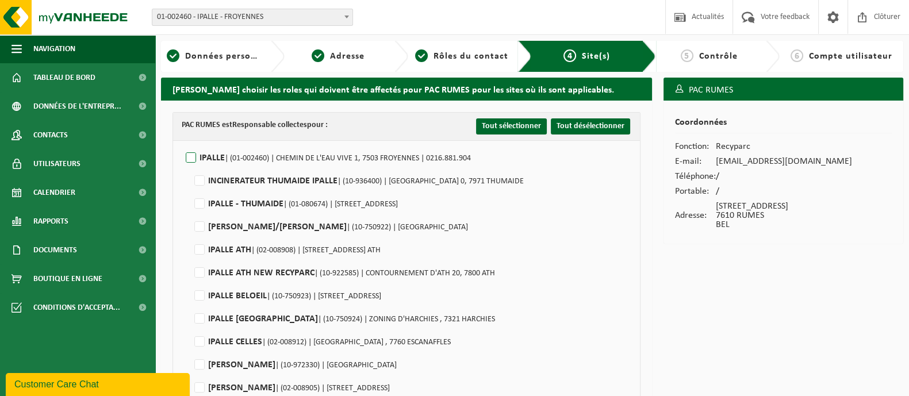
checkbox input "false"
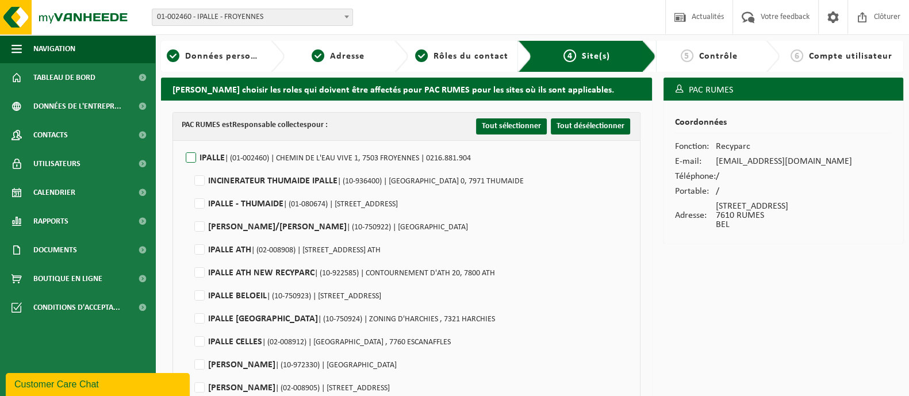
checkbox input "false"
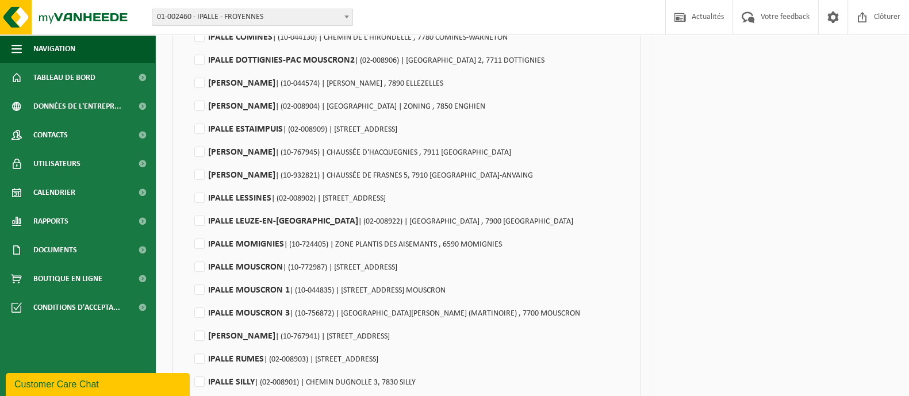
scroll to position [502, 0]
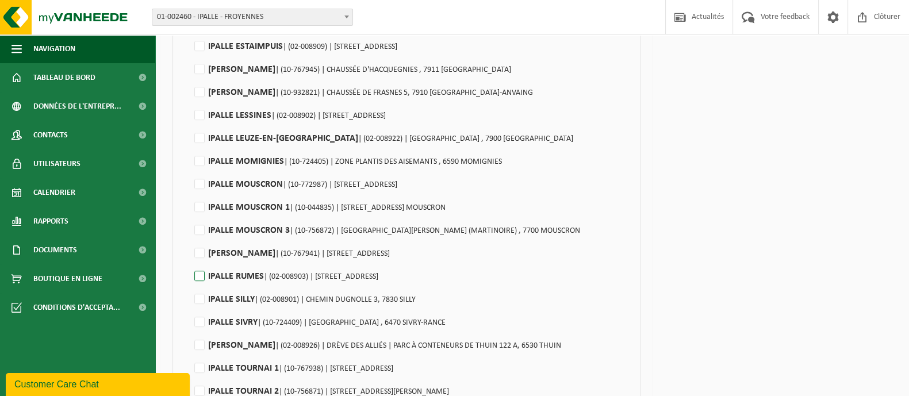
click at [201, 271] on label"] "IPALLE RUMES | (02-008903) | RUE DE LA DIGUE 62, 7610 RUMES" at bounding box center [285, 276] width 186 height 17
click at [190, 262] on input "IPALLE RUMES | (02-008903) | RUE DE LA DIGUE 62, 7610 RUMES" at bounding box center [190, 261] width 1 height 1
checkbox input "true"
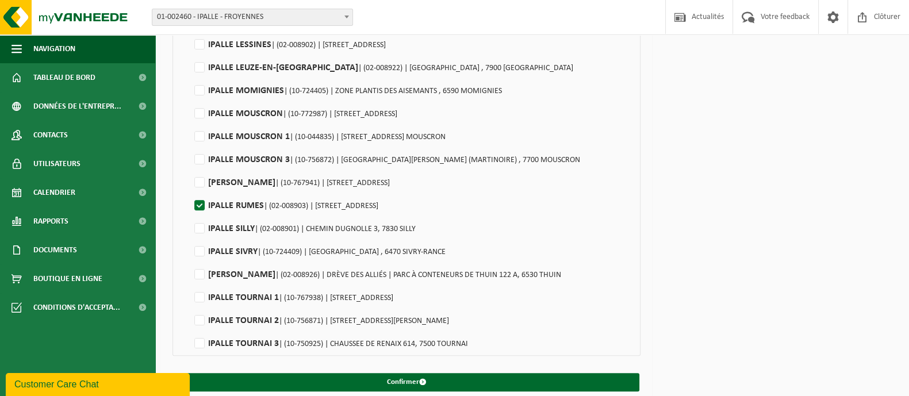
scroll to position [584, 0]
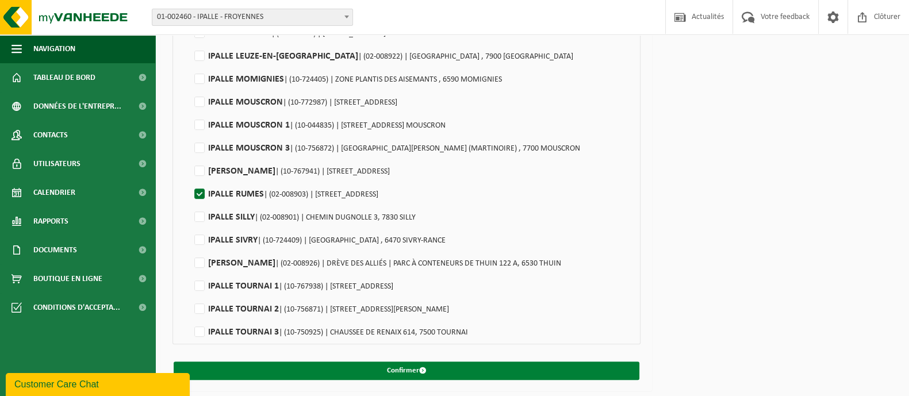
click at [386, 369] on button "Confirmer" at bounding box center [406, 370] width 465 height 18
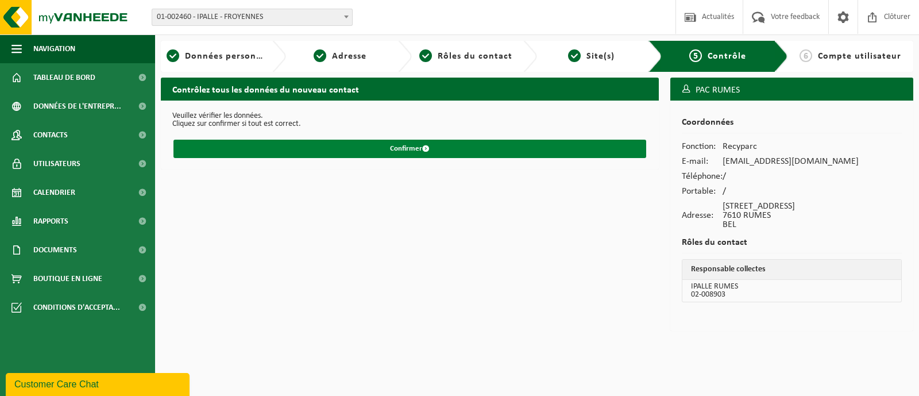
click at [398, 151] on button "Confirmer" at bounding box center [410, 149] width 473 height 18
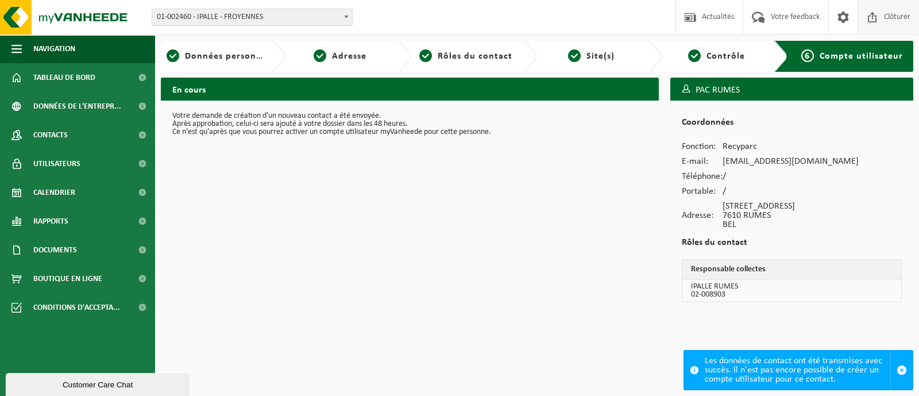
click at [883, 24] on span "Clôturer" at bounding box center [897, 17] width 32 height 34
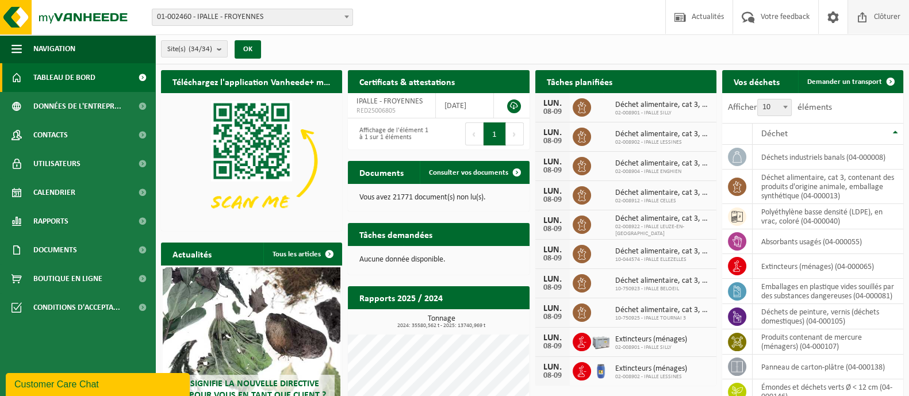
click at [877, 16] on span "Clôturer" at bounding box center [887, 17] width 32 height 34
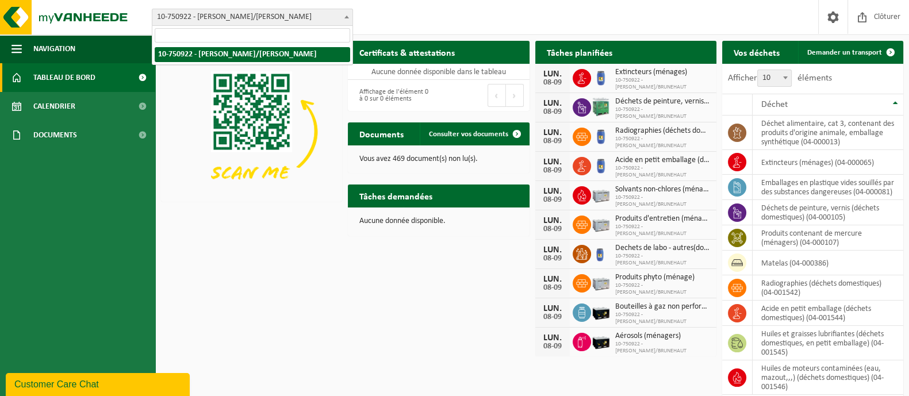
click at [264, 21] on span "10-750922 - [PERSON_NAME]/[PERSON_NAME]" at bounding box center [252, 17] width 200 height 16
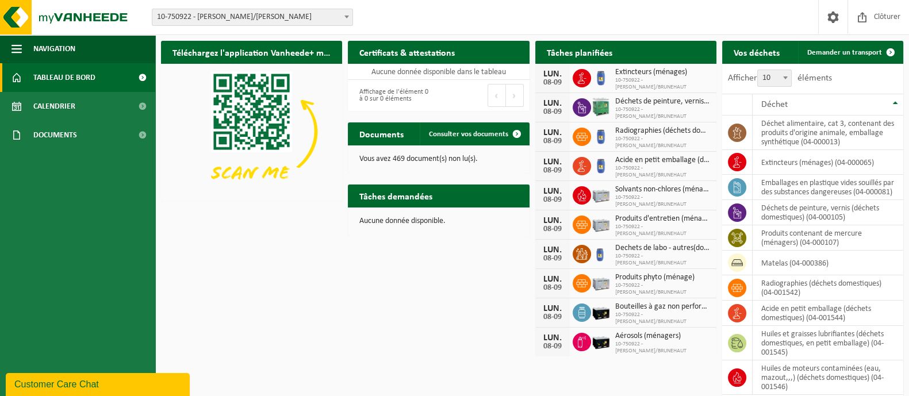
click at [264, 21] on span "10-750922 - [PERSON_NAME]/[PERSON_NAME]" at bounding box center [252, 17] width 200 height 16
click at [75, 107] on link "Calendrier" at bounding box center [77, 106] width 155 height 29
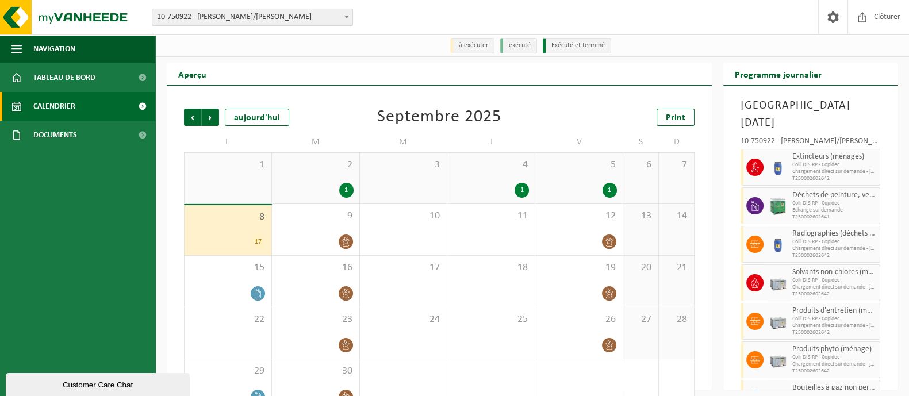
click at [326, 190] on div "1" at bounding box center [316, 190] width 76 height 15
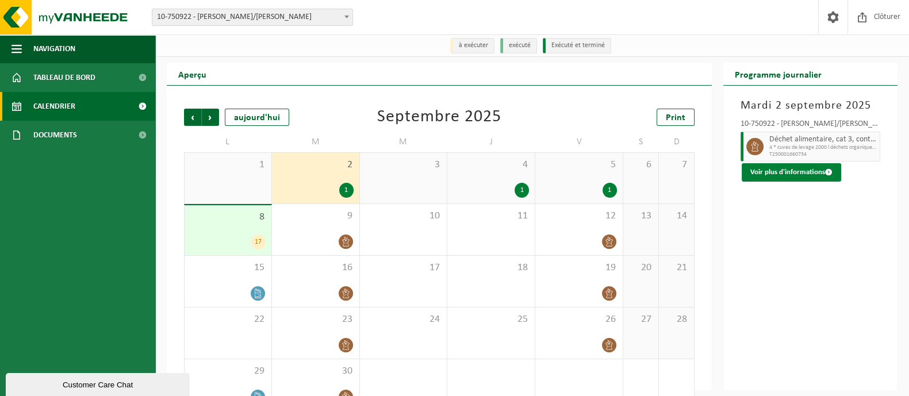
click at [795, 171] on button "Voir plus d'informations" at bounding box center [790, 172] width 99 height 18
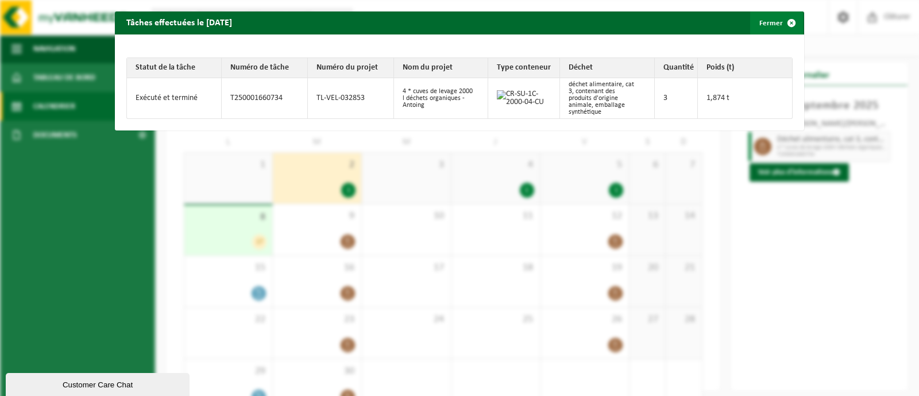
click at [763, 21] on button "Fermer" at bounding box center [776, 22] width 53 height 23
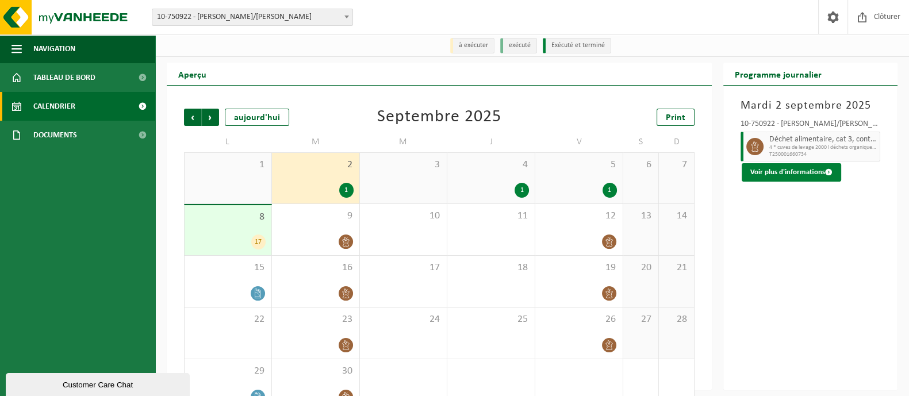
click at [790, 171] on button "Voir plus d'informations" at bounding box center [790, 172] width 99 height 18
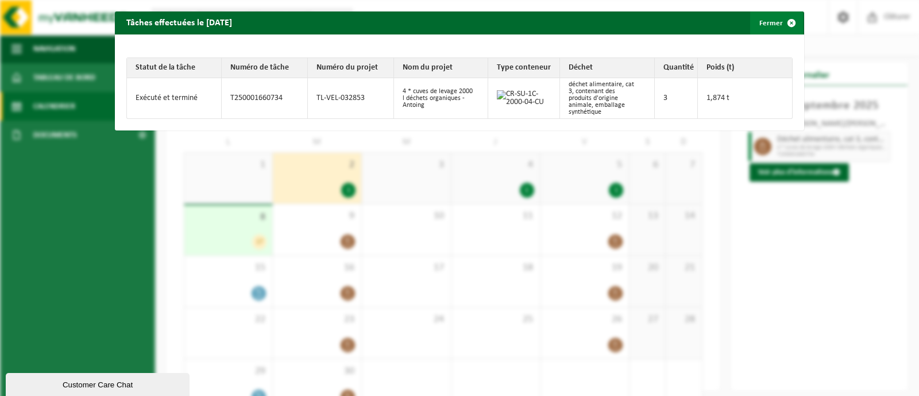
click at [760, 23] on button "Fermer" at bounding box center [776, 22] width 53 height 23
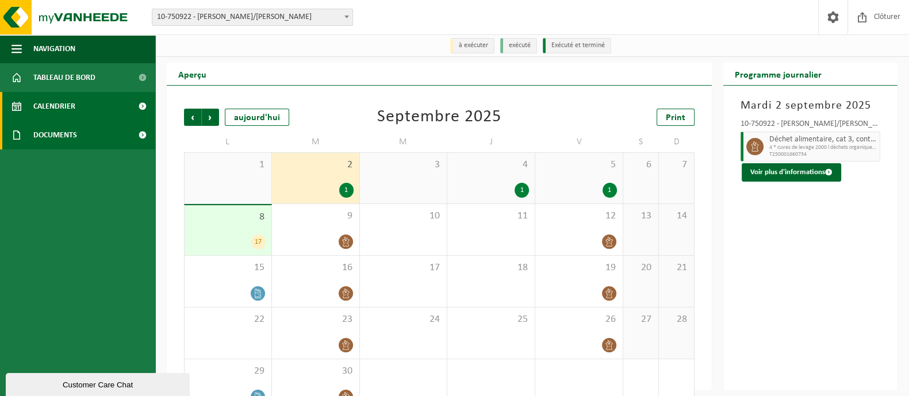
click at [41, 133] on span "Documents" at bounding box center [55, 135] width 44 height 29
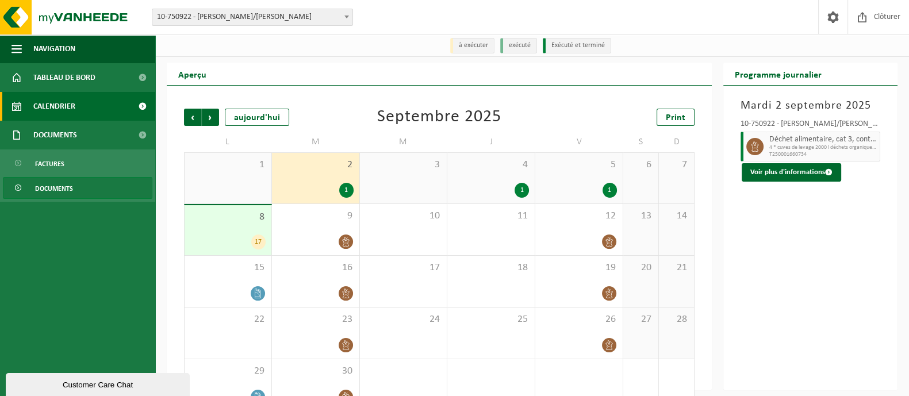
click at [37, 185] on span "Documents" at bounding box center [54, 189] width 38 height 22
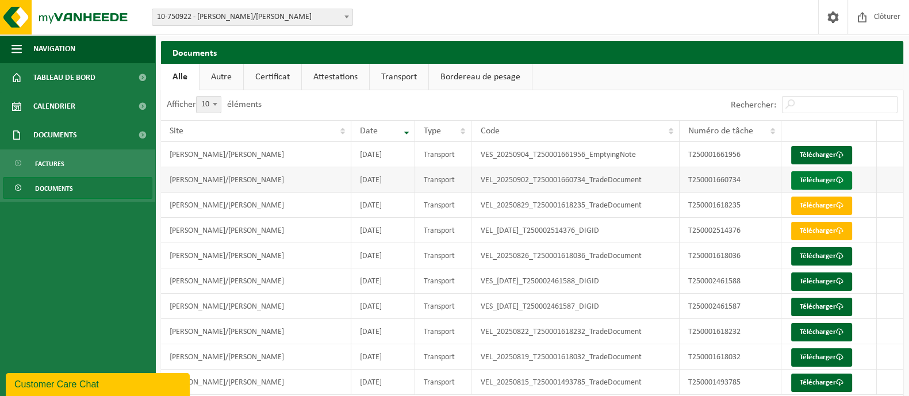
click at [824, 172] on link "Télécharger" at bounding box center [821, 180] width 61 height 18
click at [63, 105] on span "Calendrier" at bounding box center [54, 106] width 42 height 29
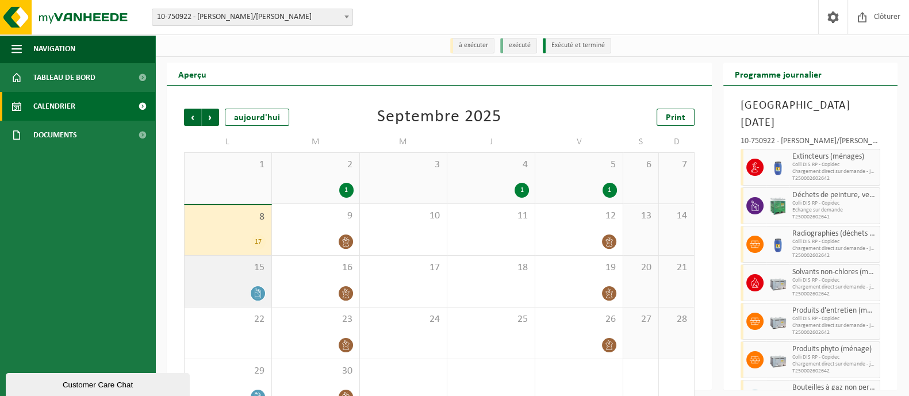
click at [260, 294] on icon at bounding box center [258, 293] width 6 height 10
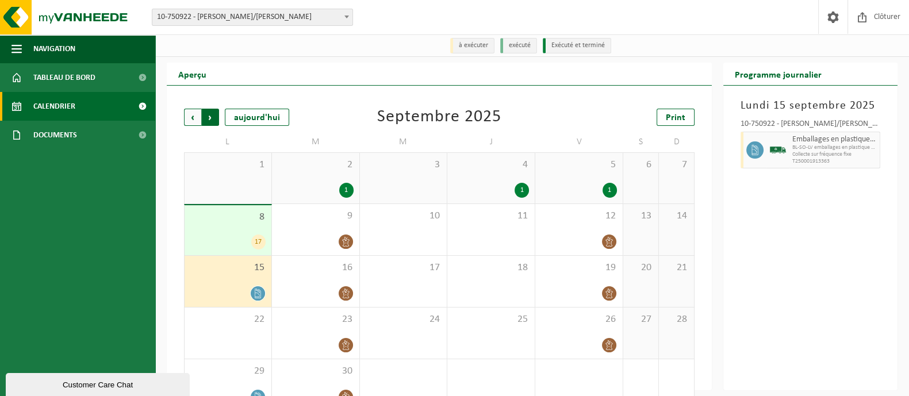
click at [197, 116] on span "Précédent" at bounding box center [192, 117] width 17 height 17
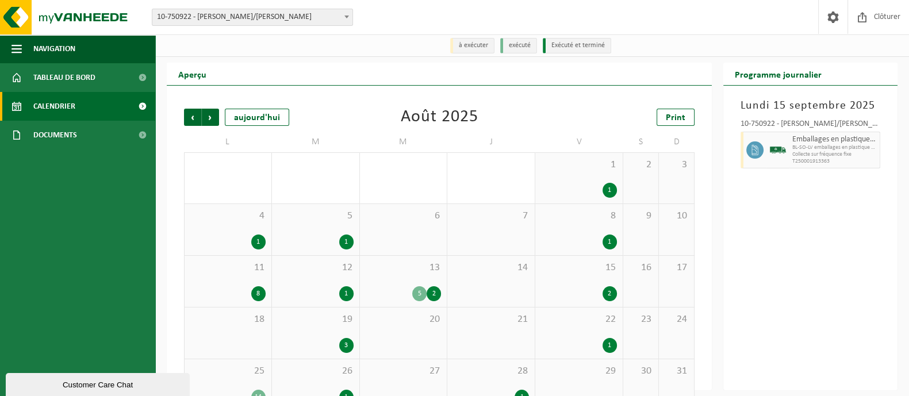
click at [425, 291] on div "5" at bounding box center [419, 293] width 14 height 15
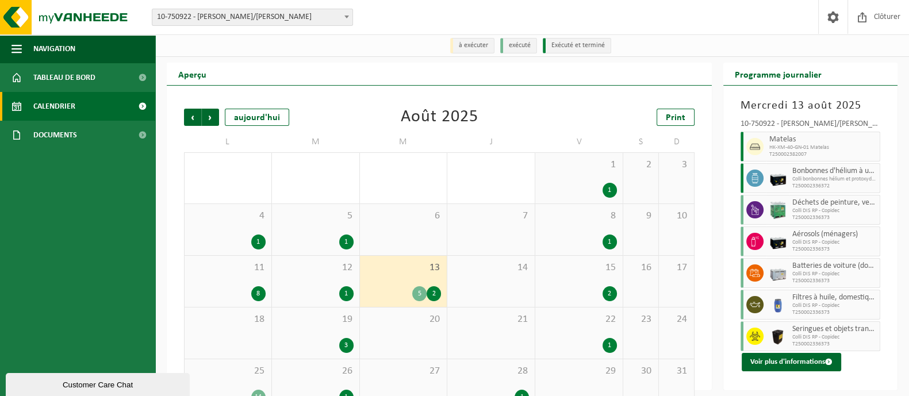
scroll to position [11, 0]
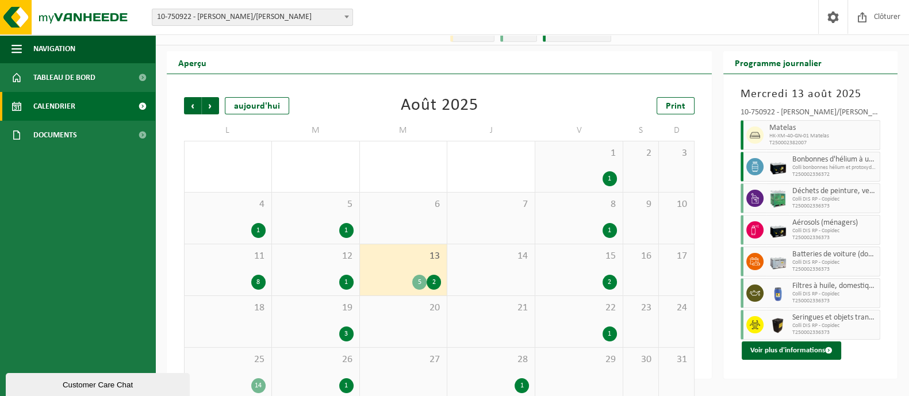
drag, startPoint x: 830, startPoint y: 286, endPoint x: 786, endPoint y: 380, distance: 104.9
click at [786, 380] on html "Site: 10-750922 - IPALLE ANTOING/BRUNEHAUT - BRUNEHAUT 10-750922 - IPALLE ANTOI…" at bounding box center [454, 187] width 909 height 396
click at [256, 273] on div "11 8" at bounding box center [227, 269] width 87 height 51
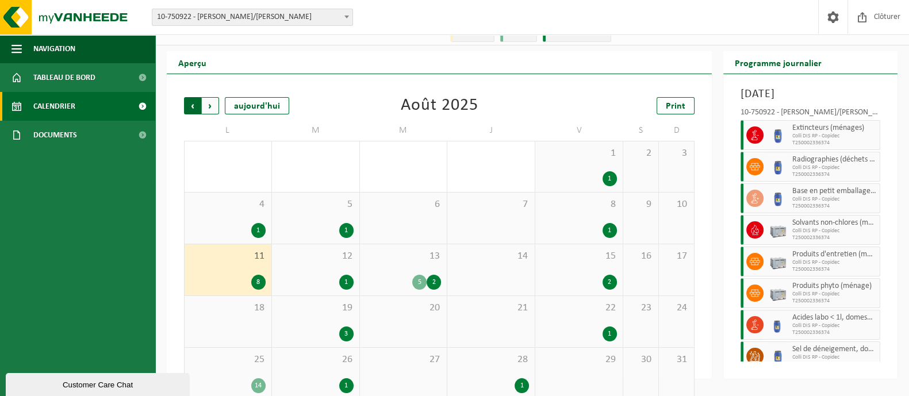
click at [213, 105] on span "Suivant" at bounding box center [210, 105] width 17 height 17
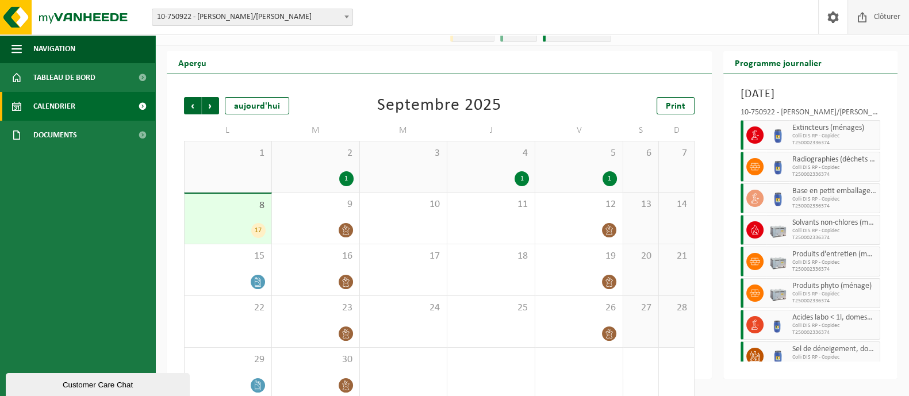
click at [880, 20] on span "Clôturer" at bounding box center [887, 17] width 32 height 34
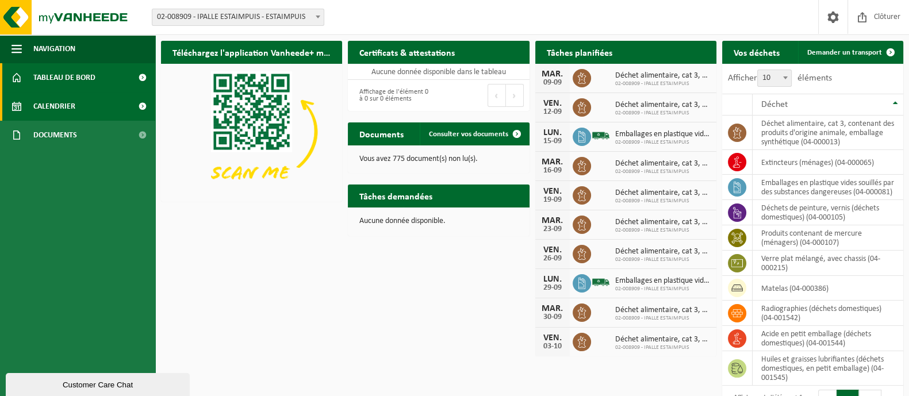
click at [63, 99] on span "Calendrier" at bounding box center [54, 106] width 42 height 29
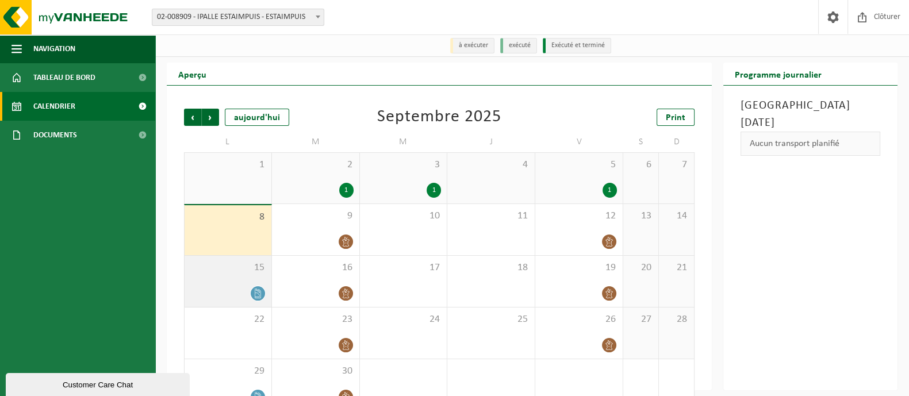
click at [259, 294] on icon at bounding box center [258, 293] width 10 height 10
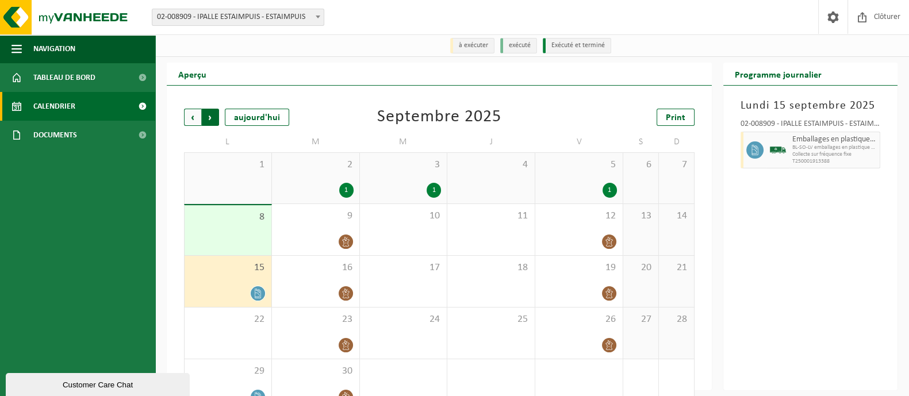
click at [191, 114] on span "Précédent" at bounding box center [192, 117] width 17 height 17
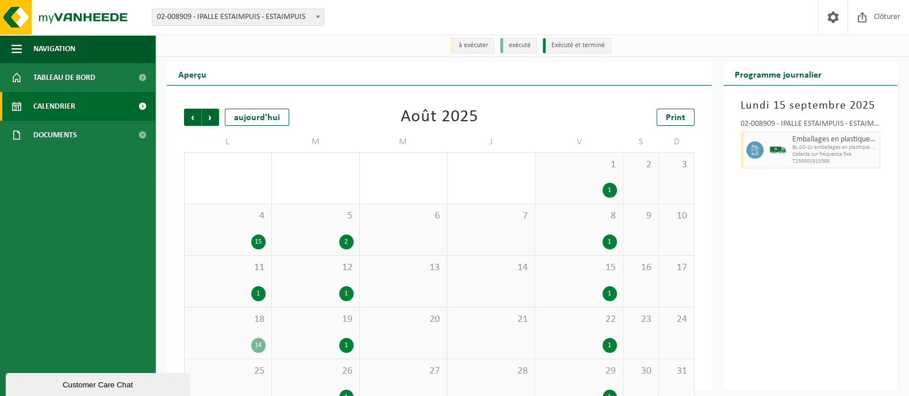
click at [259, 245] on div "15" at bounding box center [258, 241] width 14 height 15
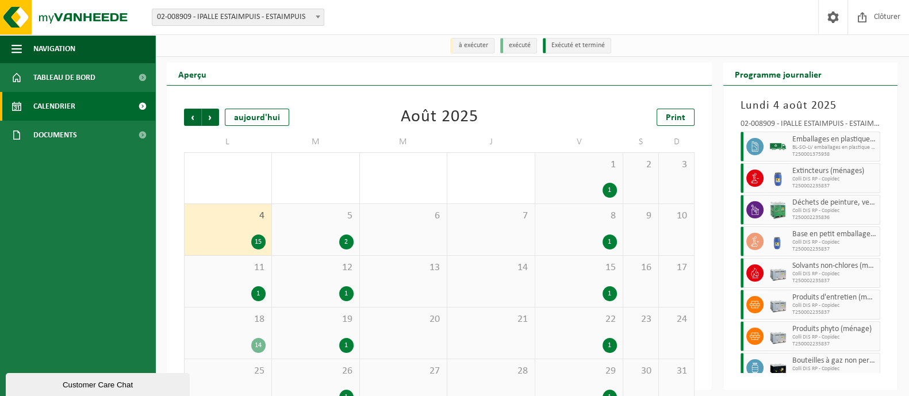
click at [603, 188] on div "1" at bounding box center [609, 190] width 14 height 15
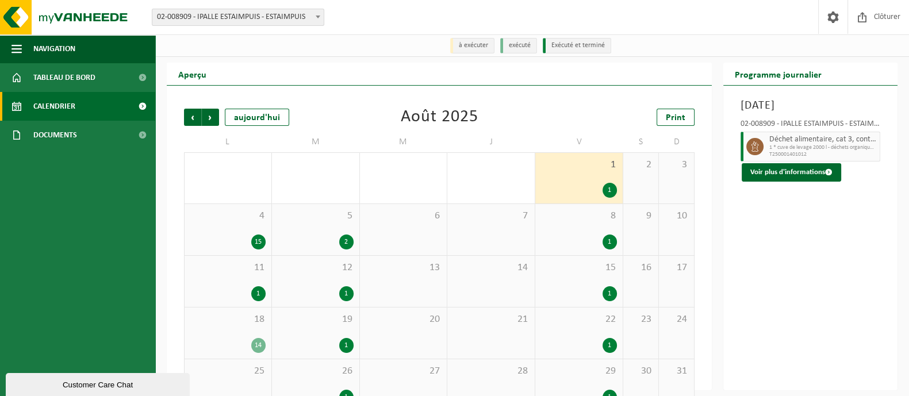
click at [256, 234] on div "15" at bounding box center [258, 241] width 14 height 15
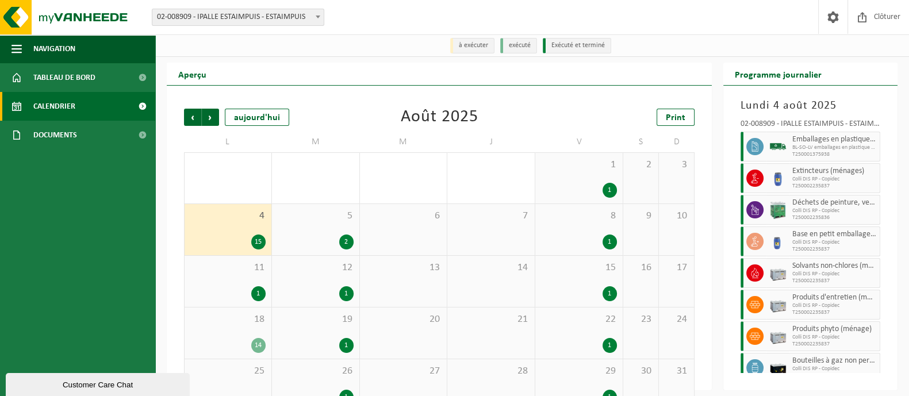
click at [838, 144] on span "BL-SO-LV emballages en plastique vides souillés par des subs" at bounding box center [834, 147] width 84 height 7
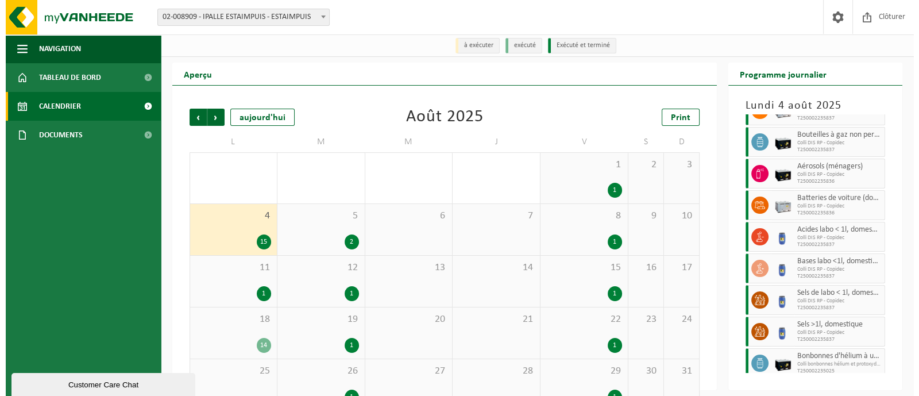
scroll to position [248, 0]
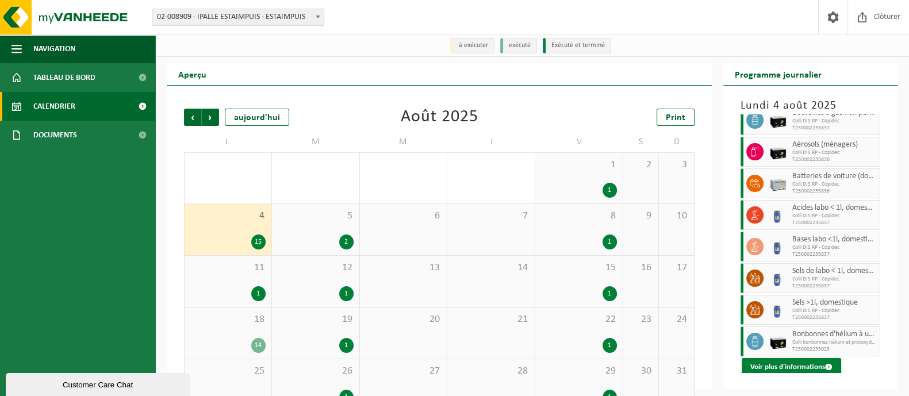
click at [800, 364] on button "Voir plus d'informations" at bounding box center [790, 367] width 99 height 18
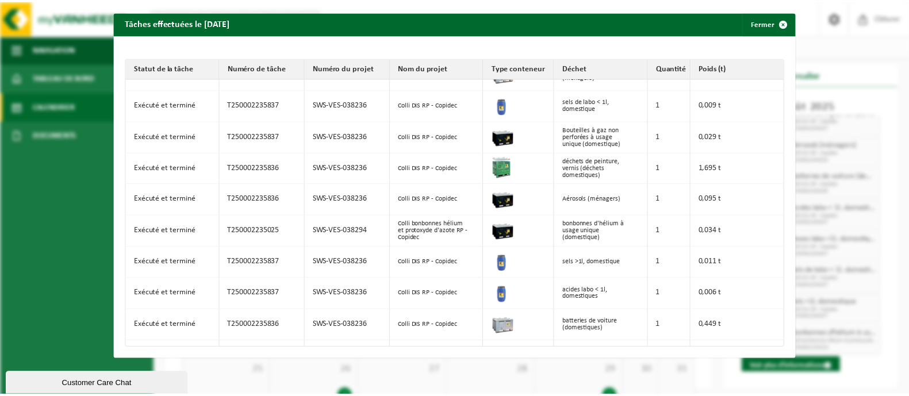
scroll to position [0, 0]
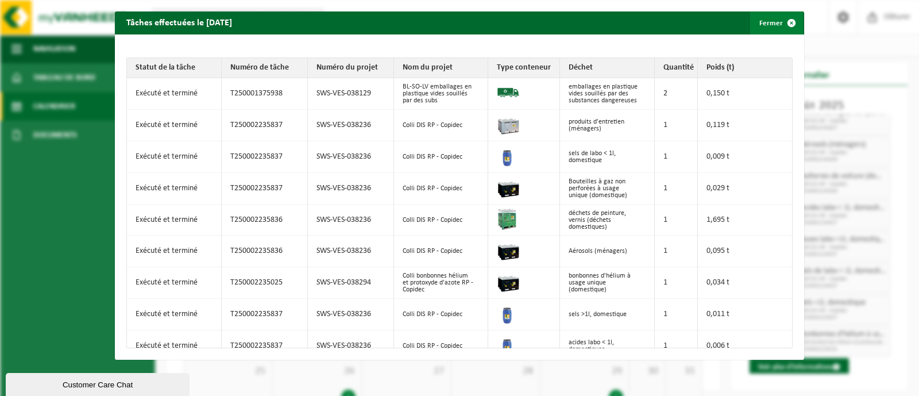
click at [759, 23] on button "Fermer" at bounding box center [776, 22] width 53 height 23
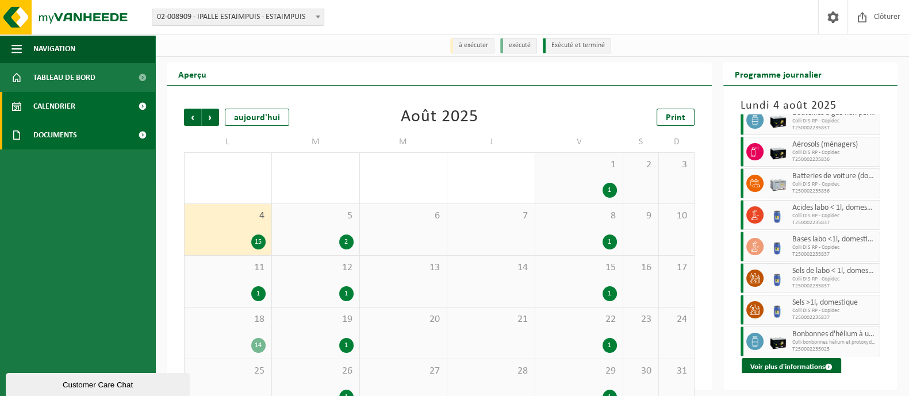
click at [63, 137] on span "Documents" at bounding box center [55, 135] width 44 height 29
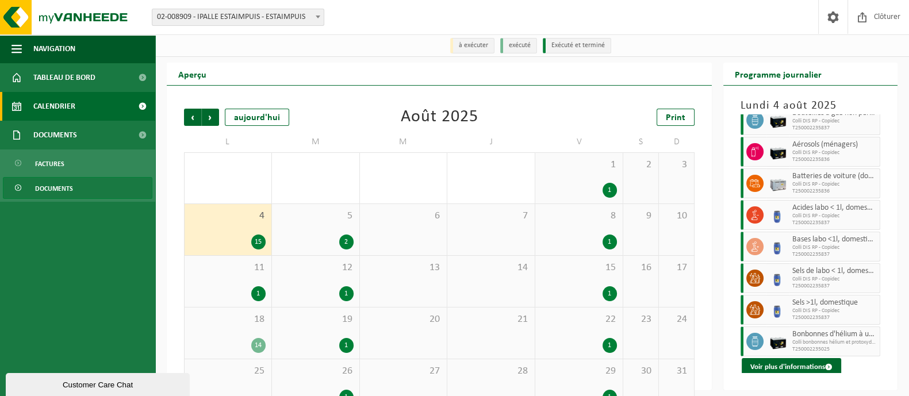
click at [38, 187] on span "Documents" at bounding box center [54, 189] width 38 height 22
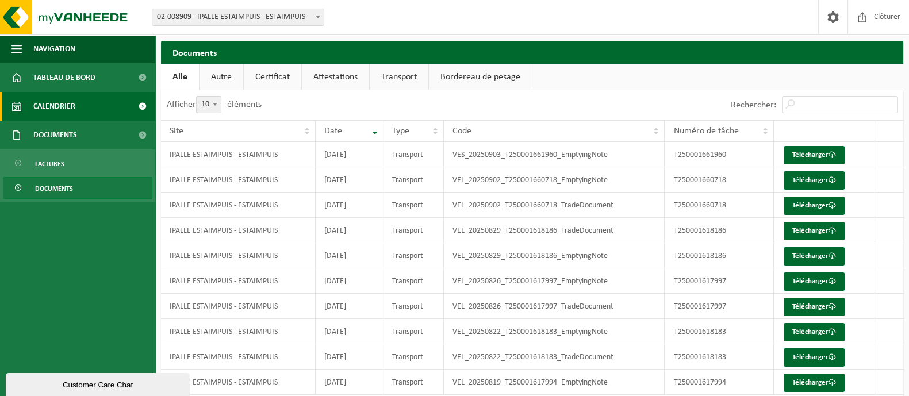
click at [78, 102] on link "Calendrier" at bounding box center [77, 106] width 155 height 29
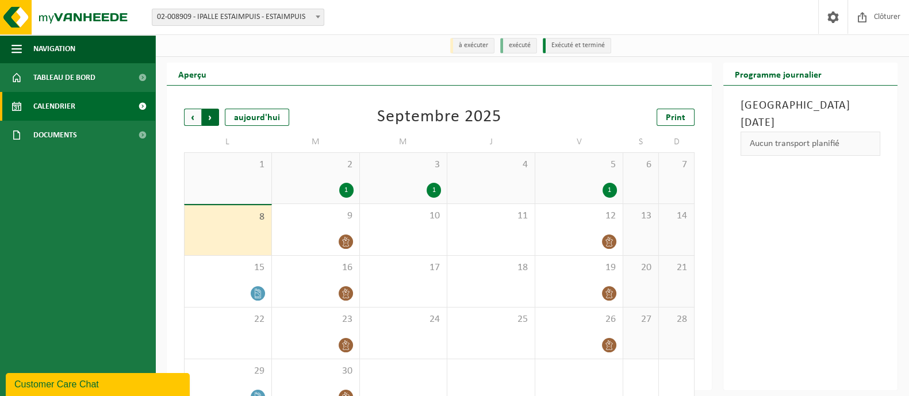
click at [187, 113] on span "Précédent" at bounding box center [192, 117] width 17 height 17
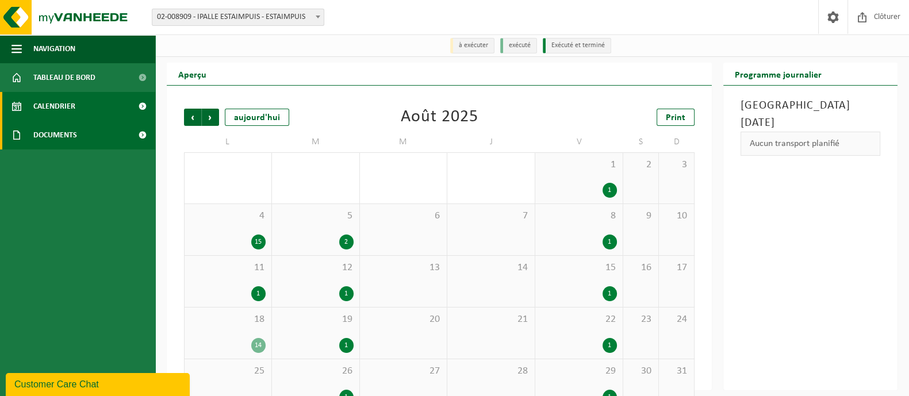
click at [60, 128] on span "Documents" at bounding box center [55, 135] width 44 height 29
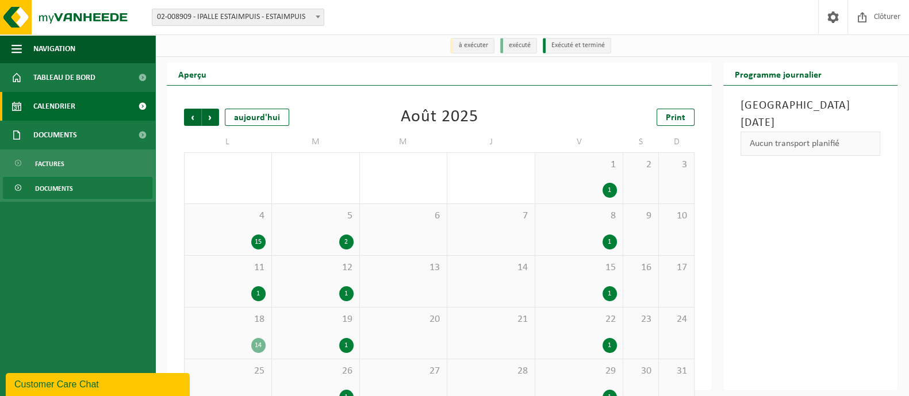
click at [48, 192] on span "Documents" at bounding box center [54, 189] width 38 height 22
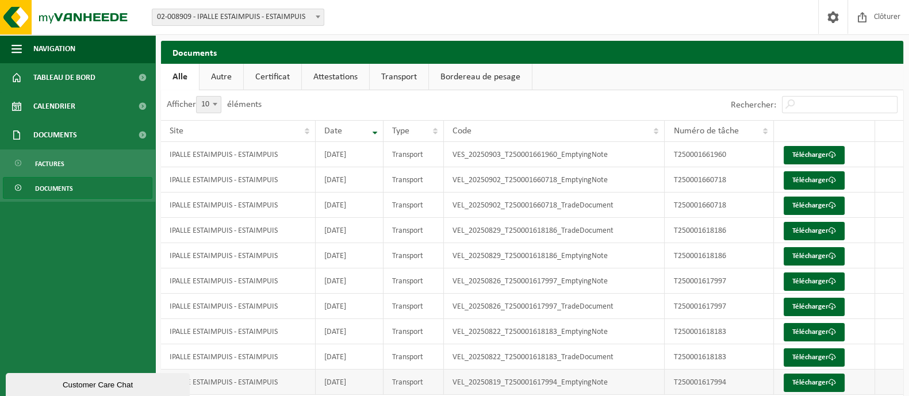
scroll to position [40, 0]
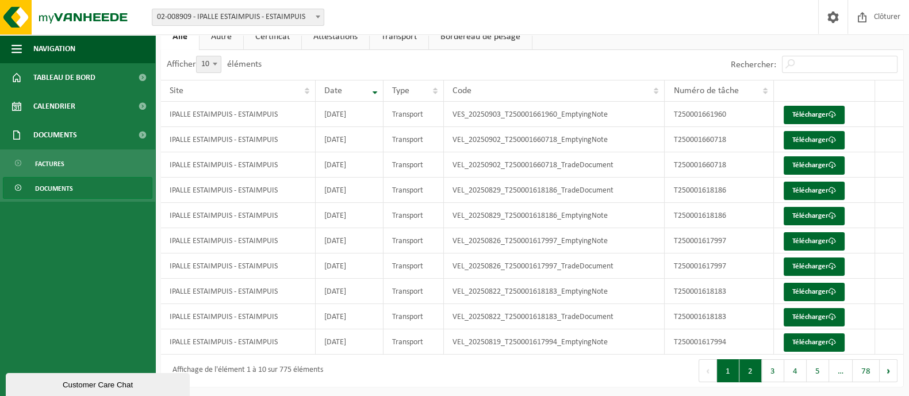
click at [747, 372] on button "2" at bounding box center [750, 370] width 22 height 23
click at [775, 375] on button "3" at bounding box center [772, 370] width 22 height 23
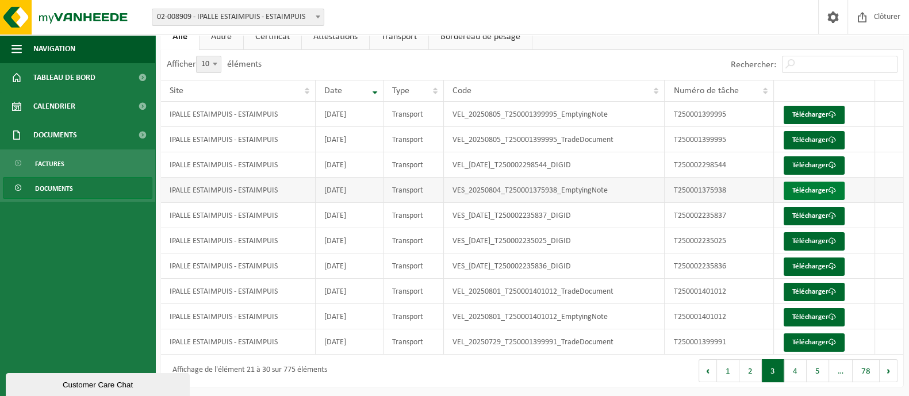
click at [823, 186] on link "Télécharger" at bounding box center [813, 191] width 61 height 18
click at [813, 220] on link "Télécharger" at bounding box center [813, 216] width 61 height 18
click at [804, 262] on link "Télécharger" at bounding box center [813, 266] width 61 height 18
click at [590, 7] on div "Site: 02-008909 - IPALLE ESTAIMPUIS - ESTAIMPUIS 02-008909 - IPALLE ESTAIMPUIS …" at bounding box center [454, 17] width 909 height 35
click at [47, 102] on span "Calendrier" at bounding box center [54, 106] width 42 height 29
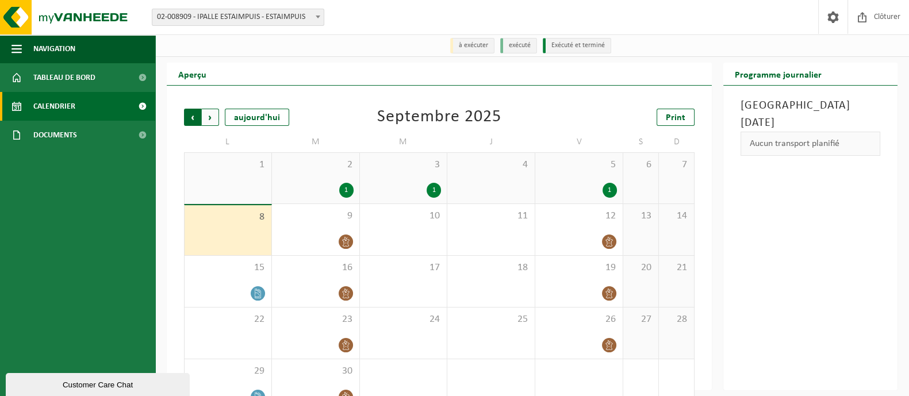
click at [210, 116] on span "Suivant" at bounding box center [210, 117] width 17 height 17
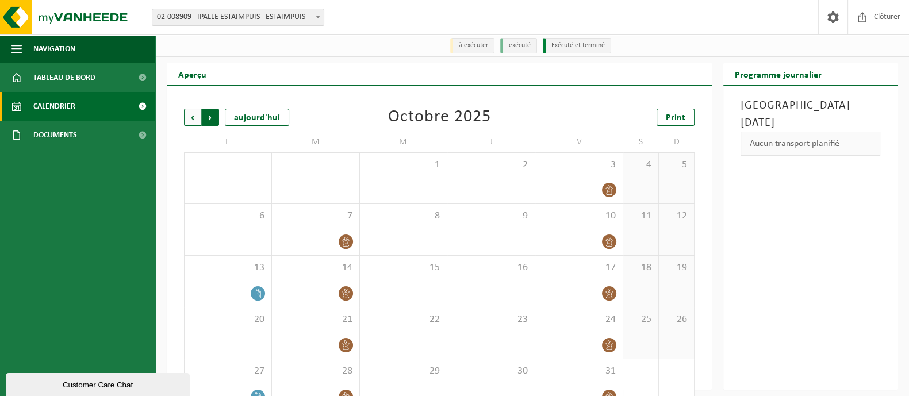
click at [191, 109] on span "Précédent" at bounding box center [192, 117] width 17 height 17
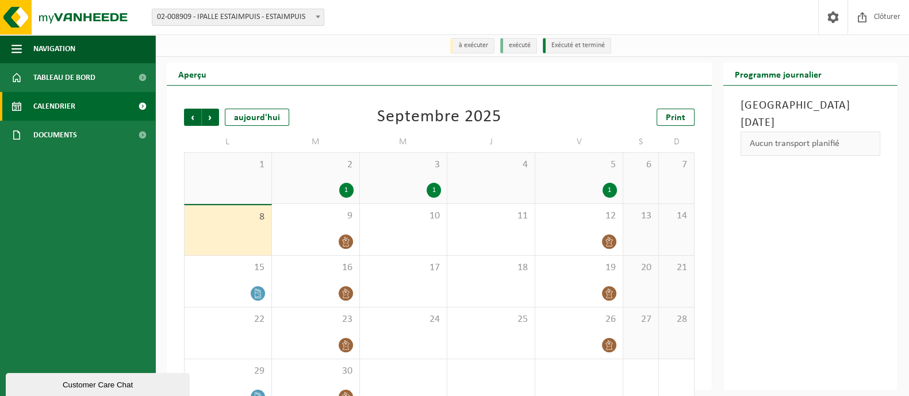
click at [191, 109] on span "Précédent" at bounding box center [192, 117] width 17 height 17
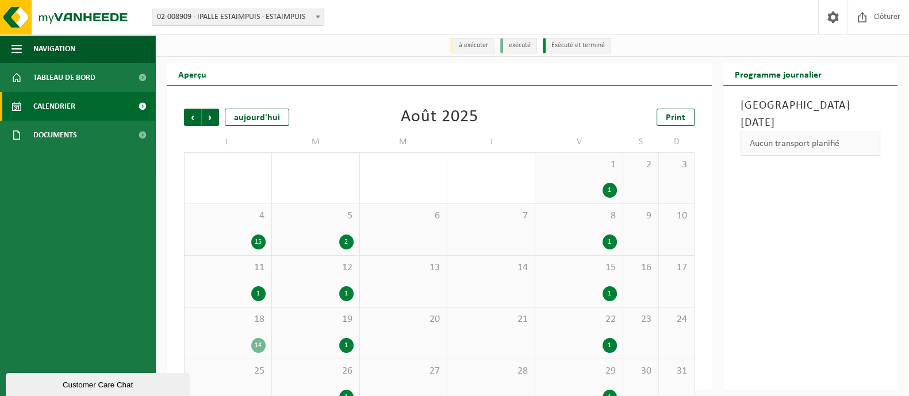
click at [260, 341] on div "14" at bounding box center [258, 345] width 14 height 15
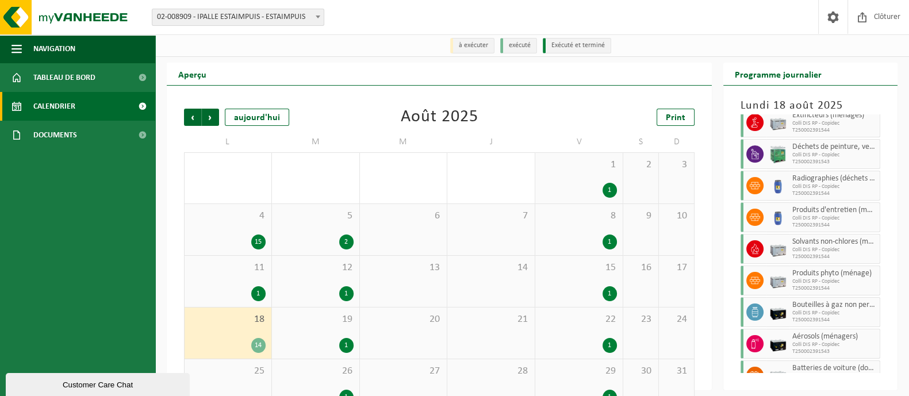
scroll to position [217, 0]
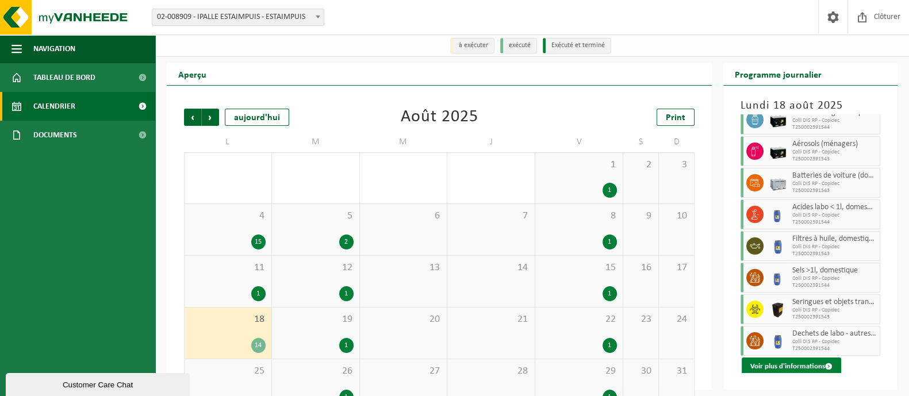
click at [786, 369] on button "Voir plus d'informations" at bounding box center [790, 366] width 99 height 18
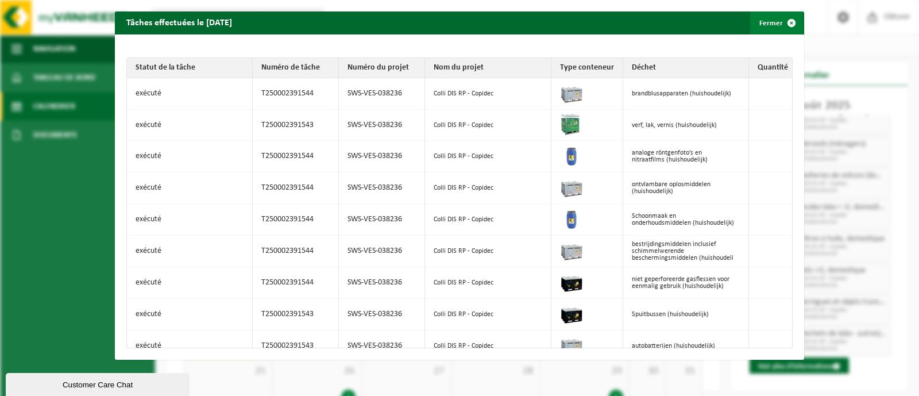
click at [759, 22] on button "Fermer" at bounding box center [776, 22] width 53 height 23
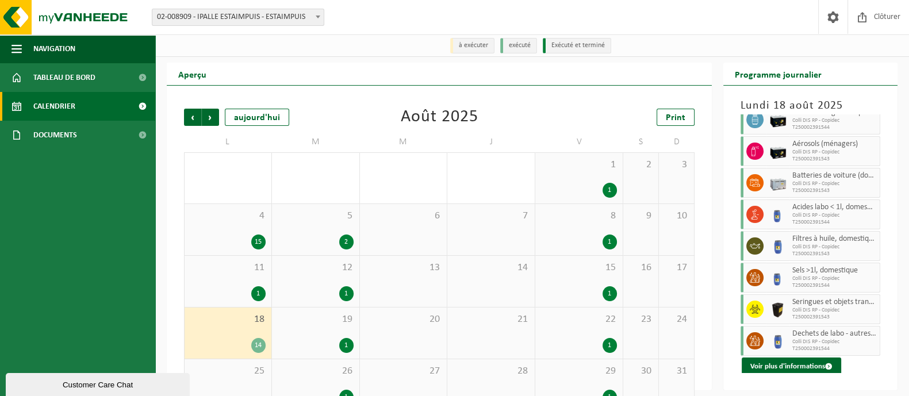
click at [238, 233] on div "4 15" at bounding box center [227, 229] width 87 height 51
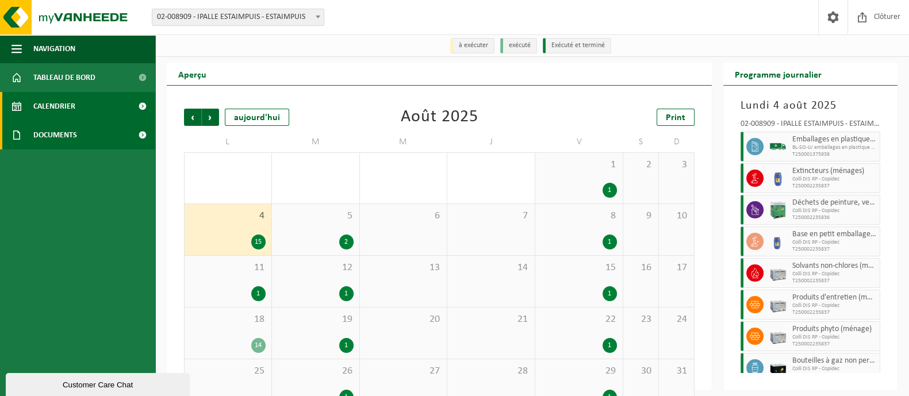
click at [51, 136] on span "Documents" at bounding box center [55, 135] width 44 height 29
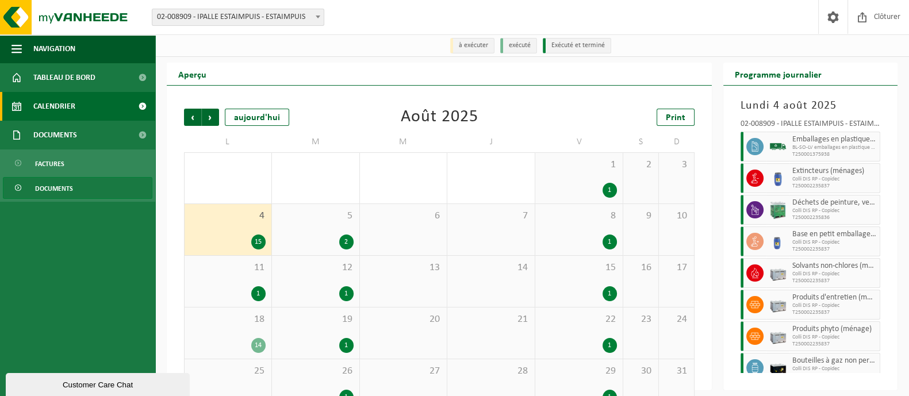
click at [43, 188] on span "Documents" at bounding box center [54, 189] width 38 height 22
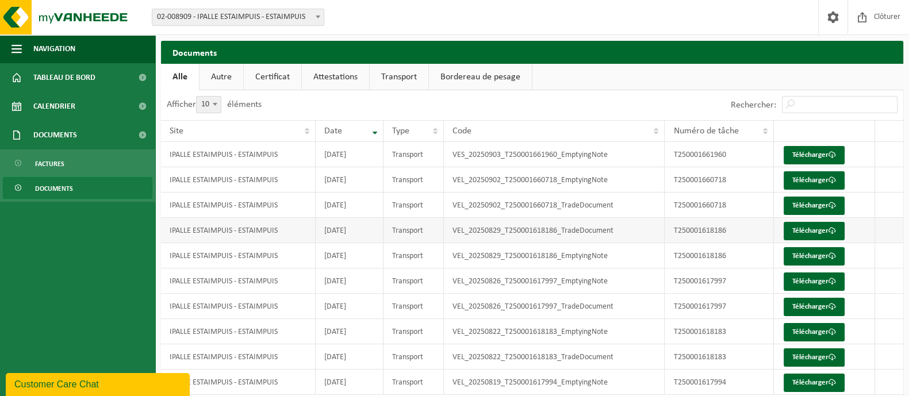
scroll to position [40, 0]
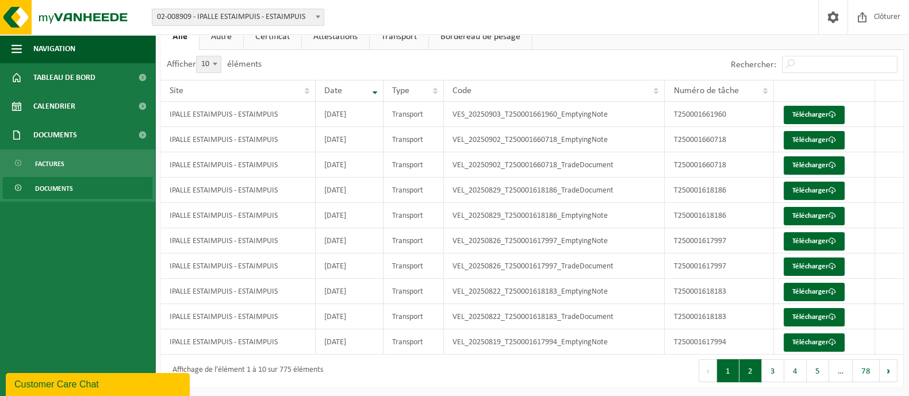
click at [759, 366] on button "2" at bounding box center [750, 370] width 22 height 23
click at [775, 374] on button "3" at bounding box center [772, 370] width 22 height 23
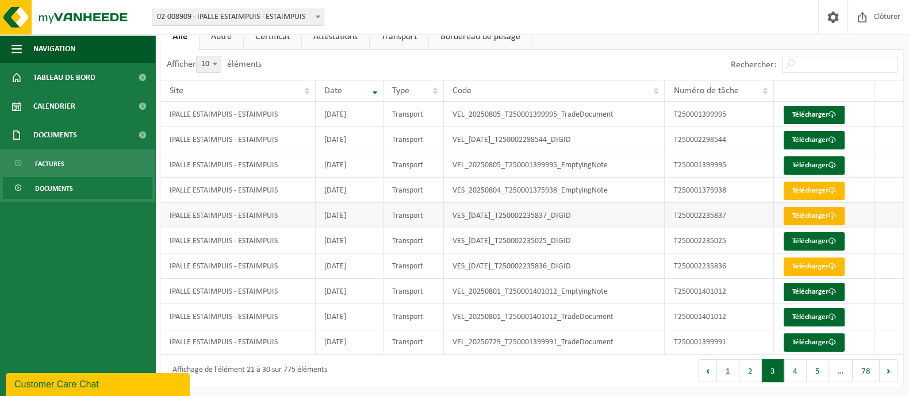
click at [823, 211] on link "Télécharger" at bounding box center [813, 216] width 61 height 18
click at [519, 65] on div "Afficher 10 25 50 100 10 éléments" at bounding box center [346, 65] width 371 height 30
click at [66, 112] on span "Calendrier" at bounding box center [54, 106] width 42 height 29
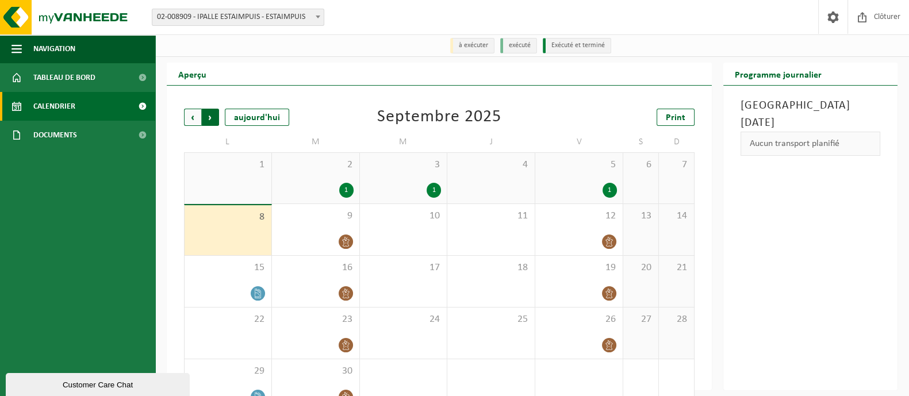
click at [190, 112] on span "Précédent" at bounding box center [192, 117] width 17 height 17
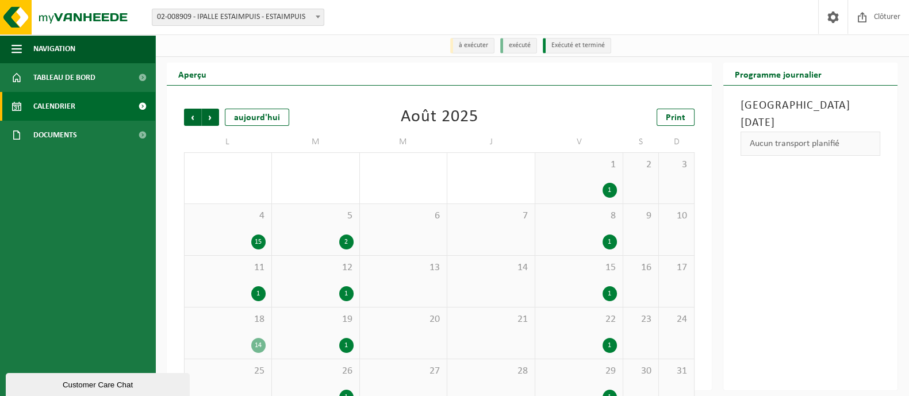
click at [190, 112] on span "Précédent" at bounding box center [192, 117] width 17 height 17
click at [253, 238] on div "9" at bounding box center [258, 241] width 14 height 15
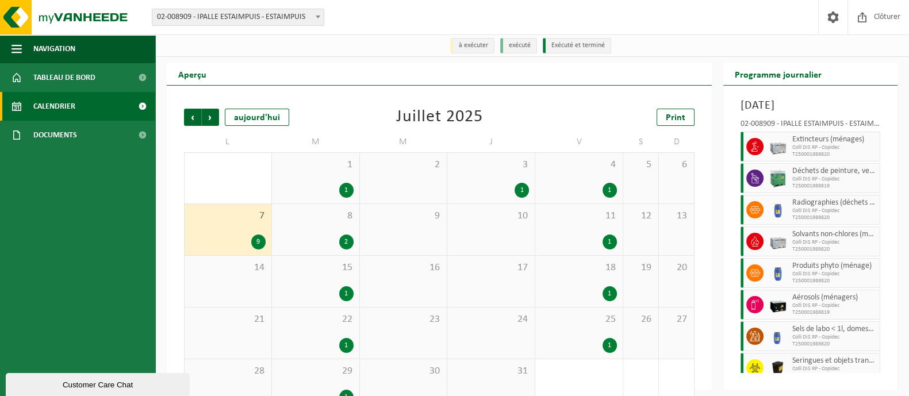
scroll to position [60, 0]
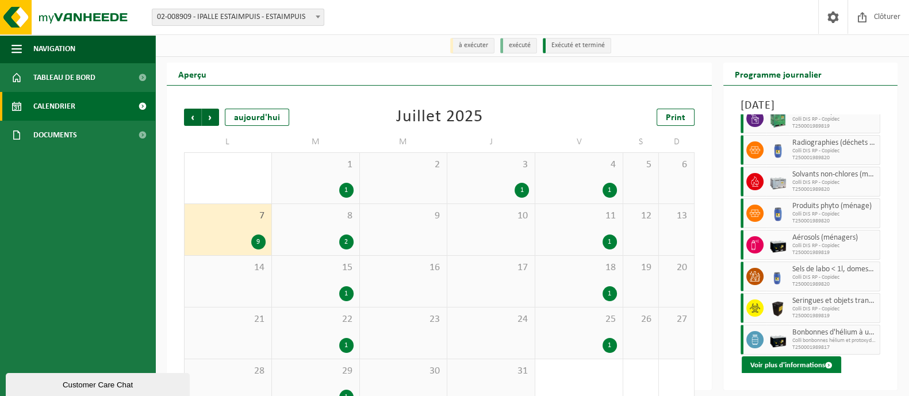
click at [776, 363] on button "Voir plus d'informations" at bounding box center [790, 365] width 99 height 18
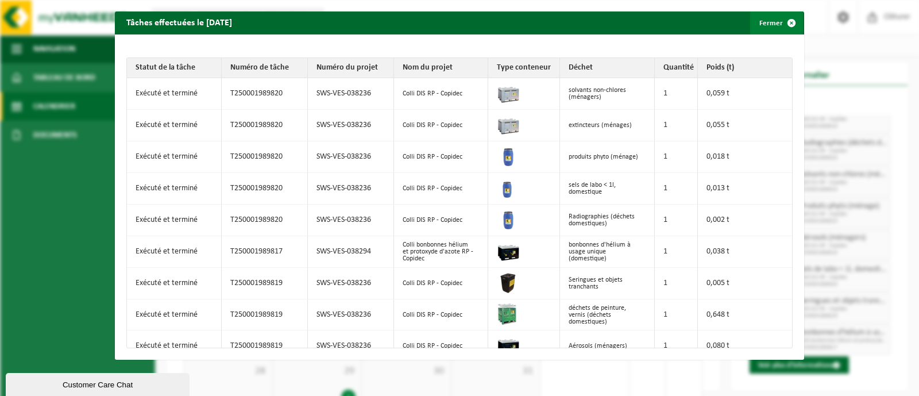
click at [769, 16] on button "Fermer" at bounding box center [776, 22] width 53 height 23
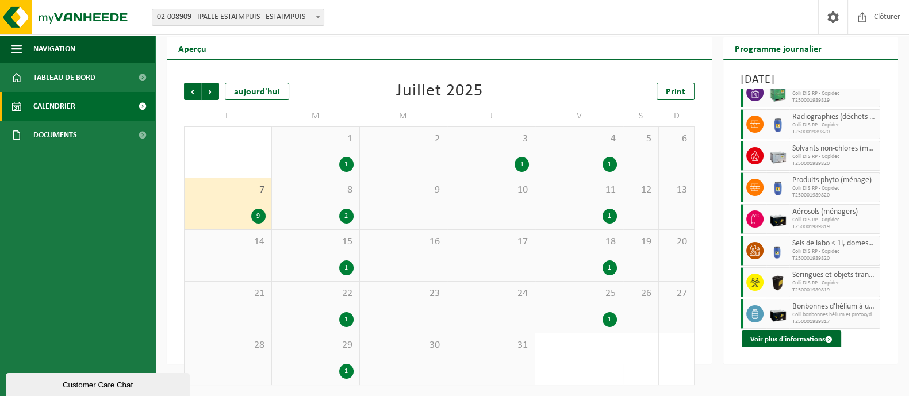
scroll to position [0, 0]
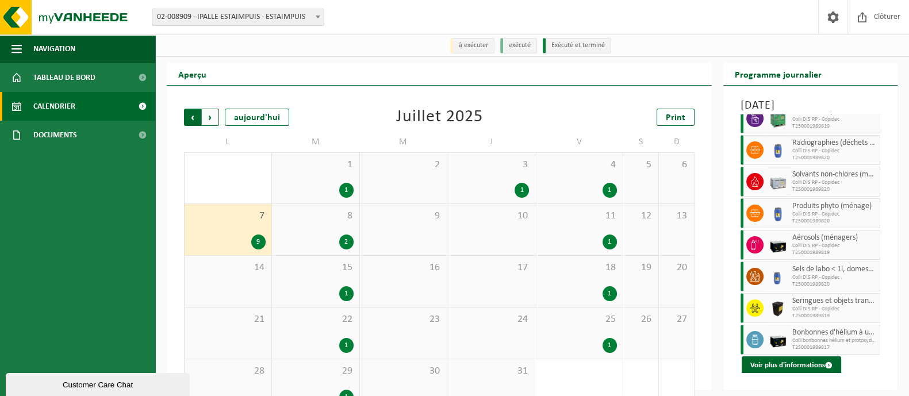
click at [207, 117] on span "Suivant" at bounding box center [210, 117] width 17 height 17
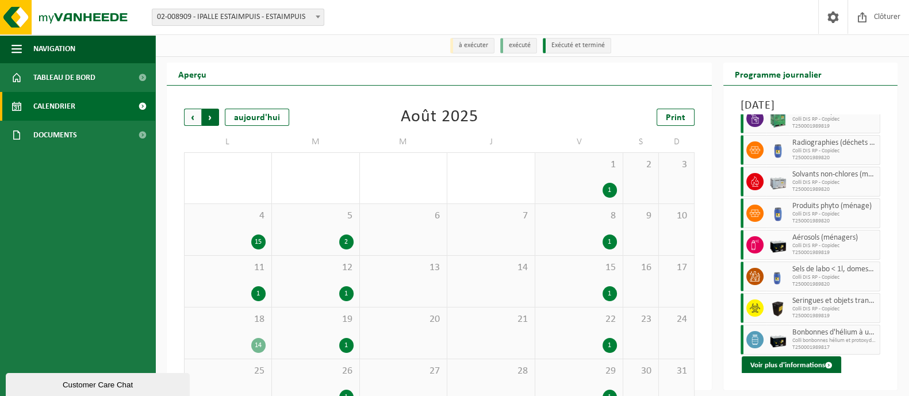
click at [193, 116] on span "Précédent" at bounding box center [192, 117] width 17 height 17
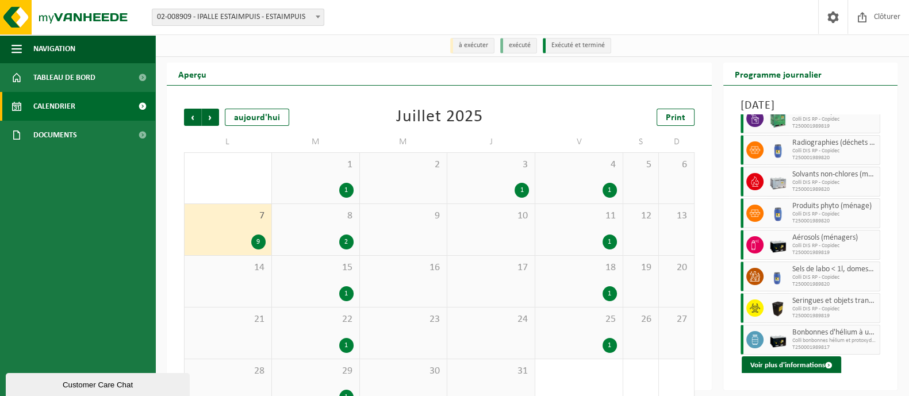
click at [193, 116] on span "Précédent" at bounding box center [192, 117] width 17 height 17
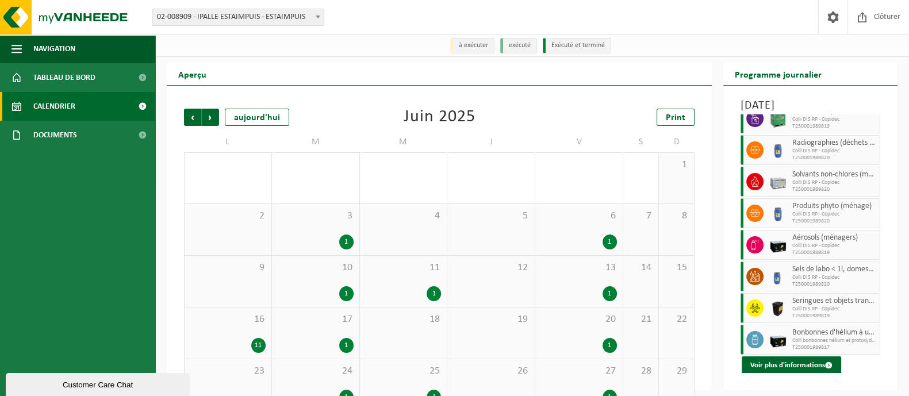
click at [262, 350] on div "11" at bounding box center [258, 345] width 14 height 15
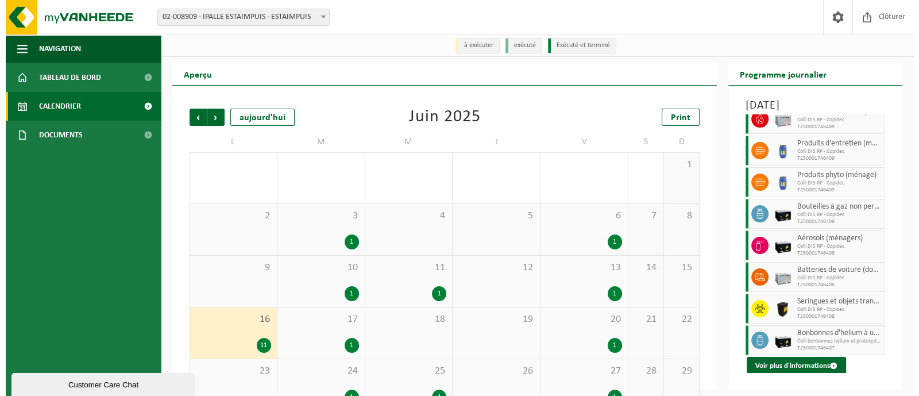
scroll to position [78, 0]
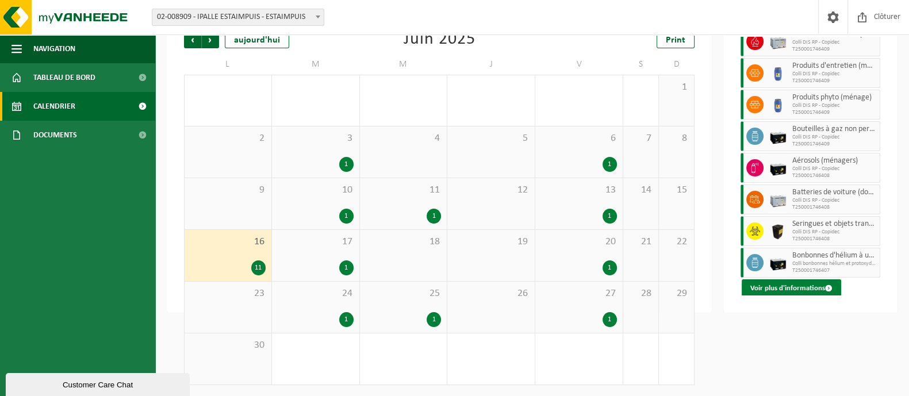
click at [813, 283] on button "Voir plus d'informations" at bounding box center [790, 288] width 99 height 18
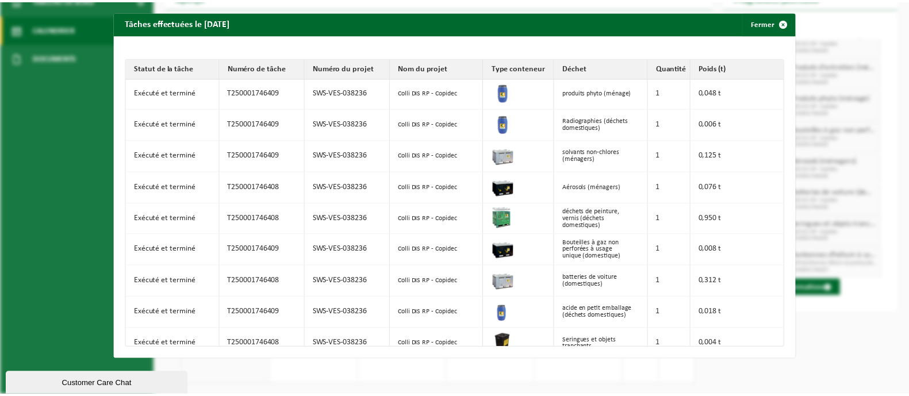
scroll to position [0, 0]
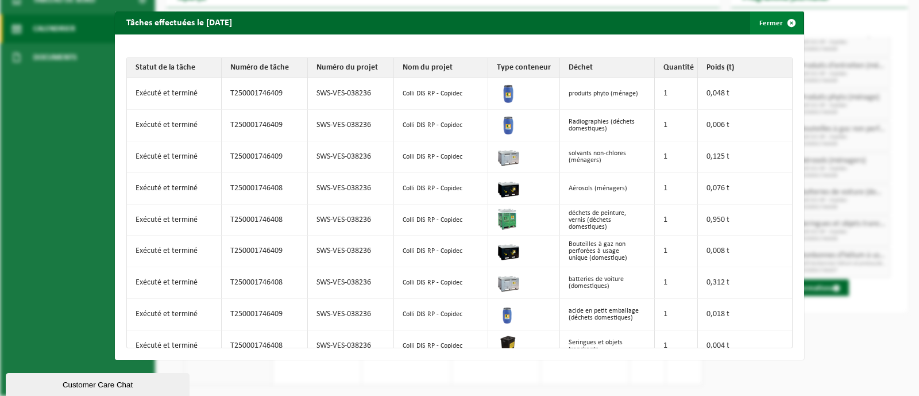
click at [765, 20] on button "Fermer" at bounding box center [776, 22] width 53 height 23
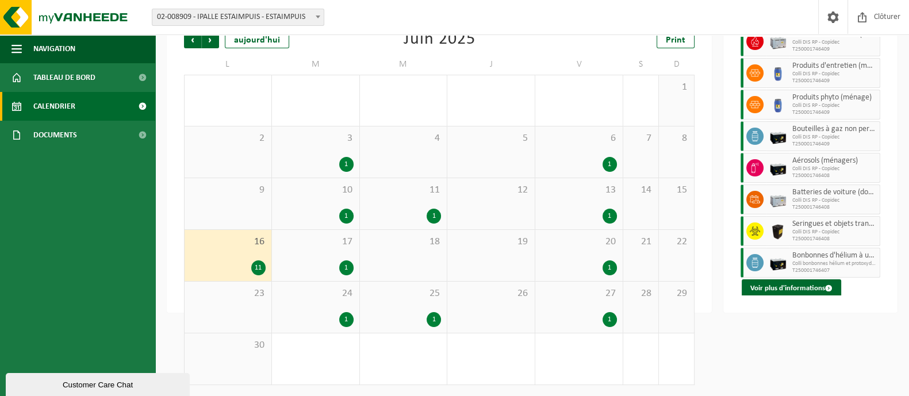
click at [434, 217] on div "1" at bounding box center [433, 216] width 14 height 15
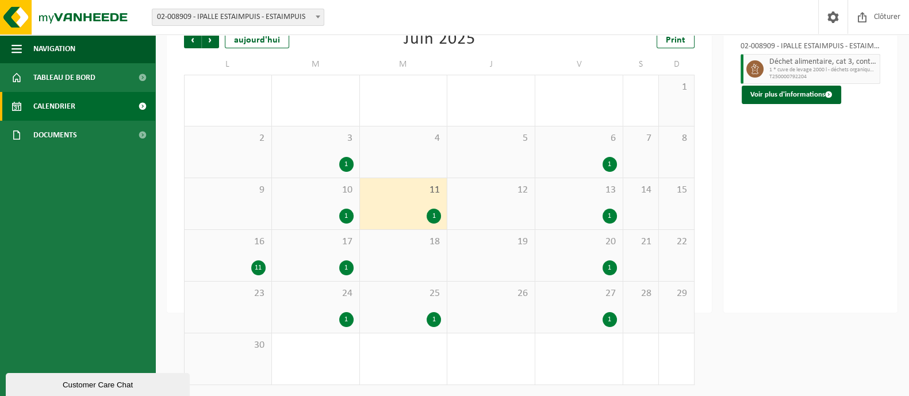
click at [350, 215] on div "1" at bounding box center [346, 216] width 14 height 15
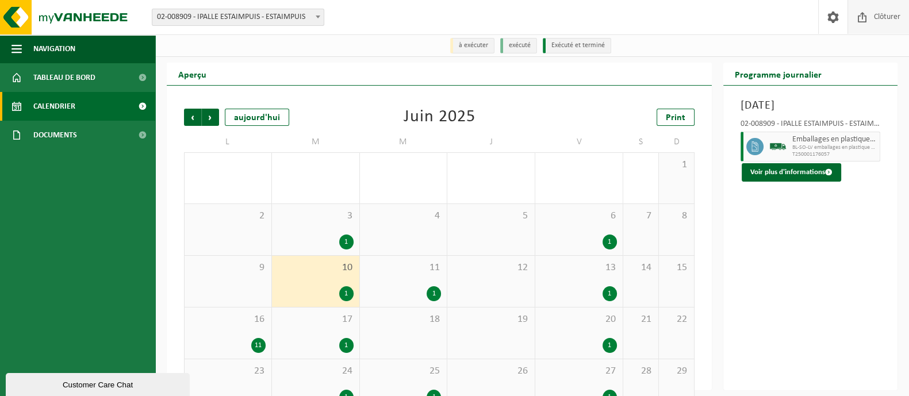
click at [879, 21] on span "Clôturer" at bounding box center [887, 17] width 32 height 34
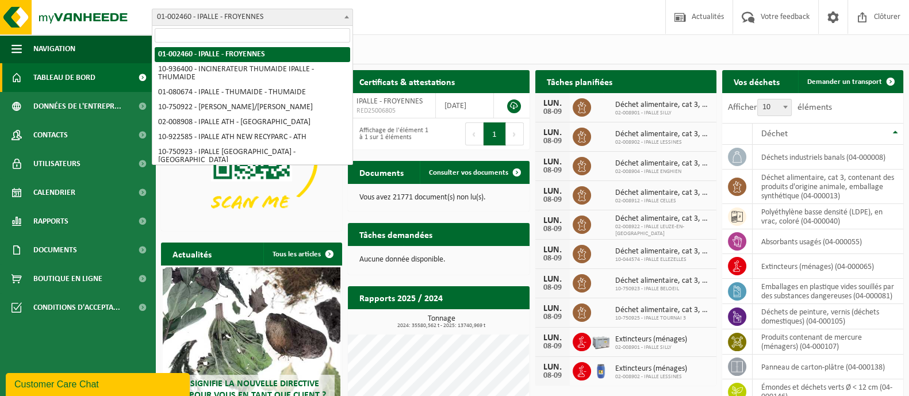
click at [283, 17] on span "01-002460 - IPALLE - FROYENNES" at bounding box center [252, 17] width 200 height 16
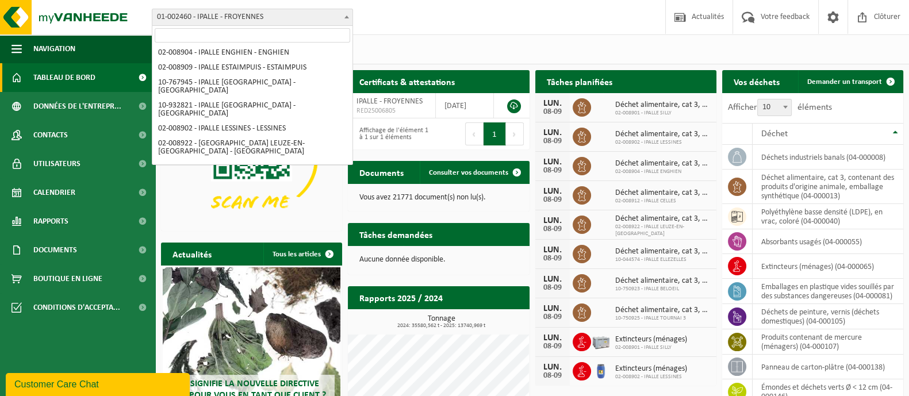
scroll to position [283, 0]
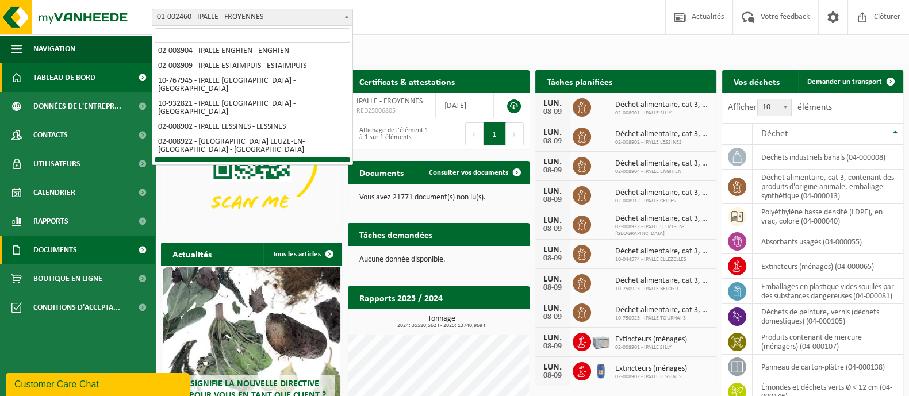
click at [67, 248] on span "Documents" at bounding box center [55, 250] width 44 height 29
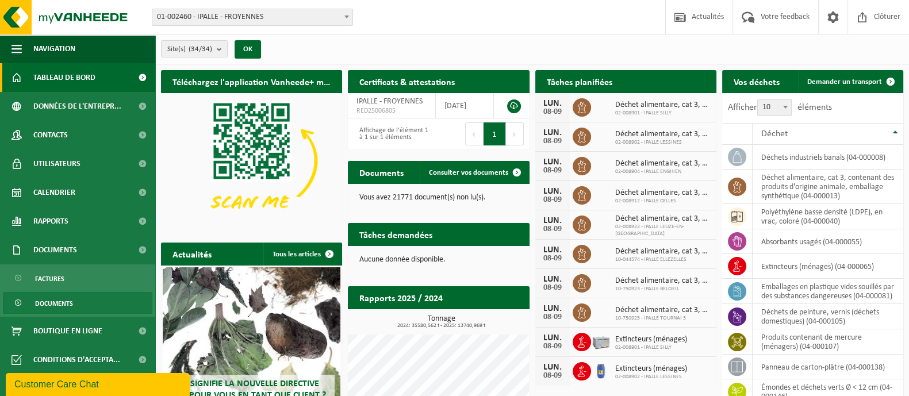
click at [49, 300] on span "Documents" at bounding box center [54, 303] width 38 height 22
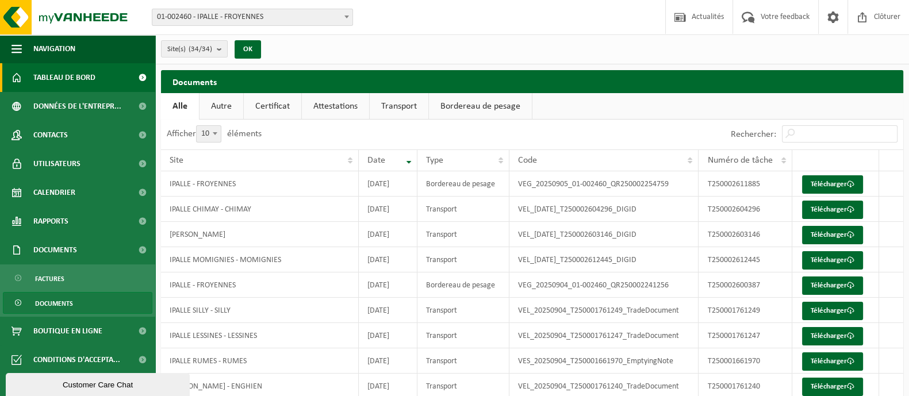
click at [70, 86] on span "Tableau de bord" at bounding box center [64, 77] width 62 height 29
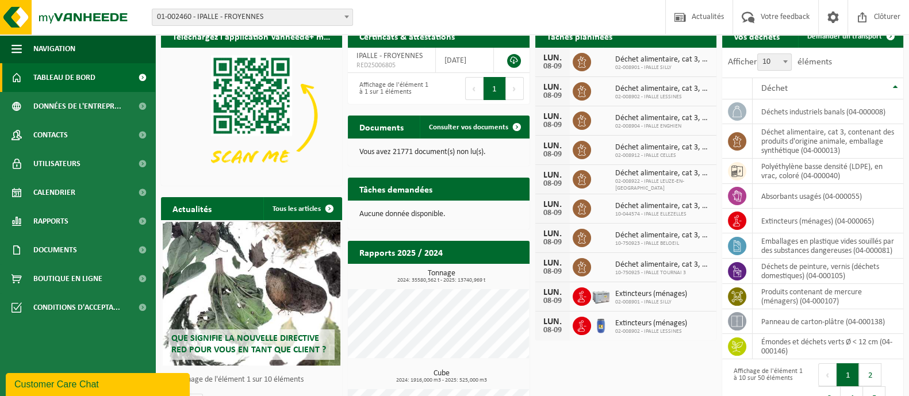
scroll to position [43, 0]
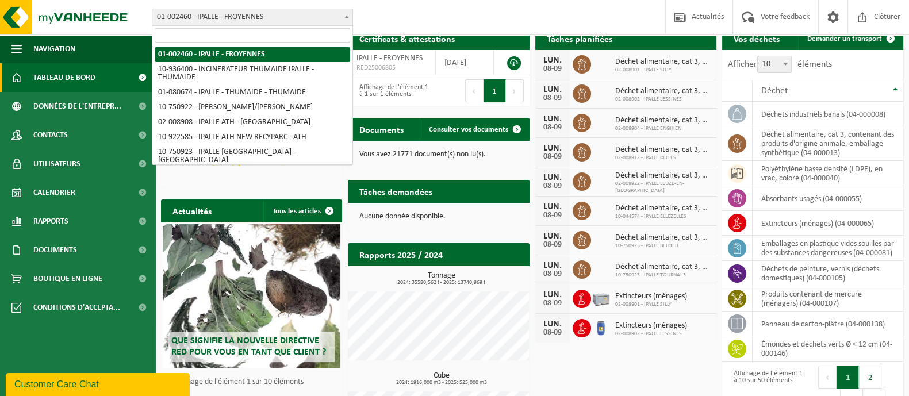
click at [255, 15] on span "01-002460 - IPALLE - FROYENNES" at bounding box center [252, 17] width 200 height 16
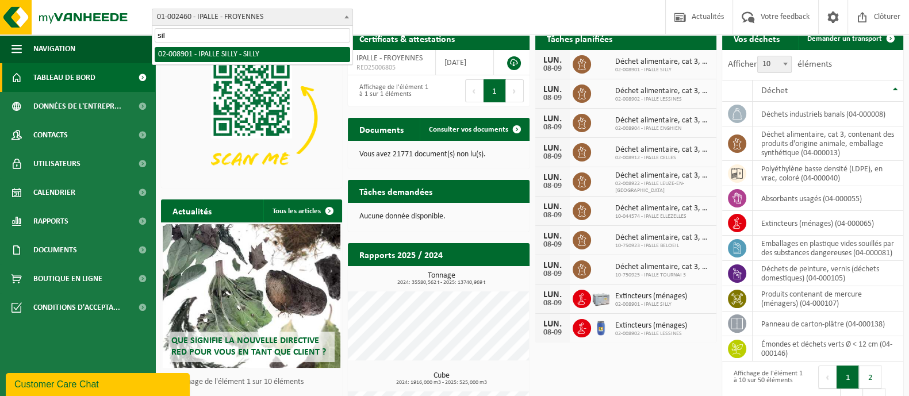
type input "sil"
select select "9964"
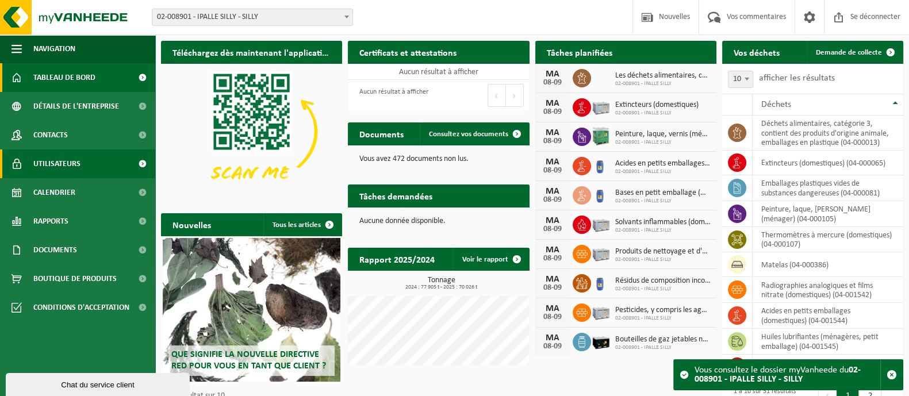
click at [63, 165] on font "Utilisateurs" at bounding box center [56, 164] width 47 height 9
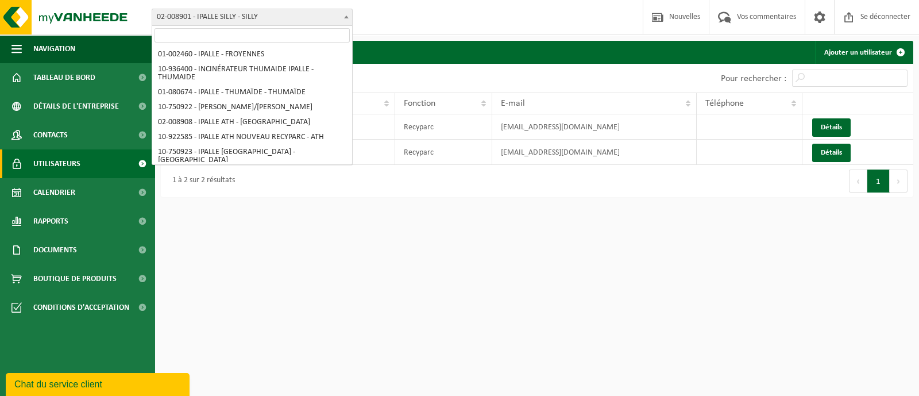
click at [284, 22] on span "02-008901 - IPALLE SILLY - SILLY" at bounding box center [252, 17] width 200 height 16
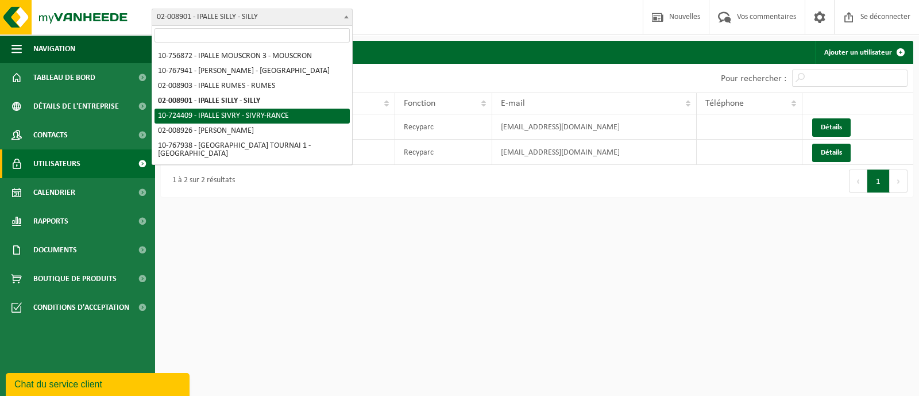
select select "26713"
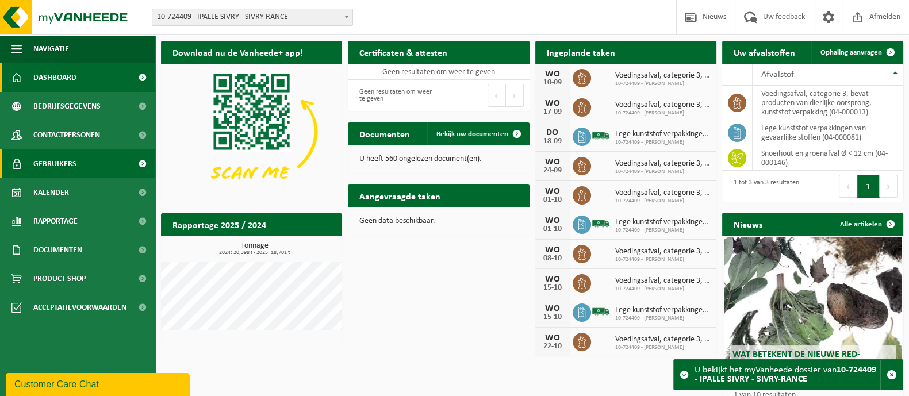
click at [47, 163] on span "Gebruikers" at bounding box center [54, 163] width 43 height 29
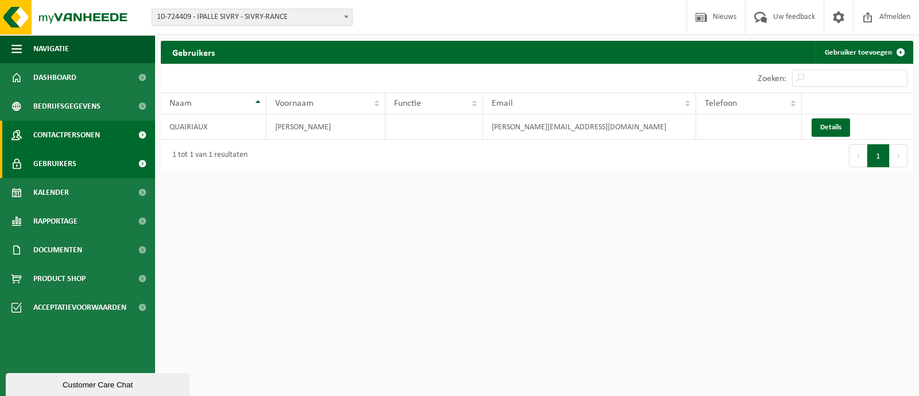
click at [61, 131] on span "Contactpersonen" at bounding box center [66, 135] width 67 height 29
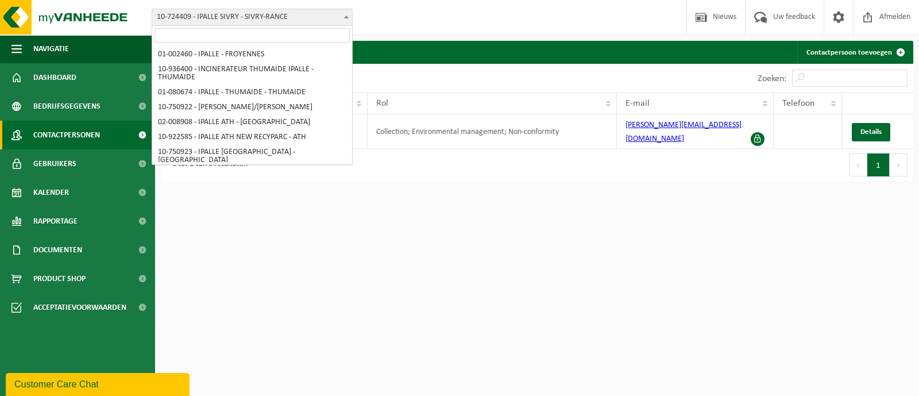
click at [283, 18] on span "10-724409 - IPALLE SIVRY - SIVRY-RANCE" at bounding box center [252, 17] width 200 height 16
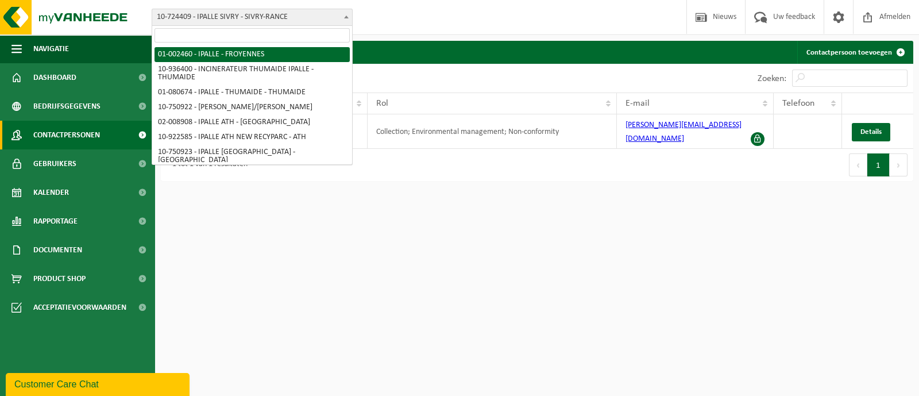
select select "5071"
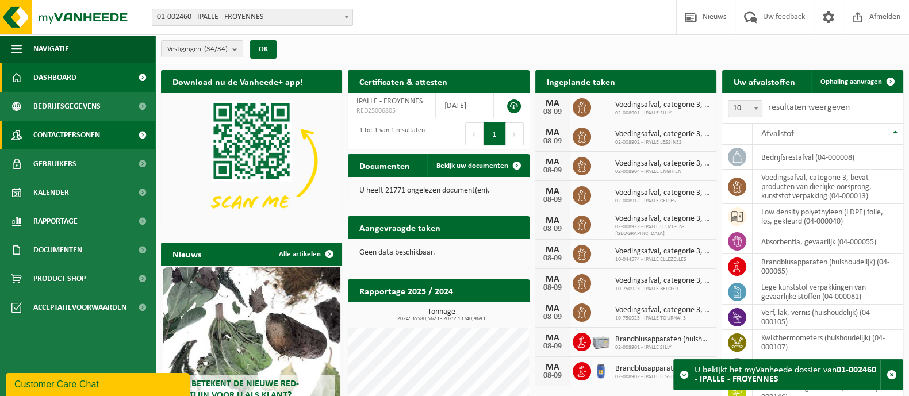
click at [55, 130] on span "Contactpersonen" at bounding box center [66, 135] width 67 height 29
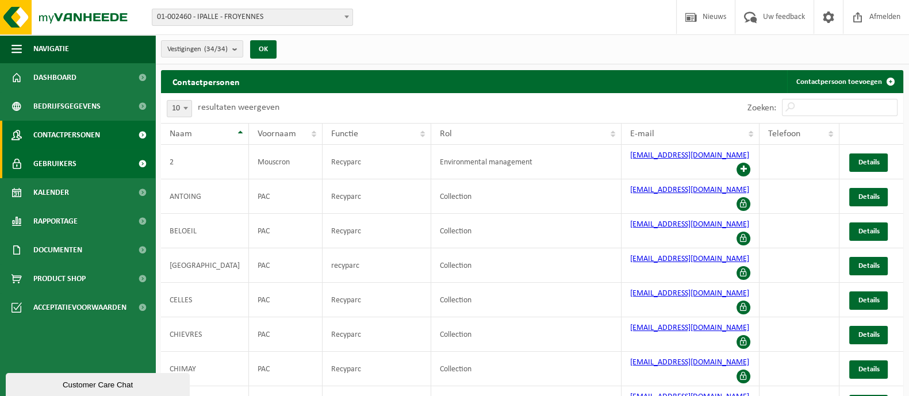
click at [41, 162] on span "Gebruikers" at bounding box center [54, 163] width 43 height 29
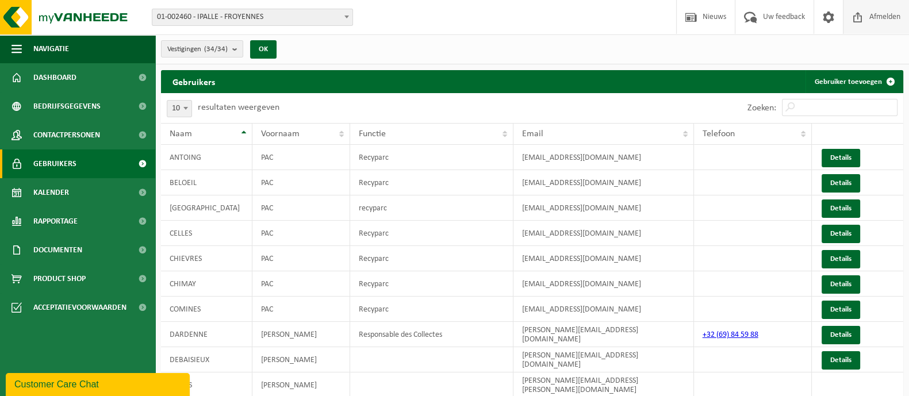
click at [876, 18] on span "Afmelden" at bounding box center [884, 17] width 37 height 34
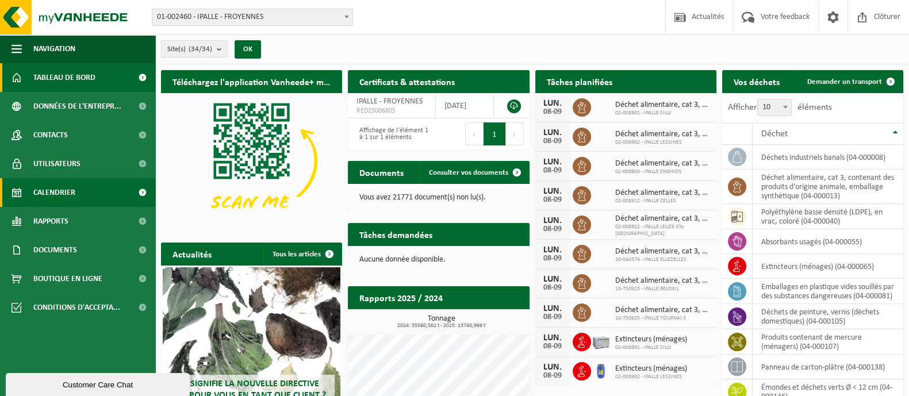
click at [60, 189] on span "Calendrier" at bounding box center [54, 192] width 42 height 29
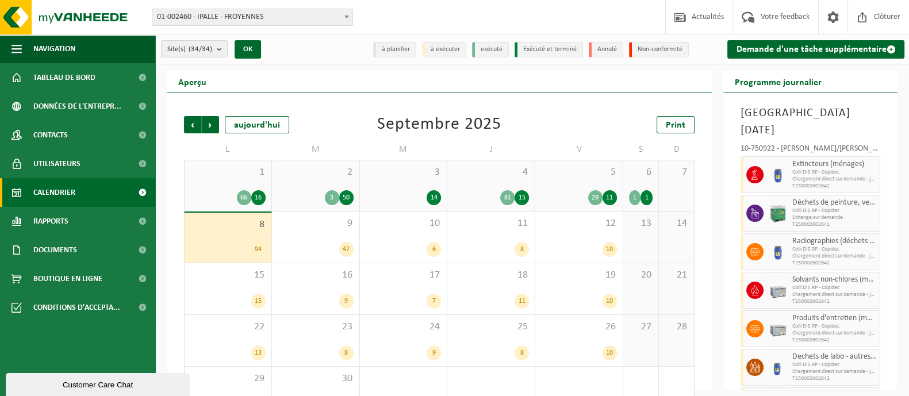
click at [599, 202] on div "29" at bounding box center [595, 197] width 14 height 15
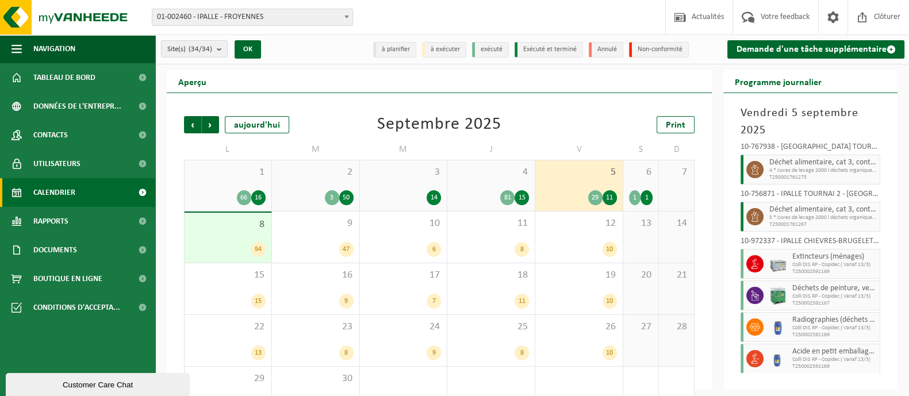
scroll to position [492, 0]
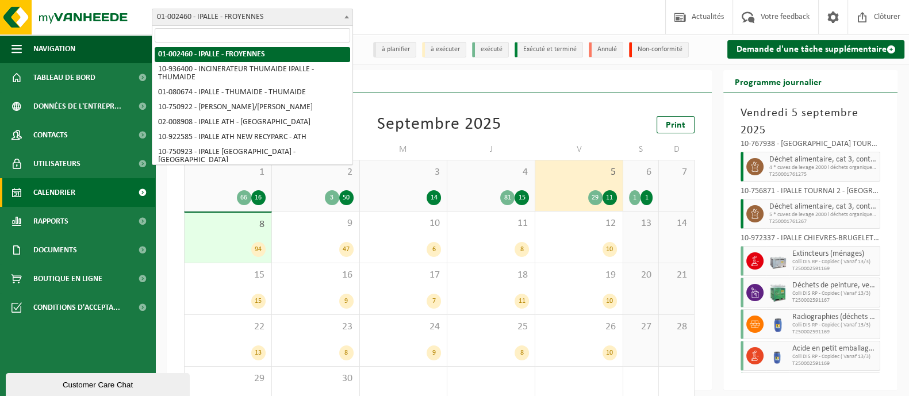
click at [250, 16] on span "01-002460 - IPALLE - FROYENNES" at bounding box center [252, 17] width 200 height 16
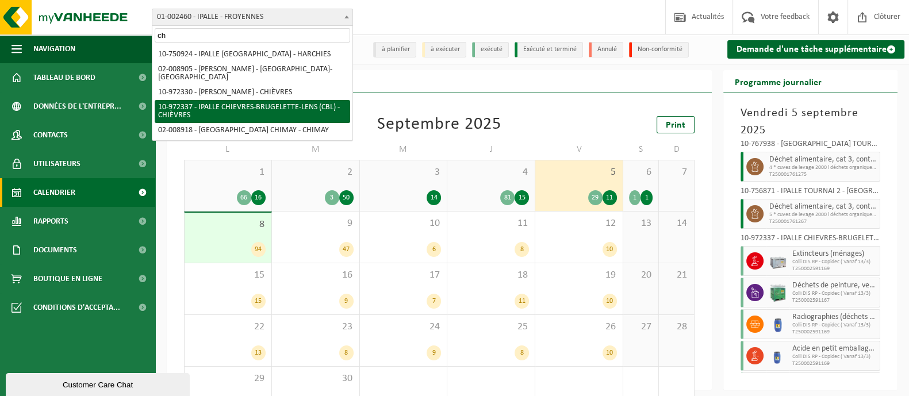
type input "ch"
select select "156335"
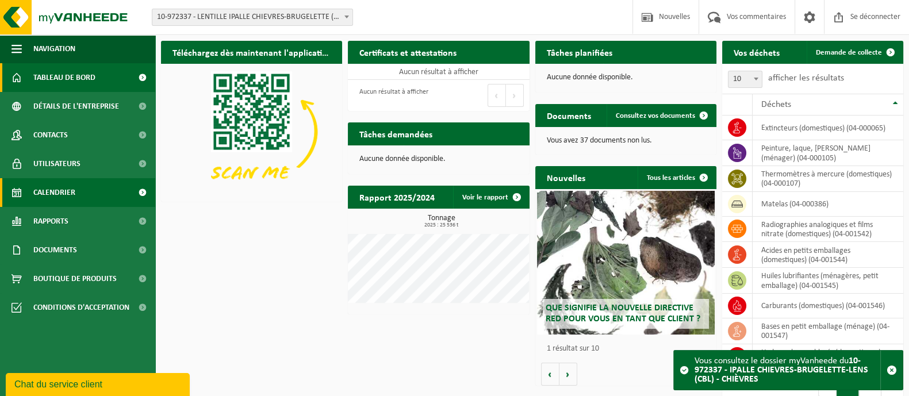
click at [67, 186] on span "Calendrier" at bounding box center [54, 192] width 42 height 29
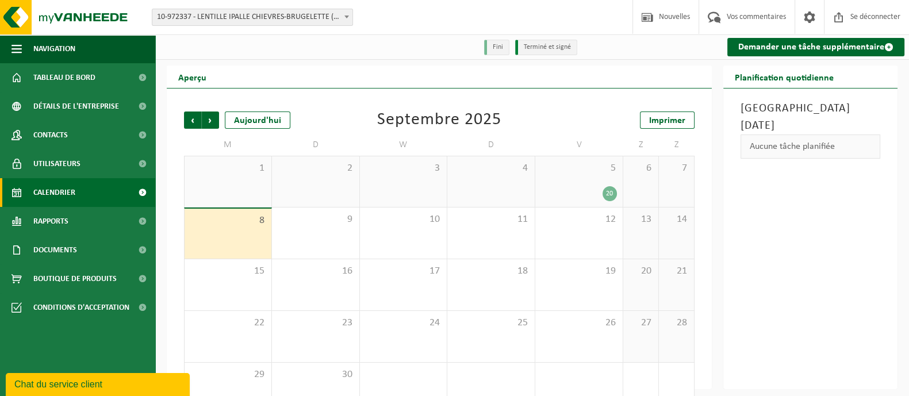
click at [610, 191] on font "20" at bounding box center [609, 193] width 7 height 7
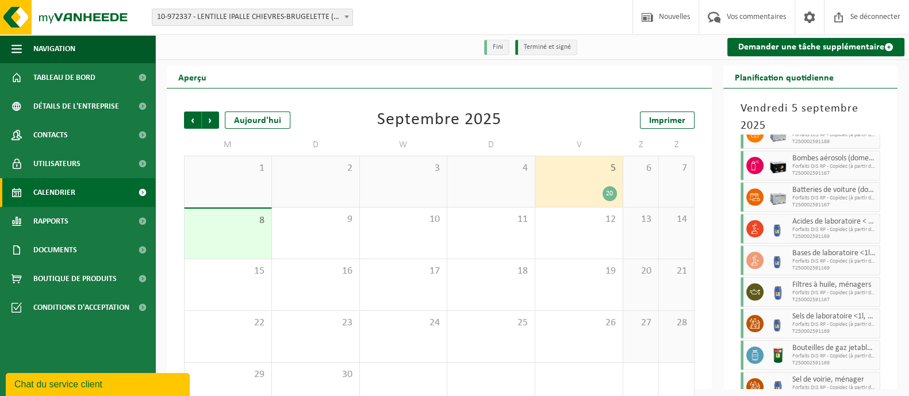
scroll to position [409, 0]
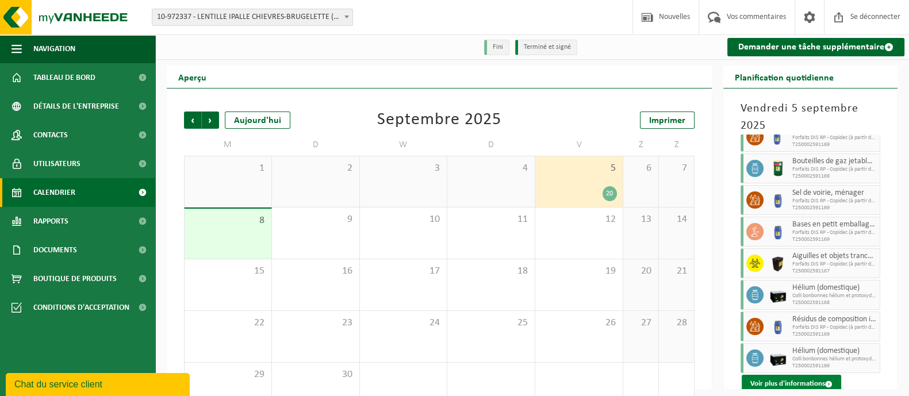
click at [761, 386] on button "Voir plus d'informations" at bounding box center [790, 384] width 99 height 18
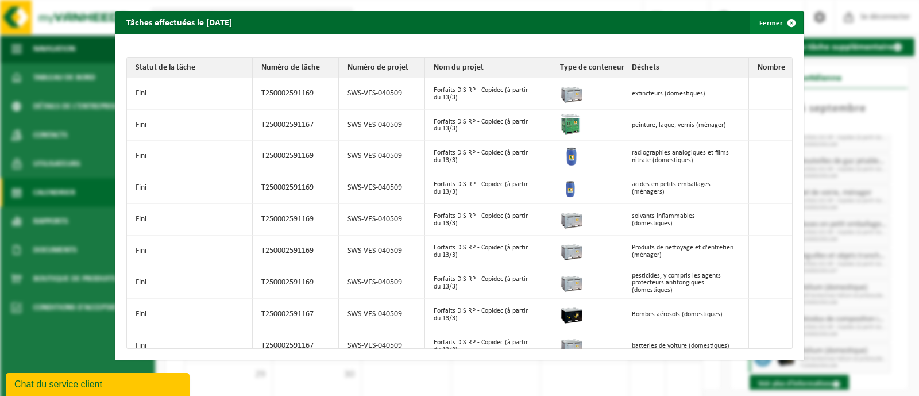
click at [760, 24] on font "Fermer" at bounding box center [772, 23] width 24 height 7
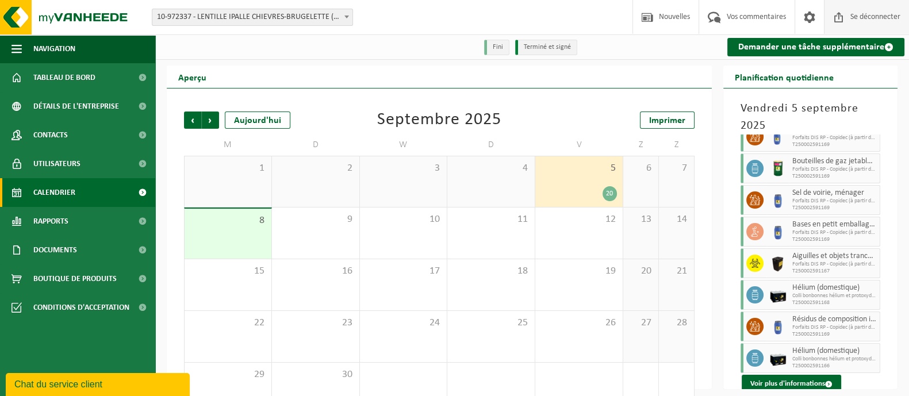
click at [862, 13] on font "Se déconnecter" at bounding box center [875, 17] width 50 height 9
